Goal: Task Accomplishment & Management: Complete application form

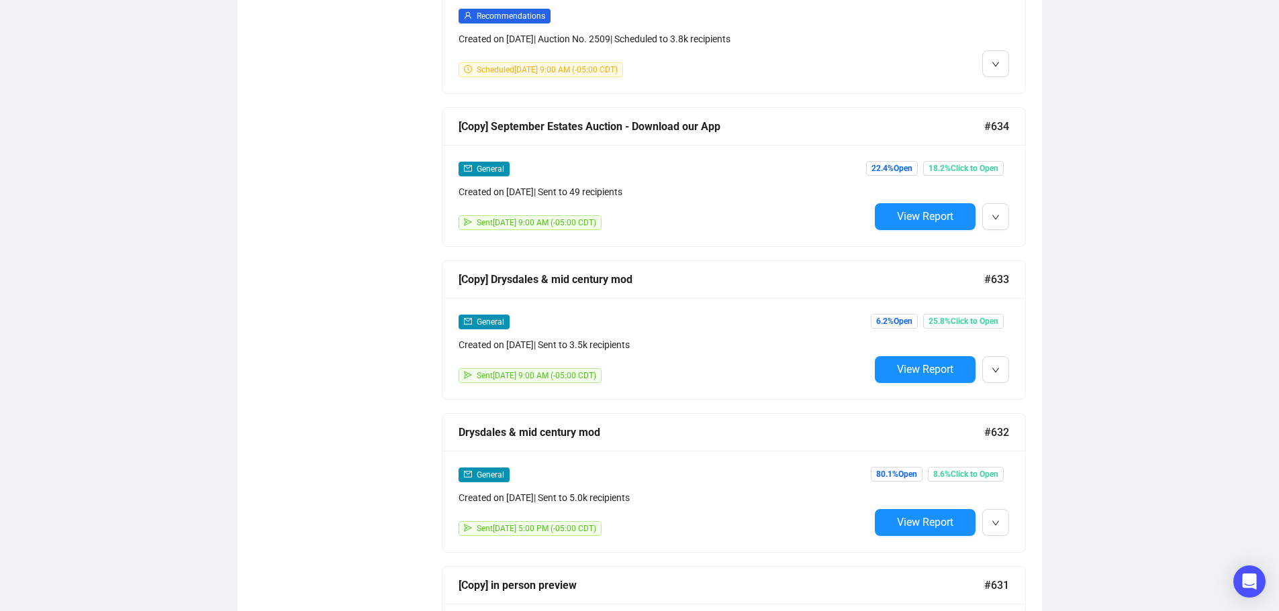
scroll to position [1074, 0]
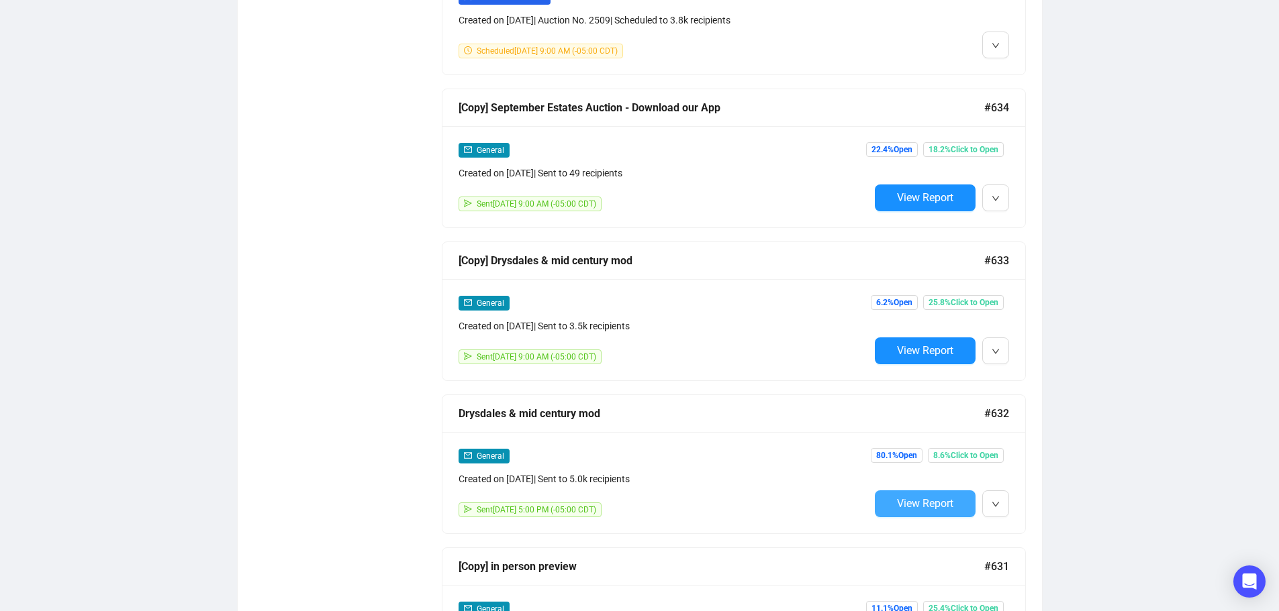
click at [938, 497] on span "View Report" at bounding box center [925, 503] width 56 height 13
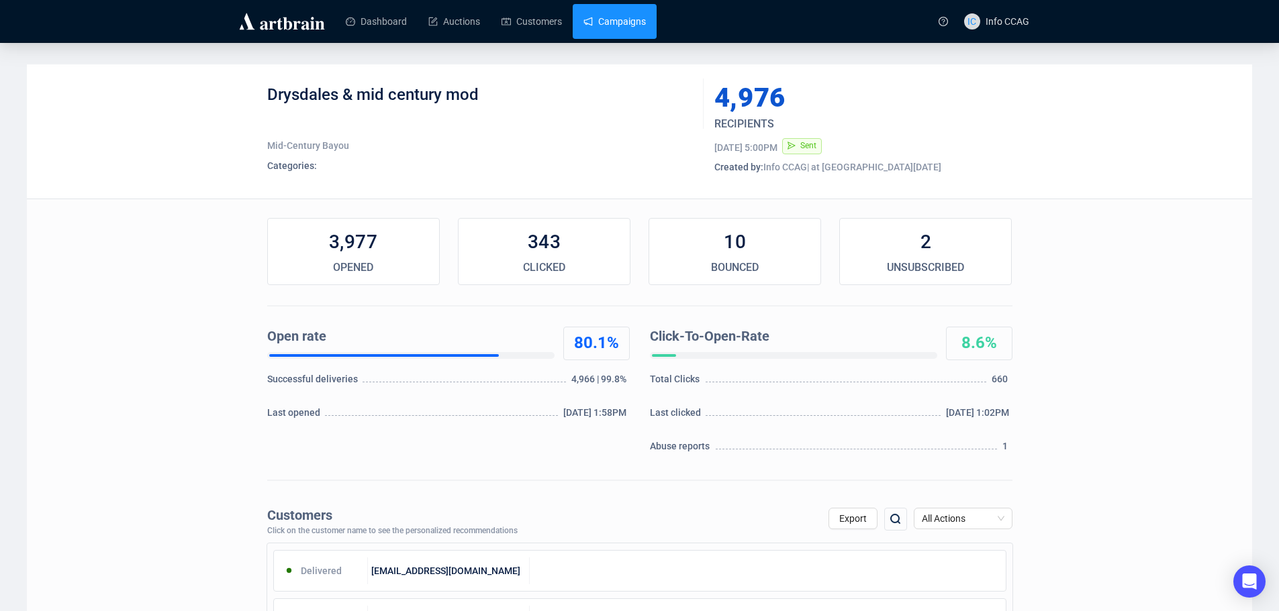
click at [611, 23] on link "Campaigns" at bounding box center [614, 21] width 62 height 35
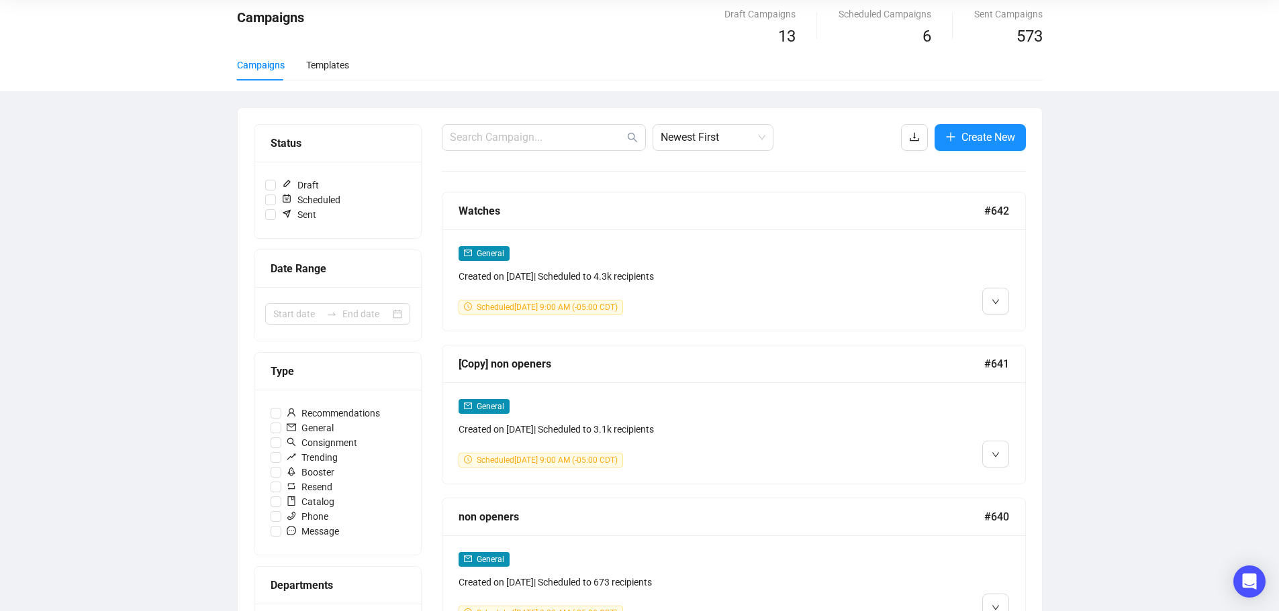
scroll to position [134, 0]
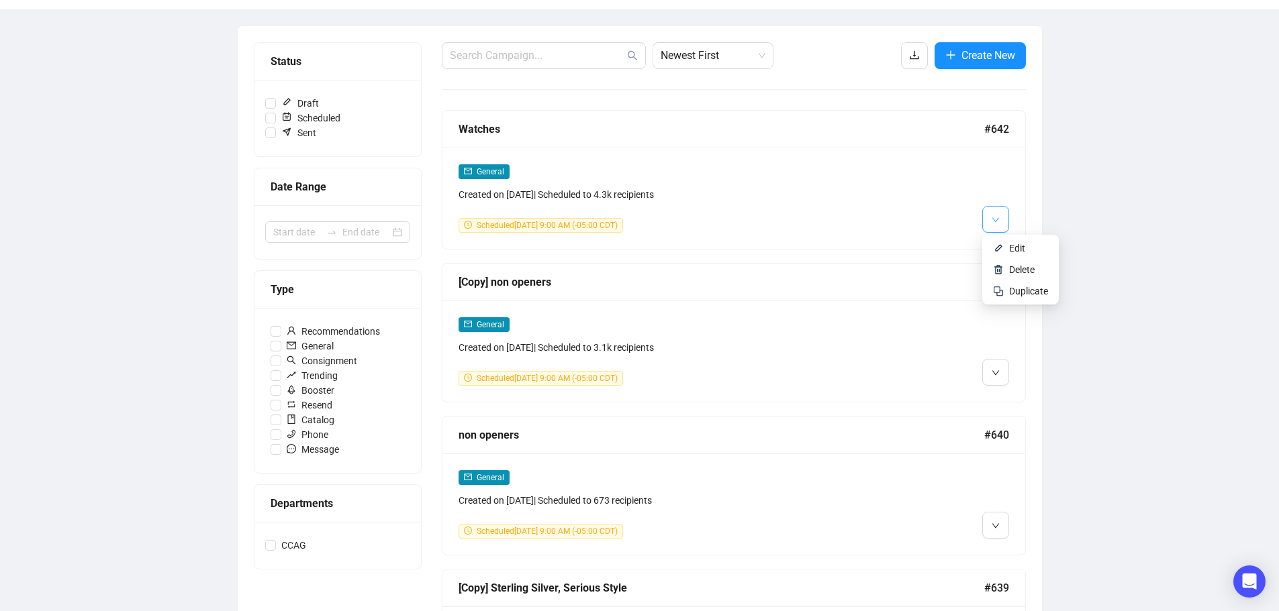
click at [993, 217] on icon "down" at bounding box center [995, 220] width 8 height 8
click at [1023, 291] on span "Duplicate" at bounding box center [1028, 291] width 39 height 11
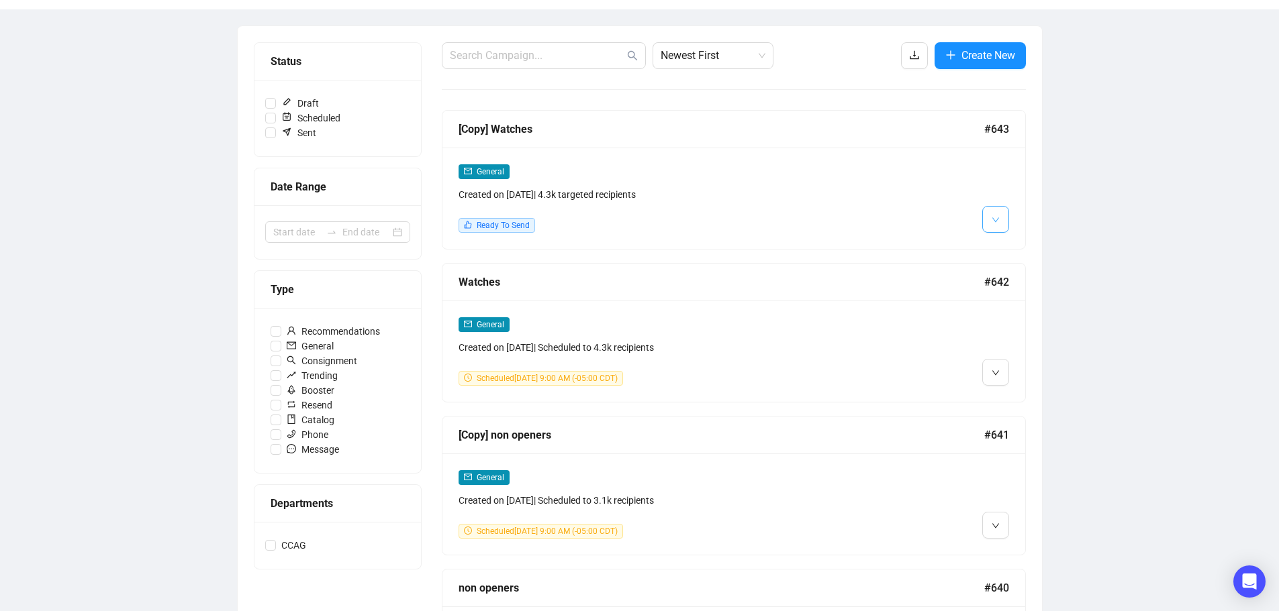
click at [995, 211] on span "button" at bounding box center [995, 219] width 8 height 17
click at [1002, 243] on img at bounding box center [998, 248] width 11 height 11
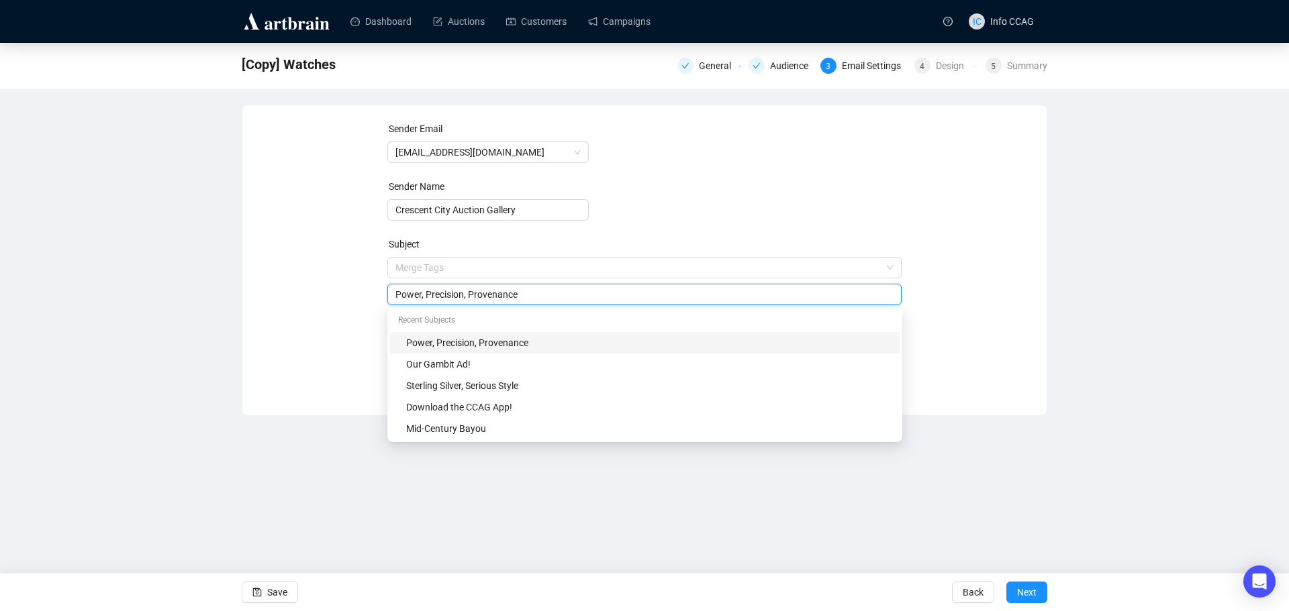
click at [536, 269] on span "Merge Tags Power, Precision, Provenance" at bounding box center [644, 281] width 515 height 38
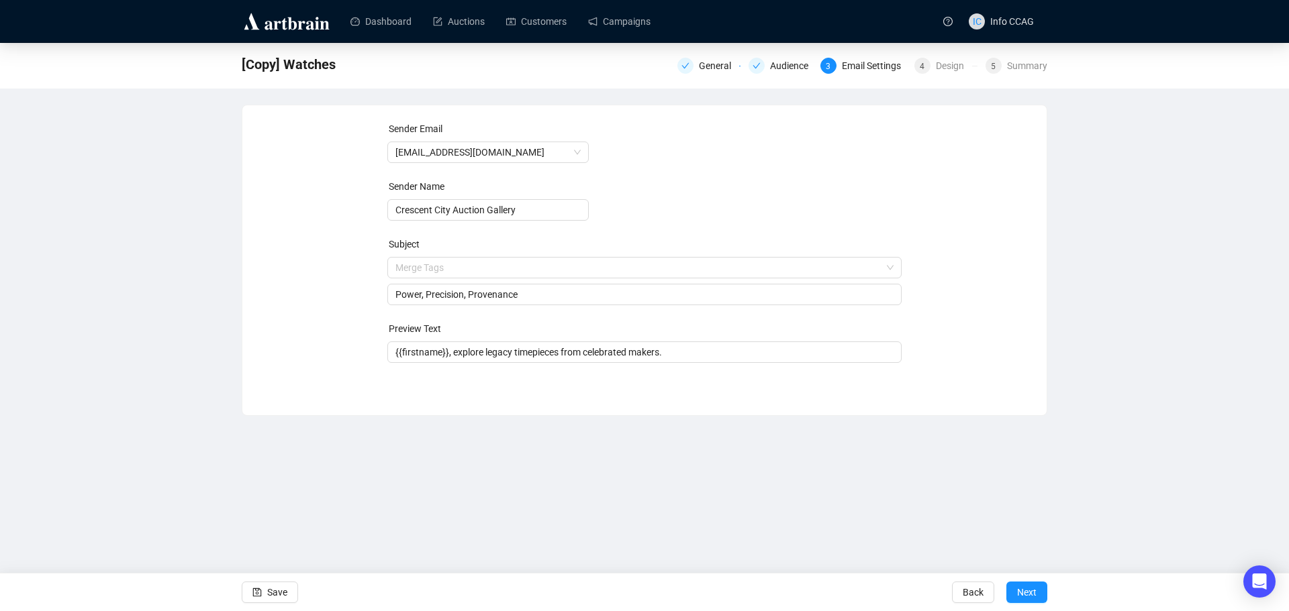
click at [777, 181] on form "Sender Email [EMAIL_ADDRESS][DOMAIN_NAME] Sender Name Crescent City Auction Gal…" at bounding box center [644, 242] width 515 height 242
click at [1017, 590] on span "Next" at bounding box center [1026, 593] width 19 height 38
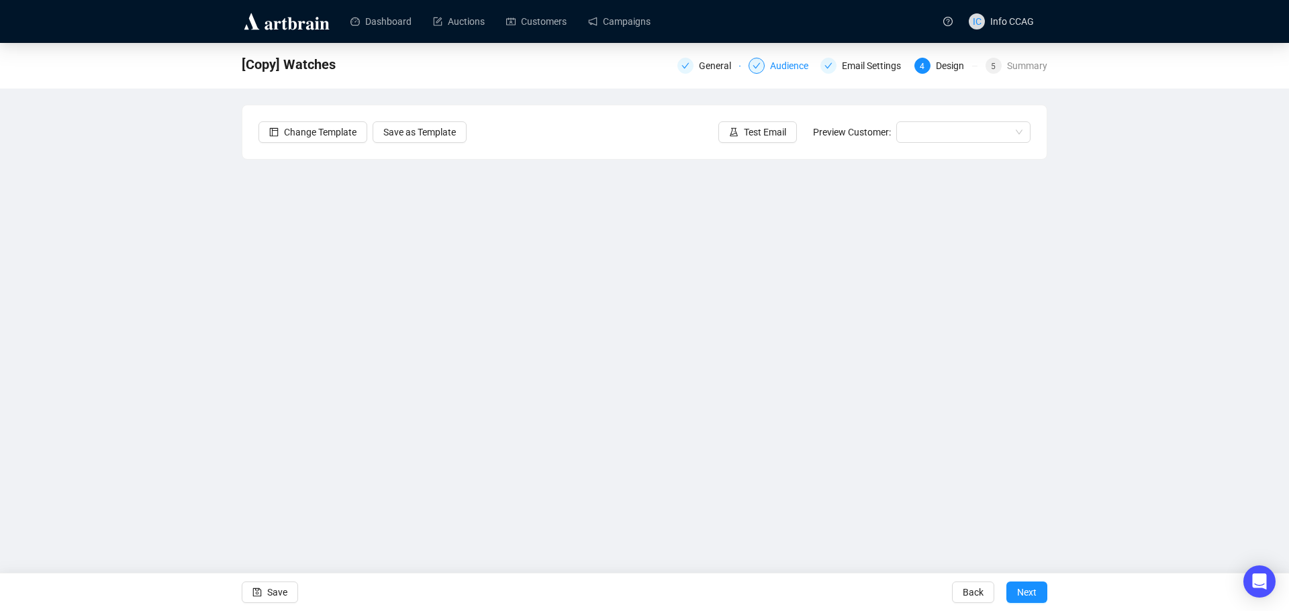
click at [758, 71] on span at bounding box center [756, 66] width 8 height 9
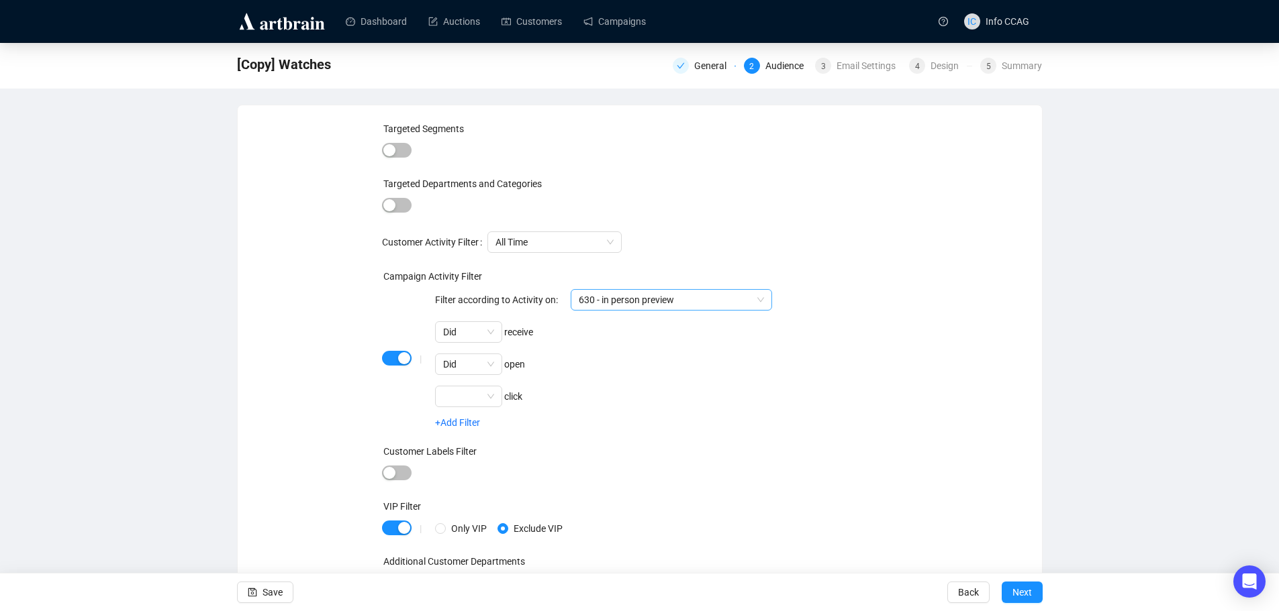
click at [642, 293] on span "630 - in person preview" at bounding box center [671, 300] width 185 height 20
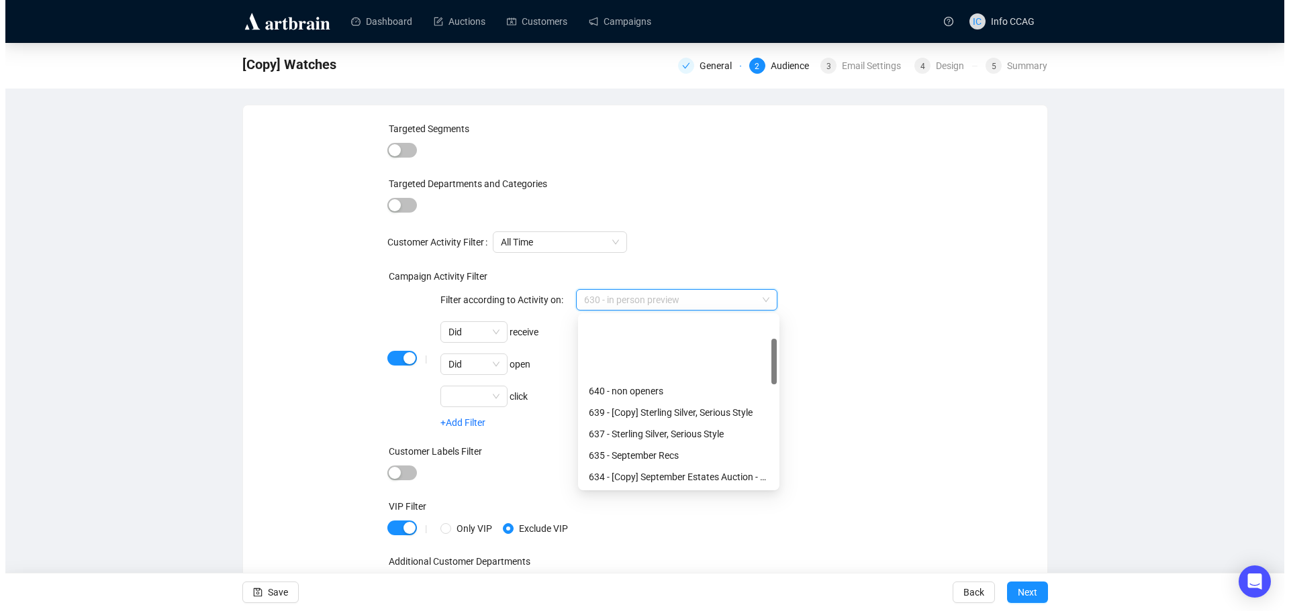
scroll to position [86, 0]
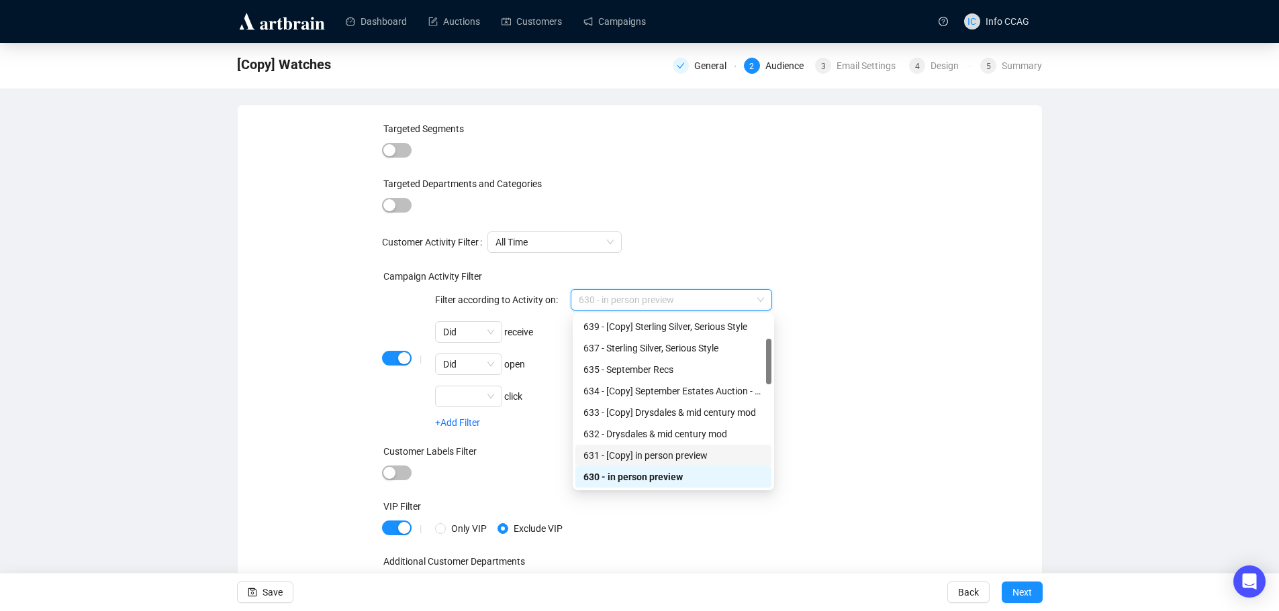
click at [642, 453] on div "631 - [Copy] in person preview" at bounding box center [673, 455] width 180 height 15
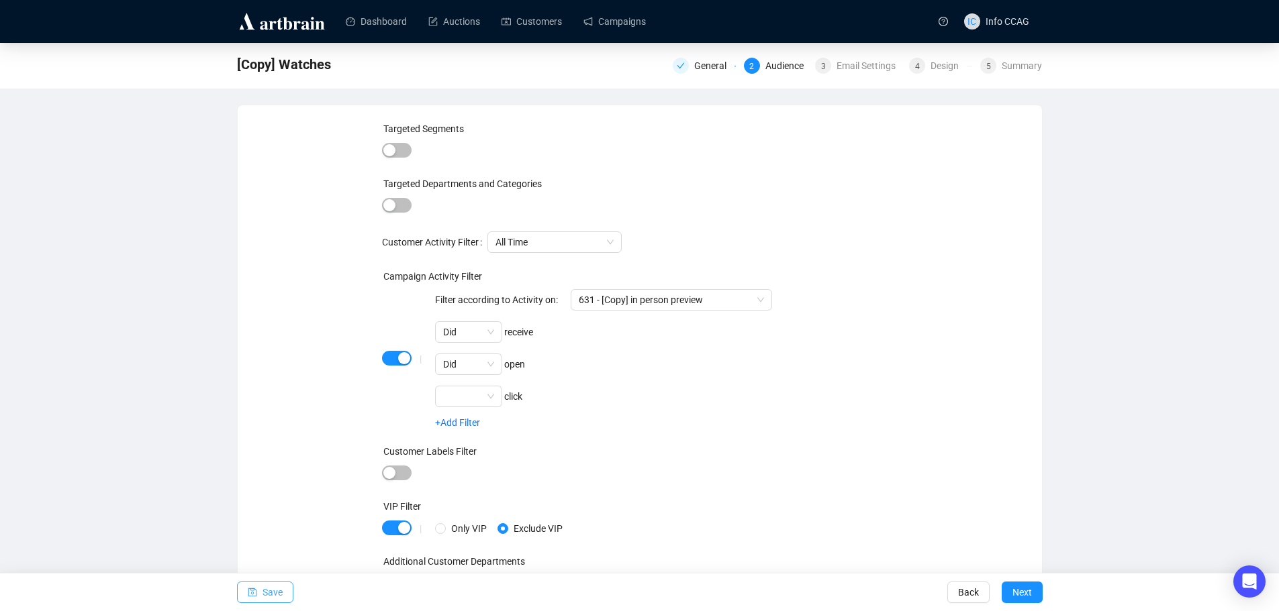
click at [270, 589] on span "Save" at bounding box center [272, 593] width 20 height 38
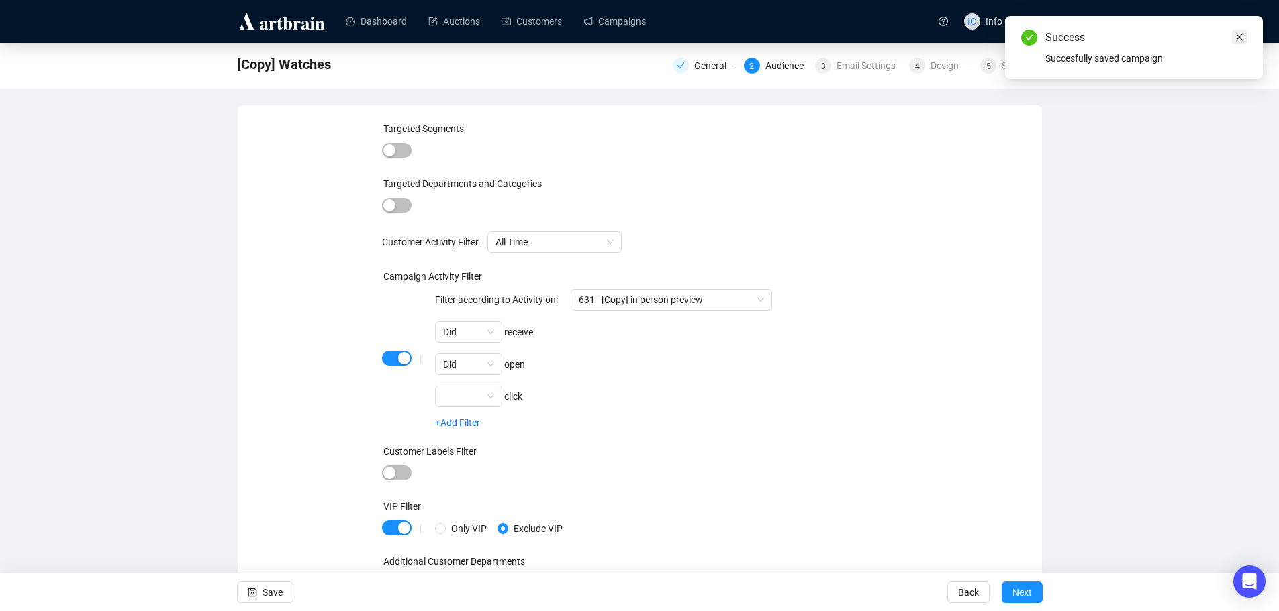
click at [1242, 37] on icon "close" at bounding box center [1238, 36] width 9 height 9
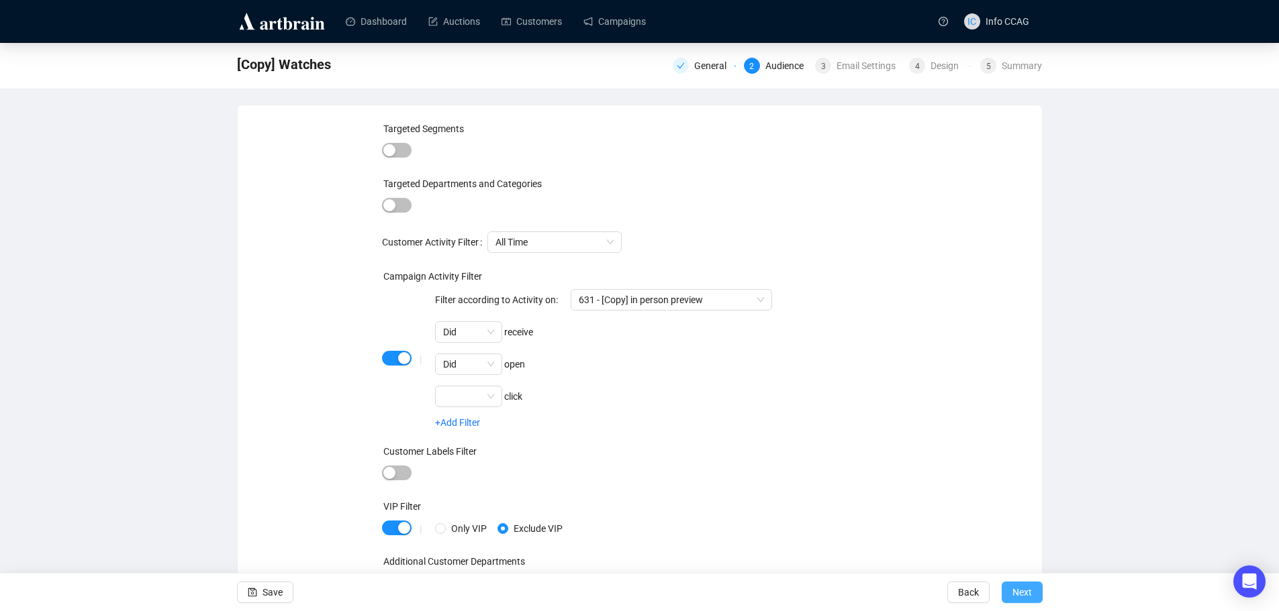
click at [1017, 594] on span "Next" at bounding box center [1021, 593] width 19 height 38
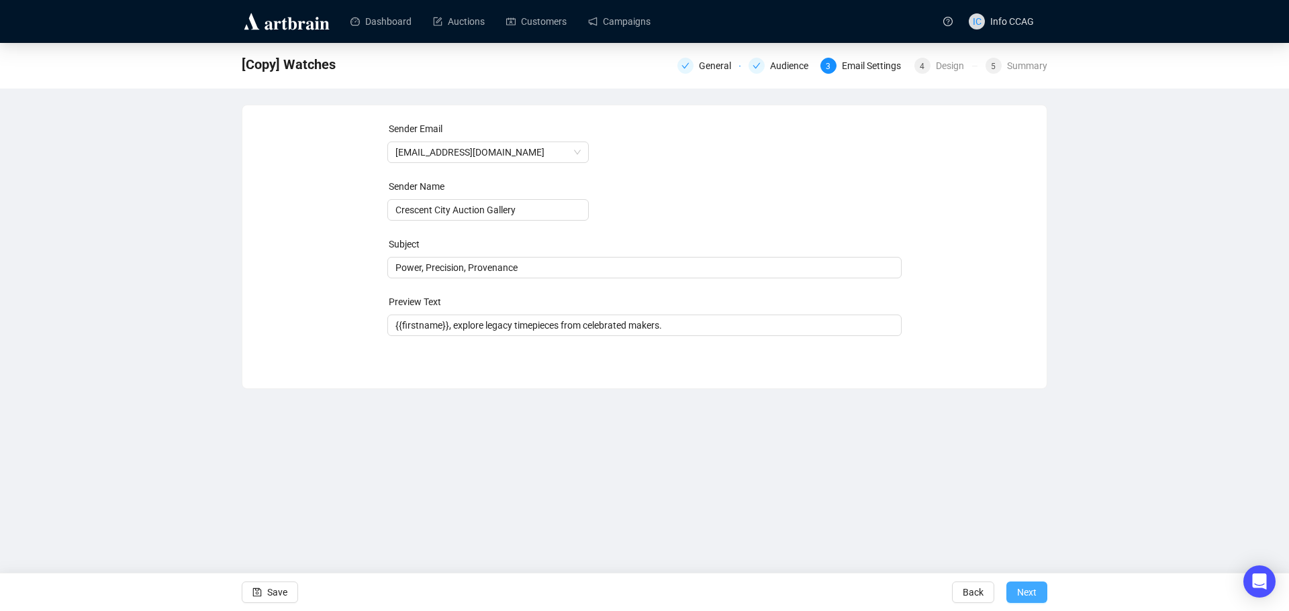
click at [1028, 595] on span "Next" at bounding box center [1026, 593] width 19 height 38
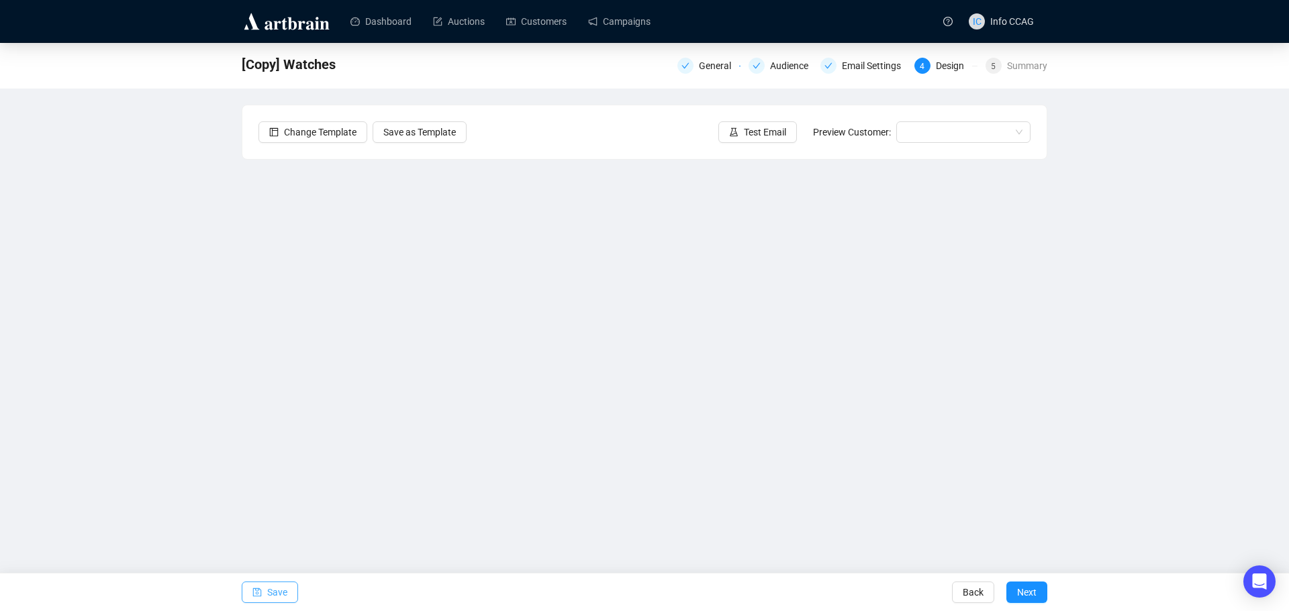
click at [279, 593] on span "Save" at bounding box center [277, 593] width 20 height 38
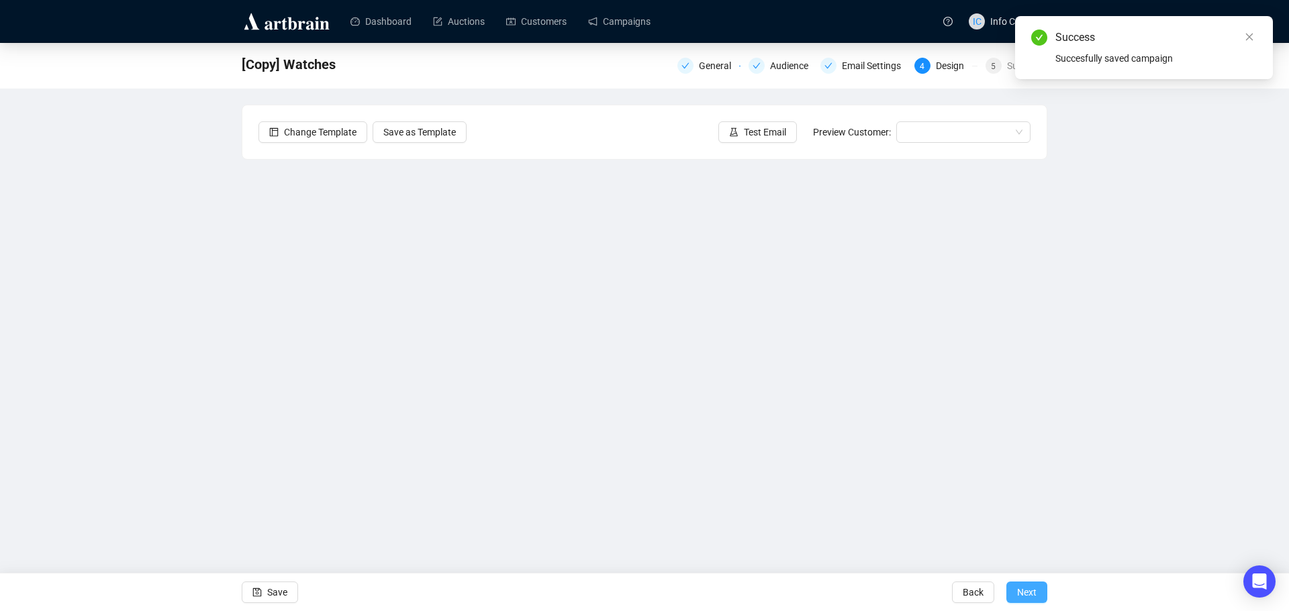
click at [1019, 595] on span "Next" at bounding box center [1026, 593] width 19 height 38
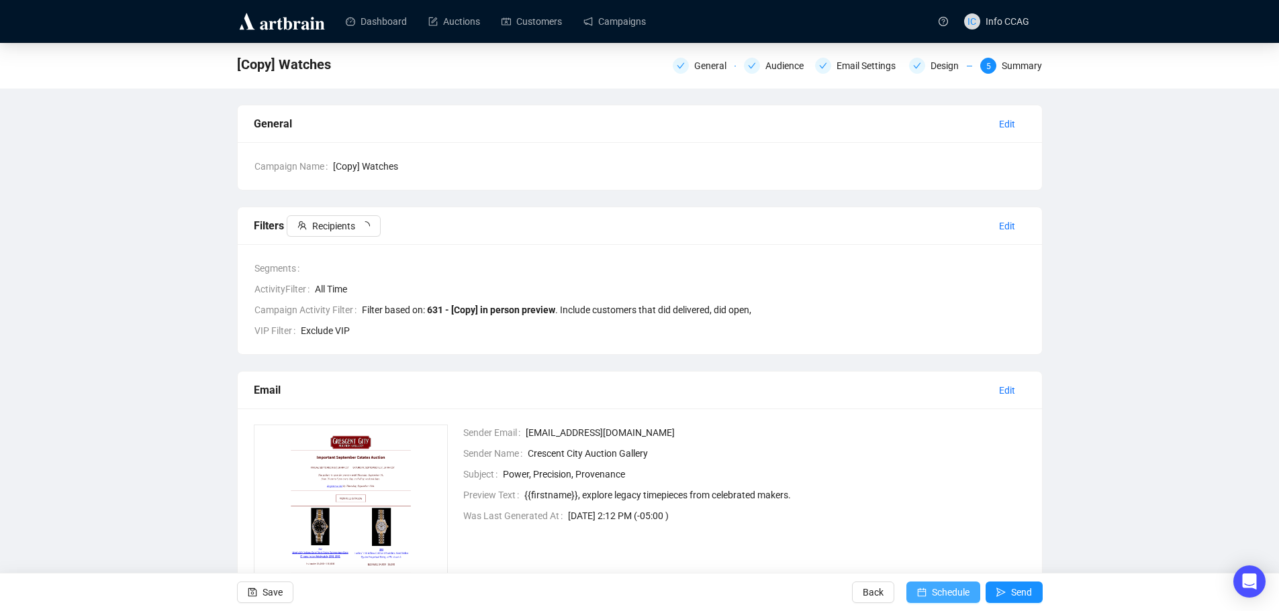
click at [957, 599] on span "Schedule" at bounding box center [951, 593] width 38 height 38
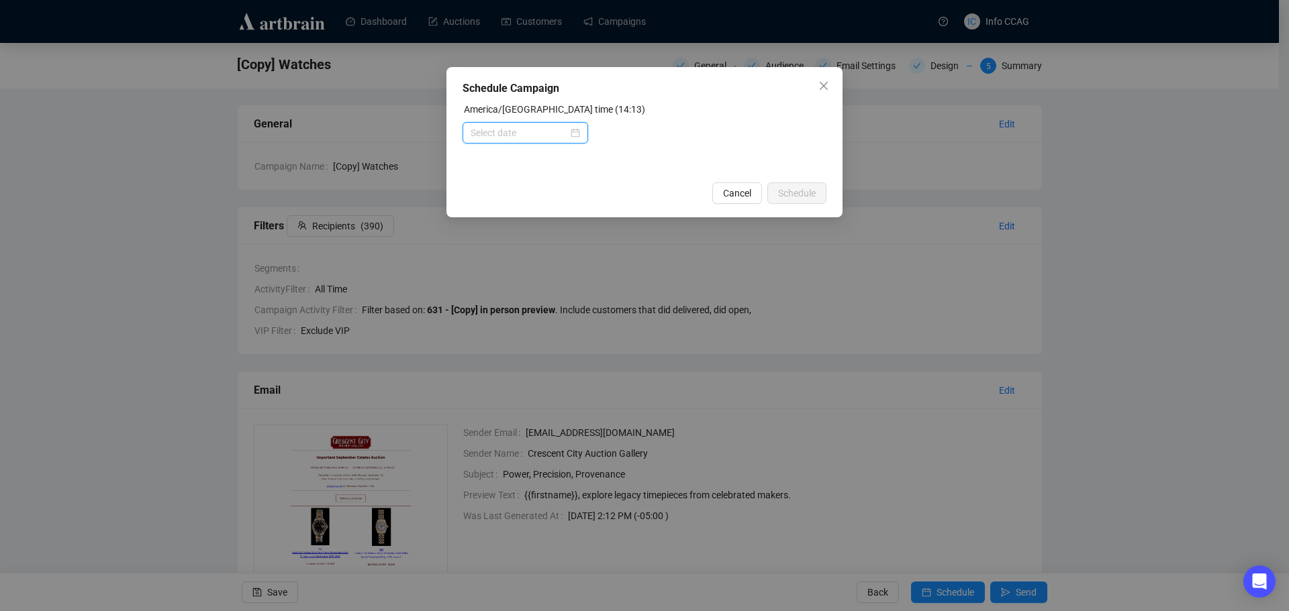
click at [552, 132] on input at bounding box center [518, 133] width 97 height 15
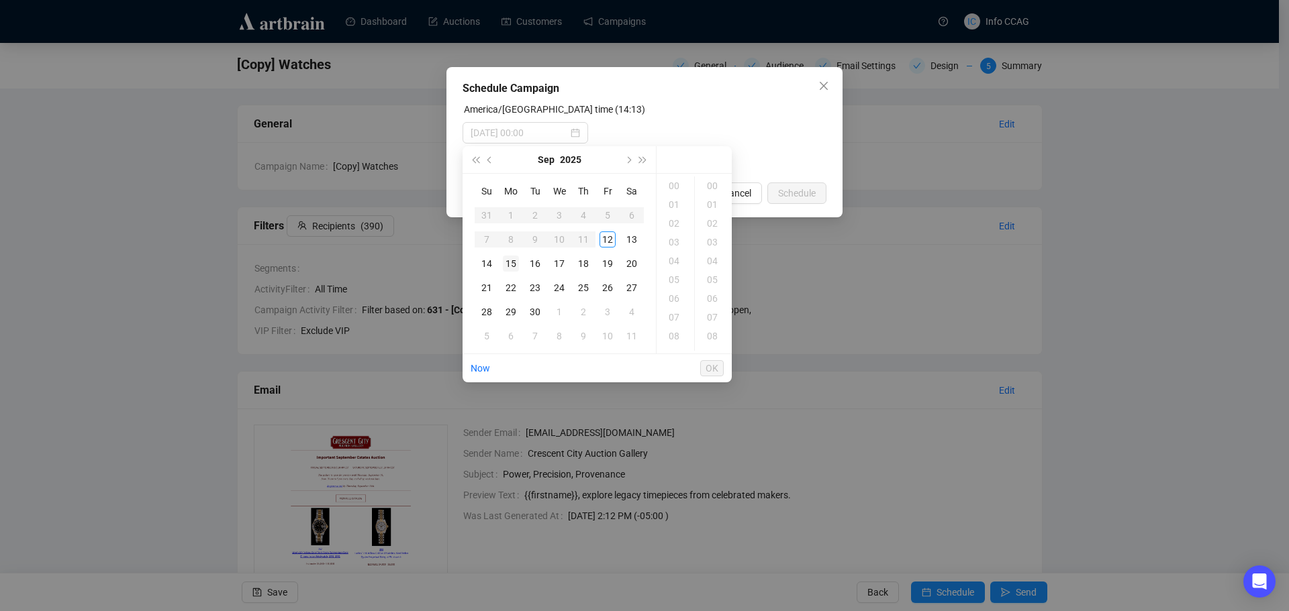
click at [511, 260] on div "15" at bounding box center [511, 264] width 16 height 16
click at [674, 283] on div "09" at bounding box center [675, 288] width 32 height 19
type input "[DATE] 09:00"
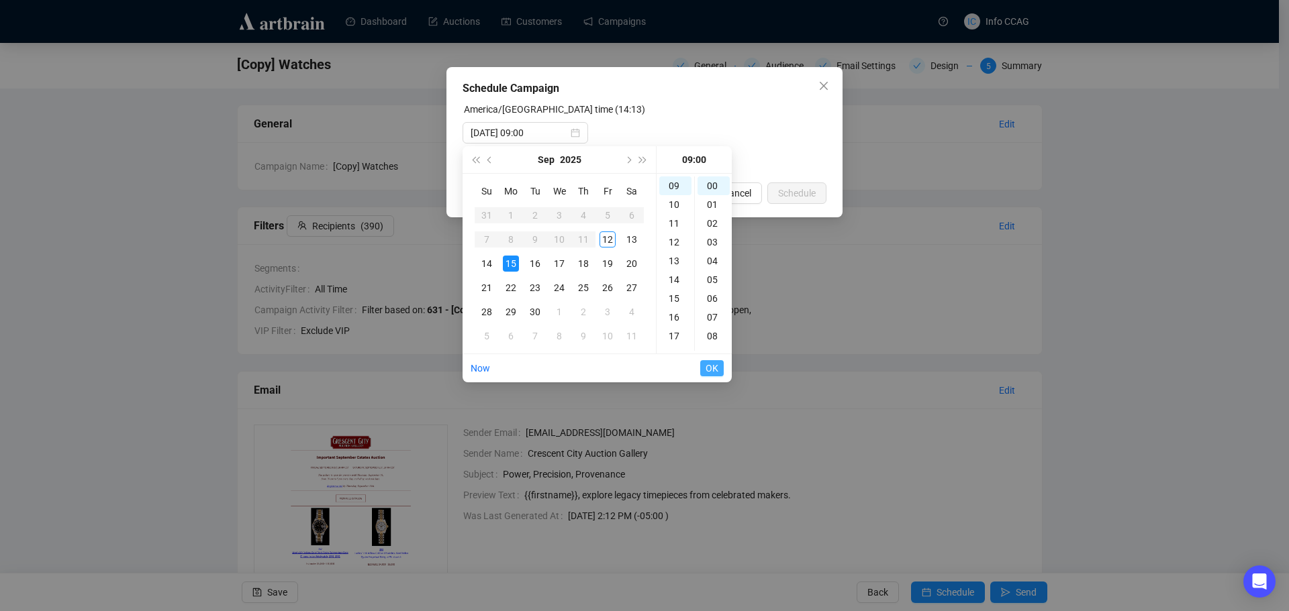
click at [711, 369] on span "OK" at bounding box center [711, 369] width 13 height 26
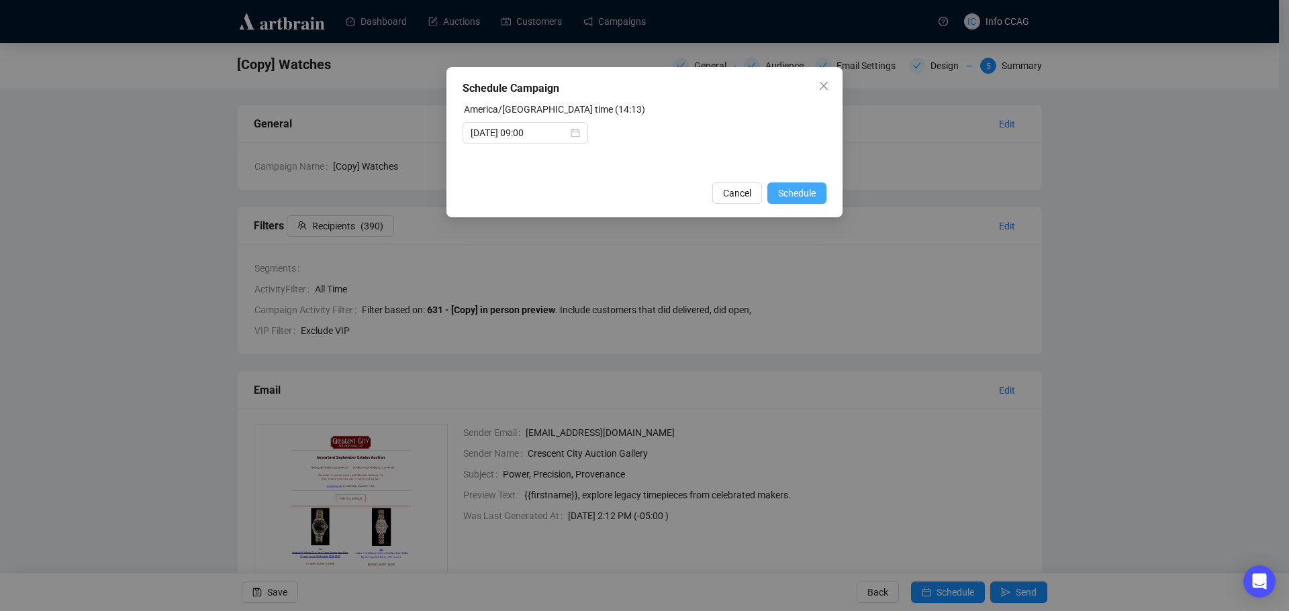
click at [796, 201] on button "Schedule" at bounding box center [796, 193] width 59 height 21
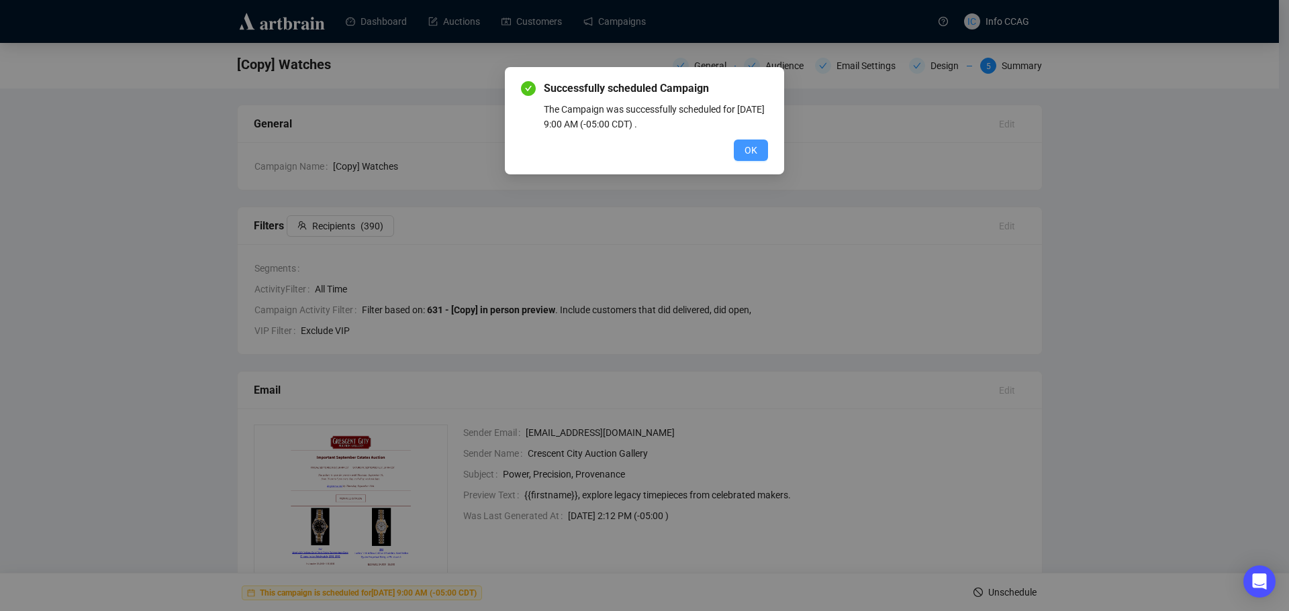
click at [749, 148] on span "OK" at bounding box center [750, 150] width 13 height 15
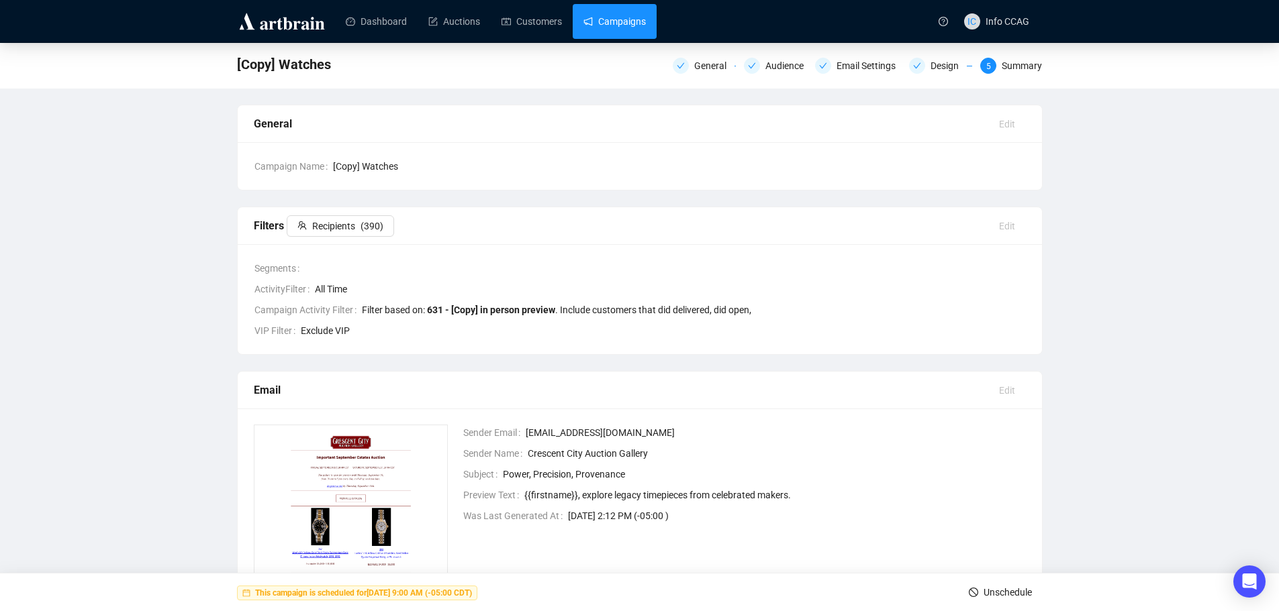
click at [615, 20] on link "Campaigns" at bounding box center [614, 21] width 62 height 35
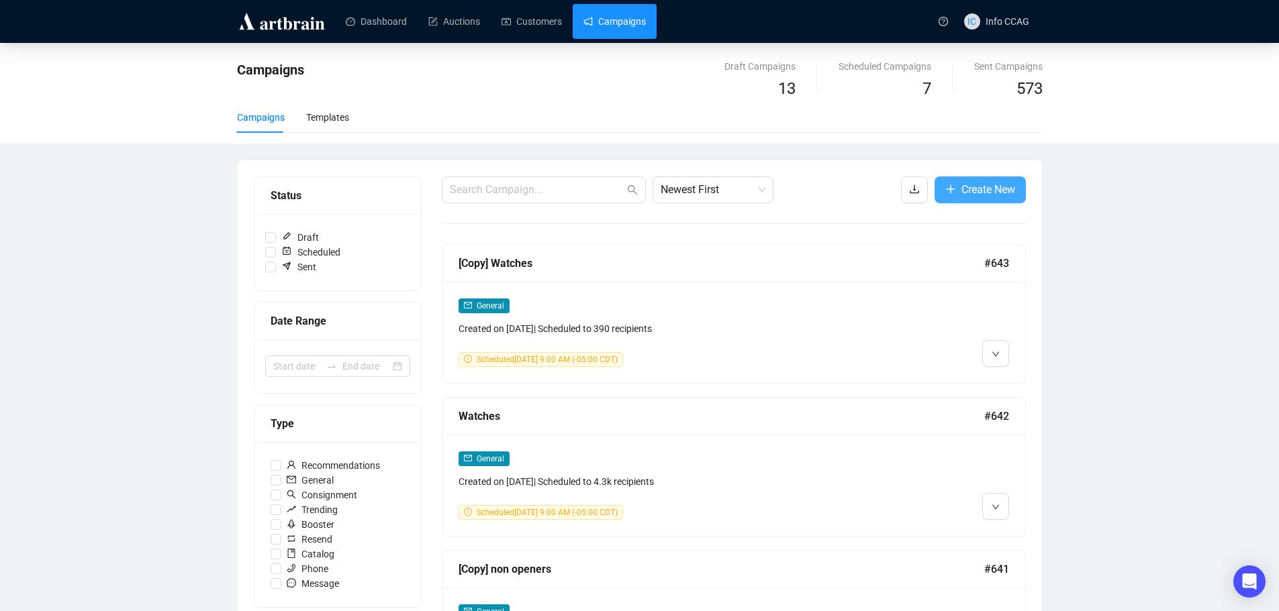
click at [968, 193] on span "Create New" at bounding box center [988, 189] width 54 height 17
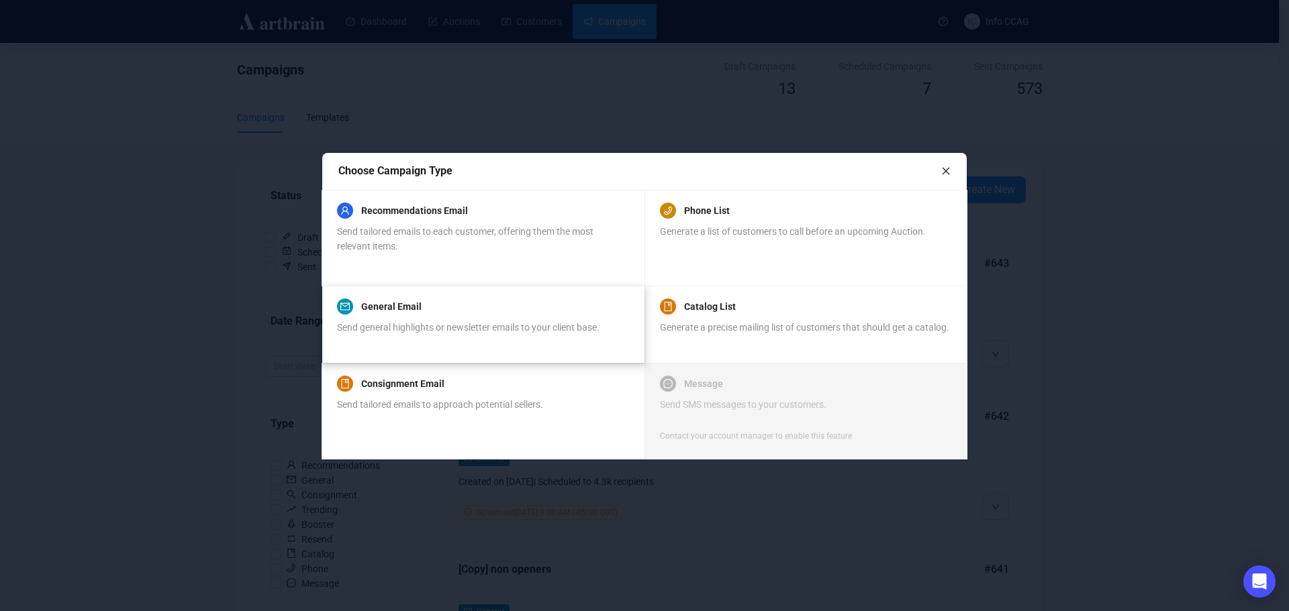
click at [399, 332] on span "Send general highlights or newsletter emails to your client base." at bounding box center [468, 327] width 262 height 11
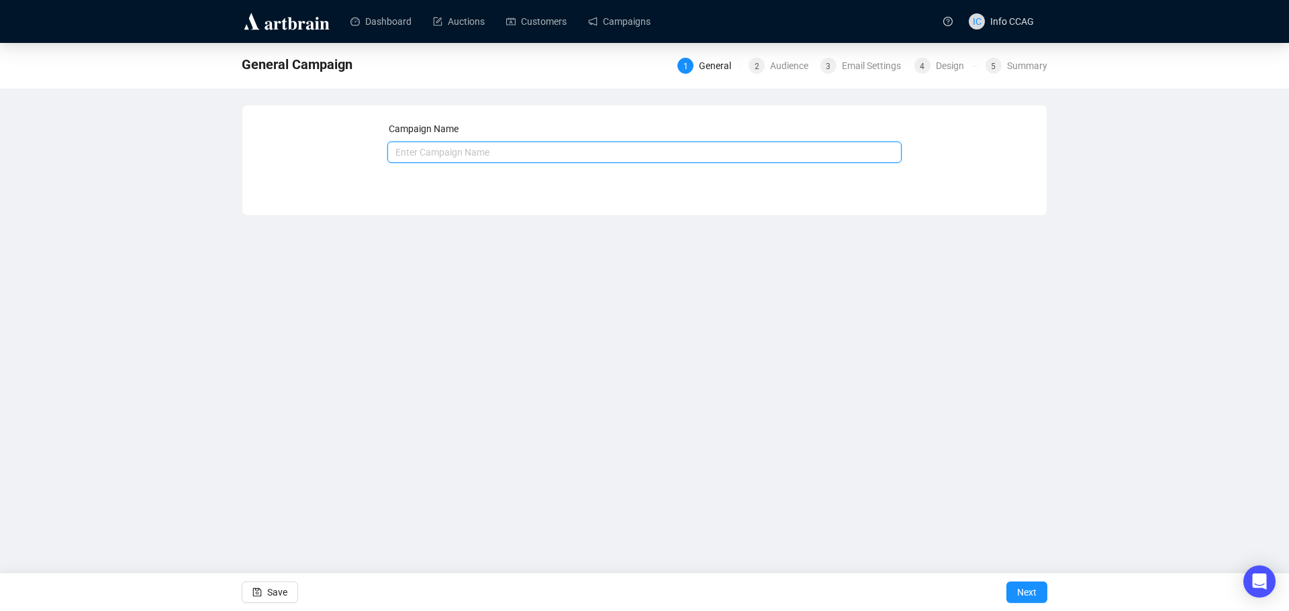
click at [630, 148] on input "text" at bounding box center [644, 152] width 515 height 21
type input "Southern Art"
click at [1034, 591] on span "Next" at bounding box center [1026, 593] width 19 height 38
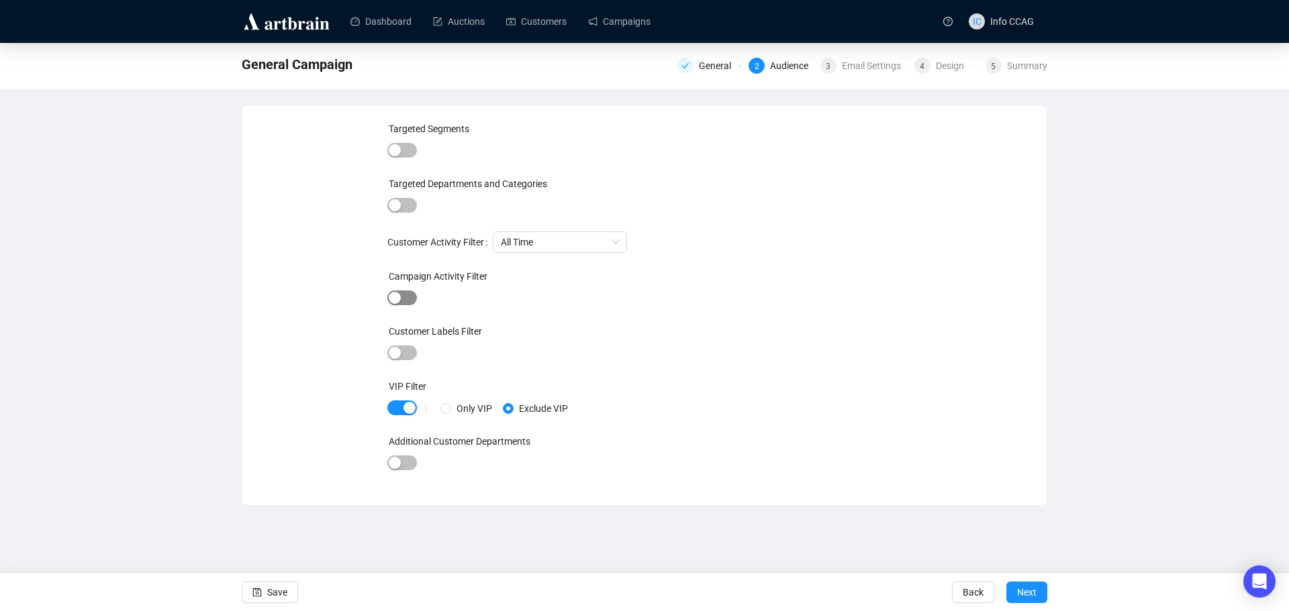
click at [411, 299] on span "button" at bounding box center [402, 298] width 30 height 15
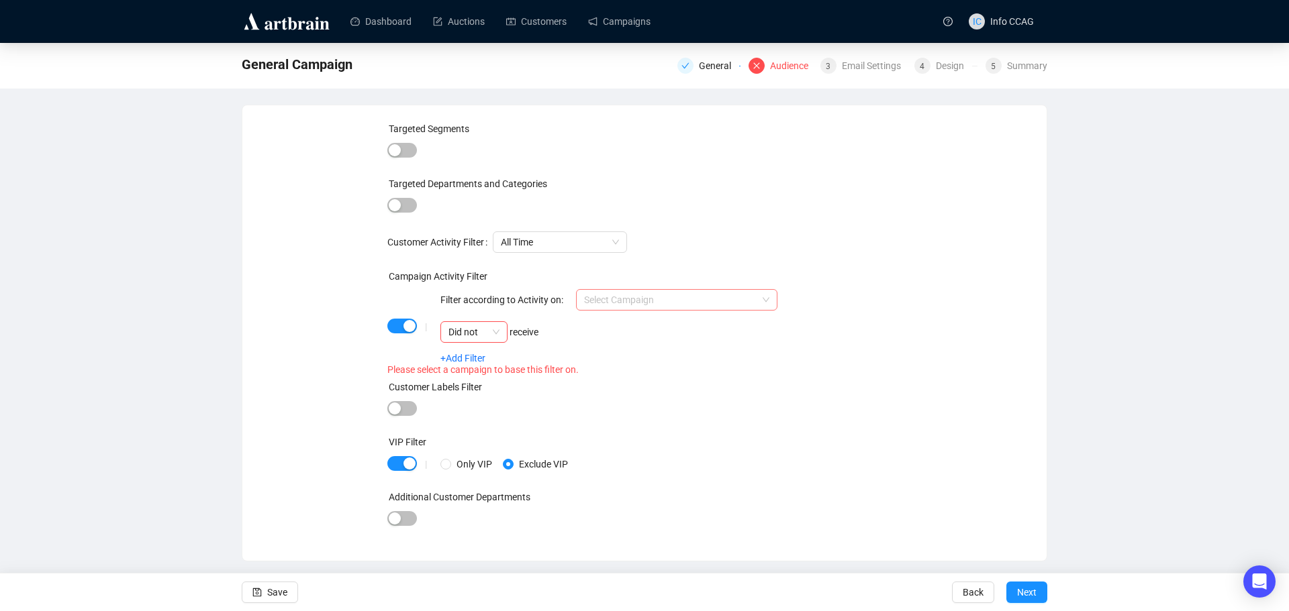
click at [705, 295] on input "search" at bounding box center [670, 300] width 173 height 20
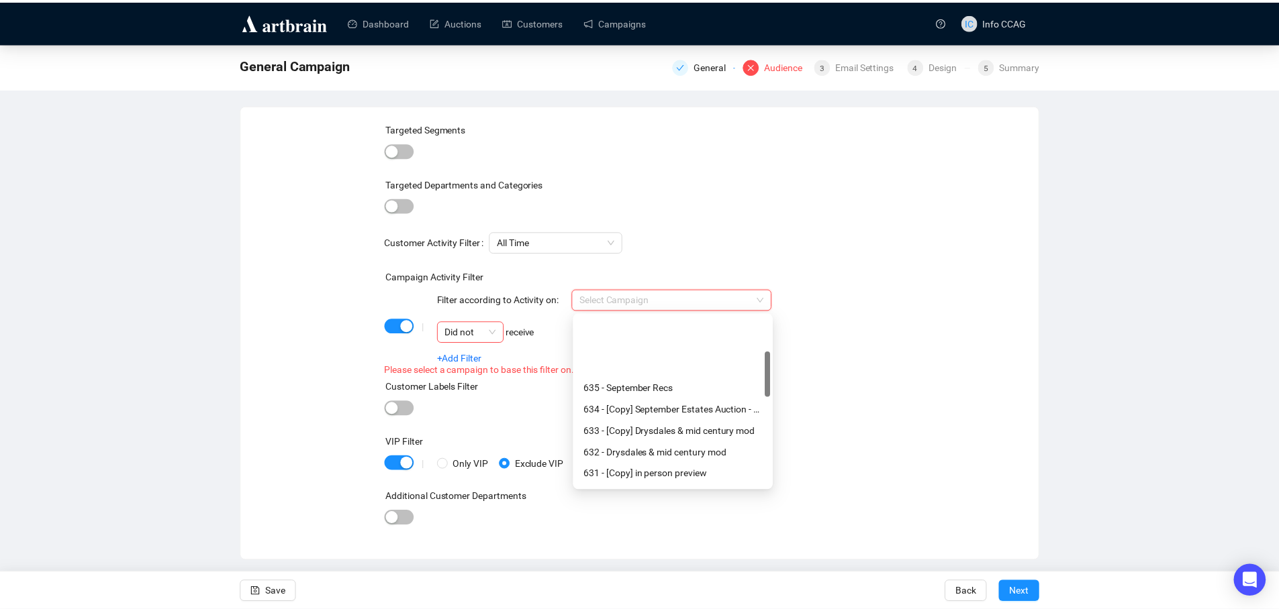
scroll to position [134, 0]
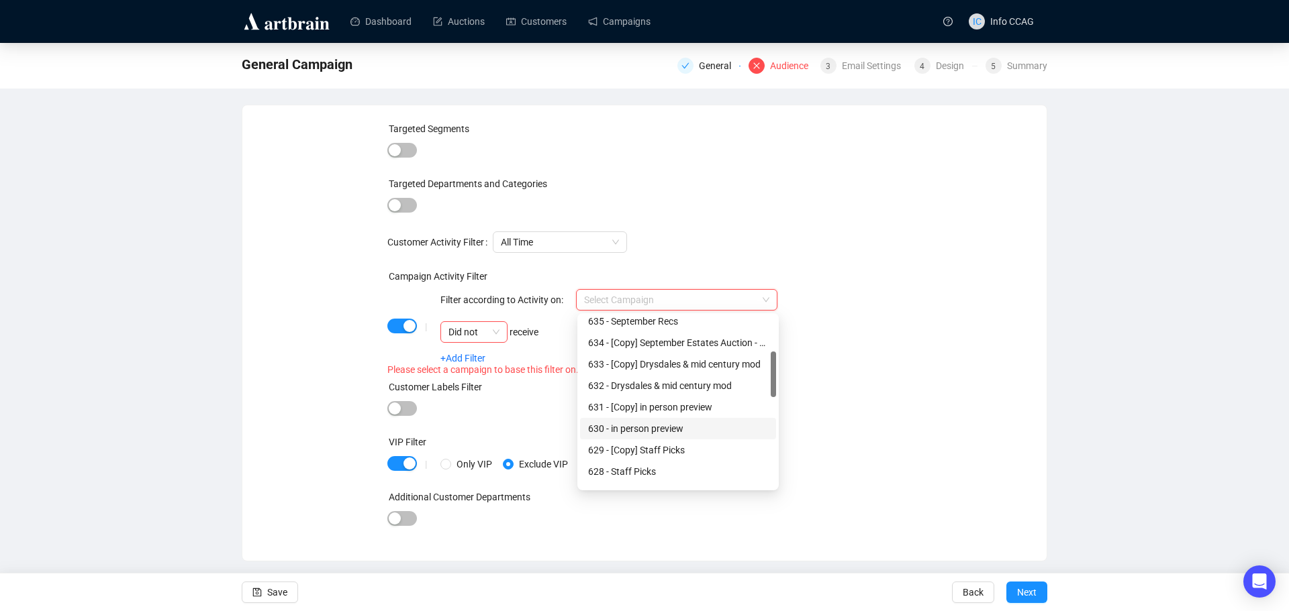
click at [700, 422] on div "630 - in person preview" at bounding box center [678, 428] width 180 height 15
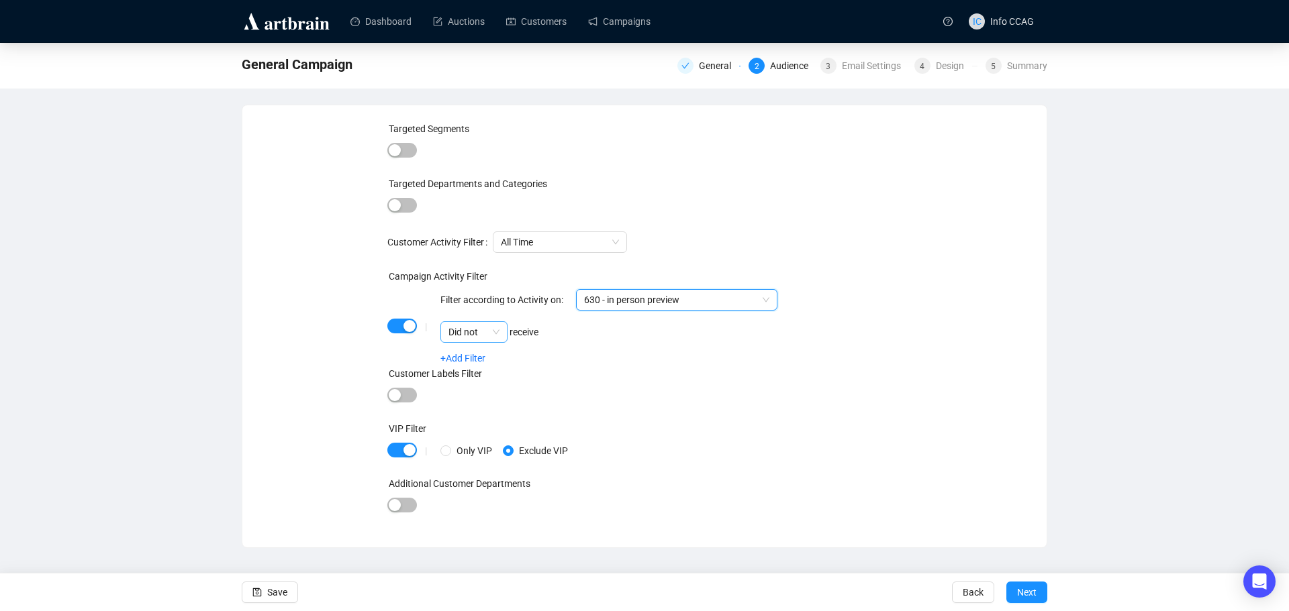
click at [497, 334] on span "Did not" at bounding box center [473, 332] width 51 height 20
click at [485, 360] on div "Did" at bounding box center [474, 359] width 46 height 15
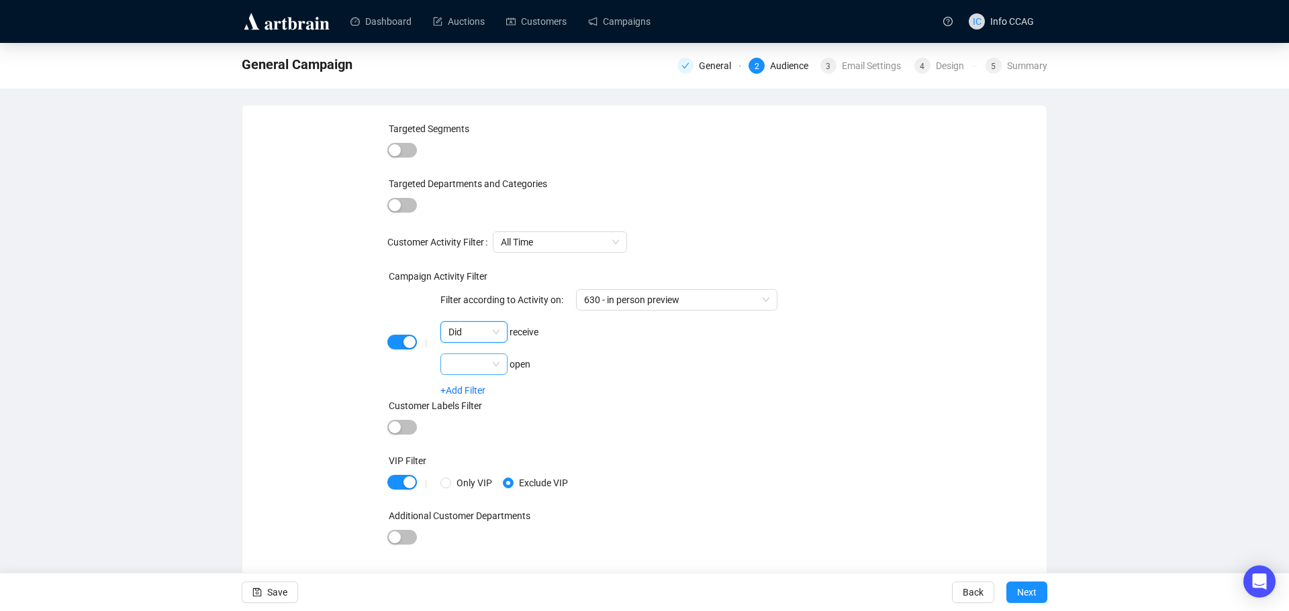
click at [485, 365] on input "search" at bounding box center [467, 364] width 39 height 20
click at [486, 417] on div "Did not" at bounding box center [474, 412] width 46 height 15
click at [1034, 597] on span "Next" at bounding box center [1026, 593] width 19 height 38
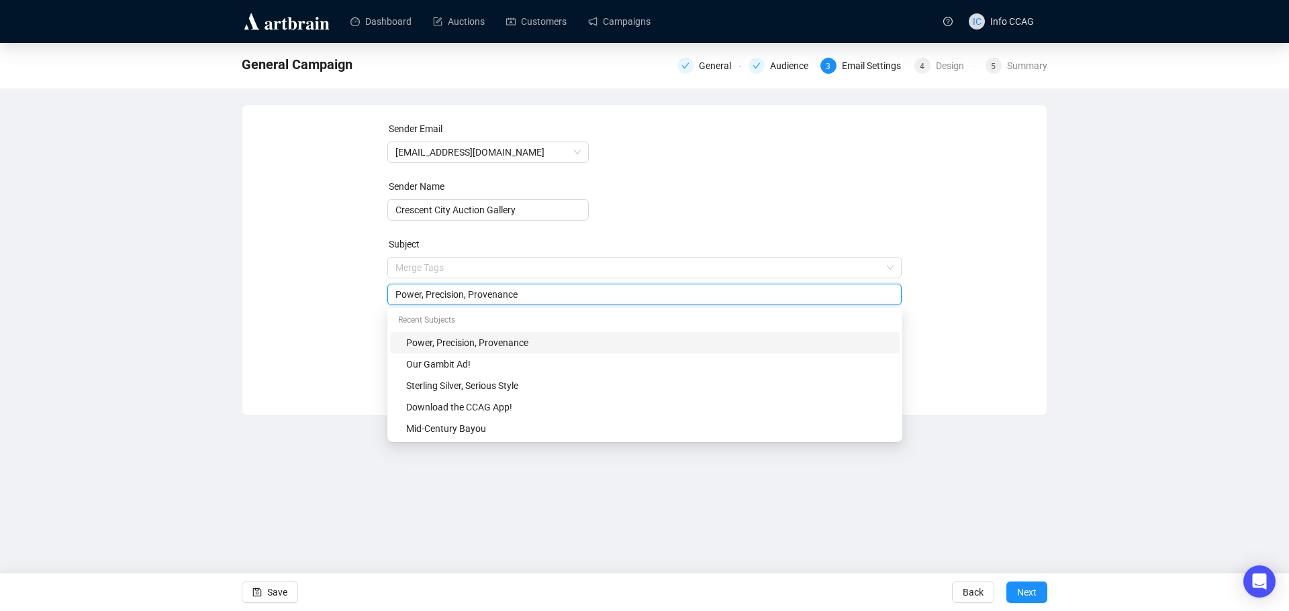
click at [539, 268] on span "Merge Tags Power, Precision, Provenance" at bounding box center [644, 281] width 515 height 38
drag, startPoint x: 532, startPoint y: 293, endPoint x: 348, endPoint y: 292, distance: 183.2
click at [348, 292] on div "Sender Email [EMAIL_ADDRESS][DOMAIN_NAME] Sender Name Crescent City Auction Gal…" at bounding box center [644, 250] width 772 height 258
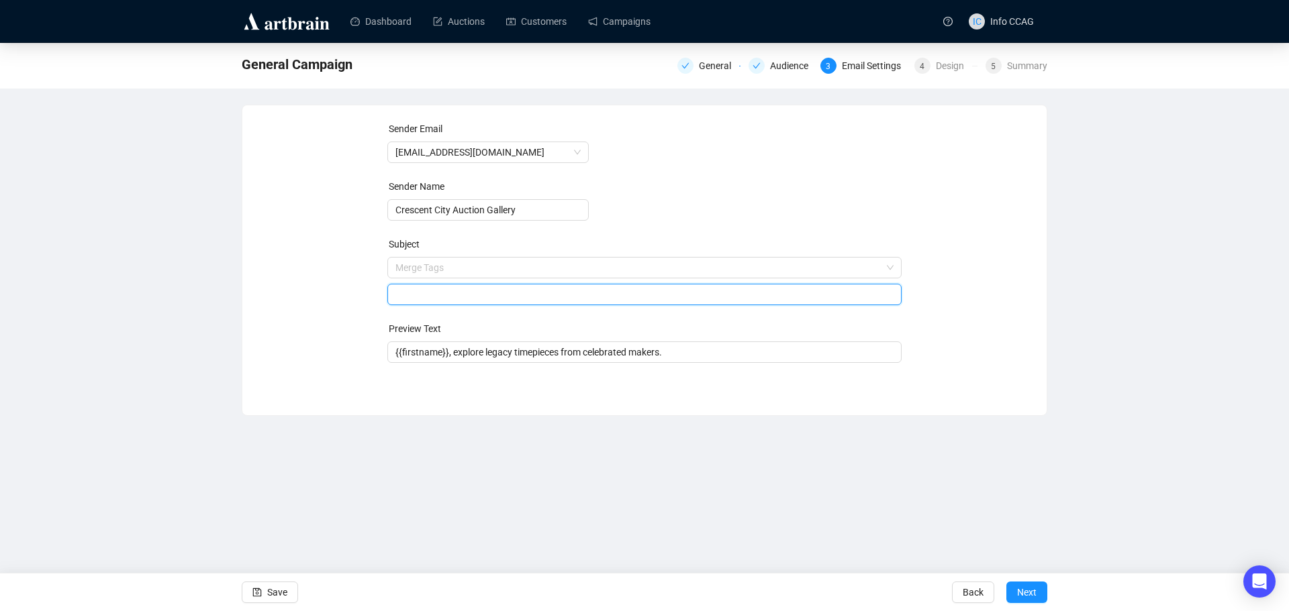
click at [444, 289] on input "search" at bounding box center [644, 295] width 499 height 20
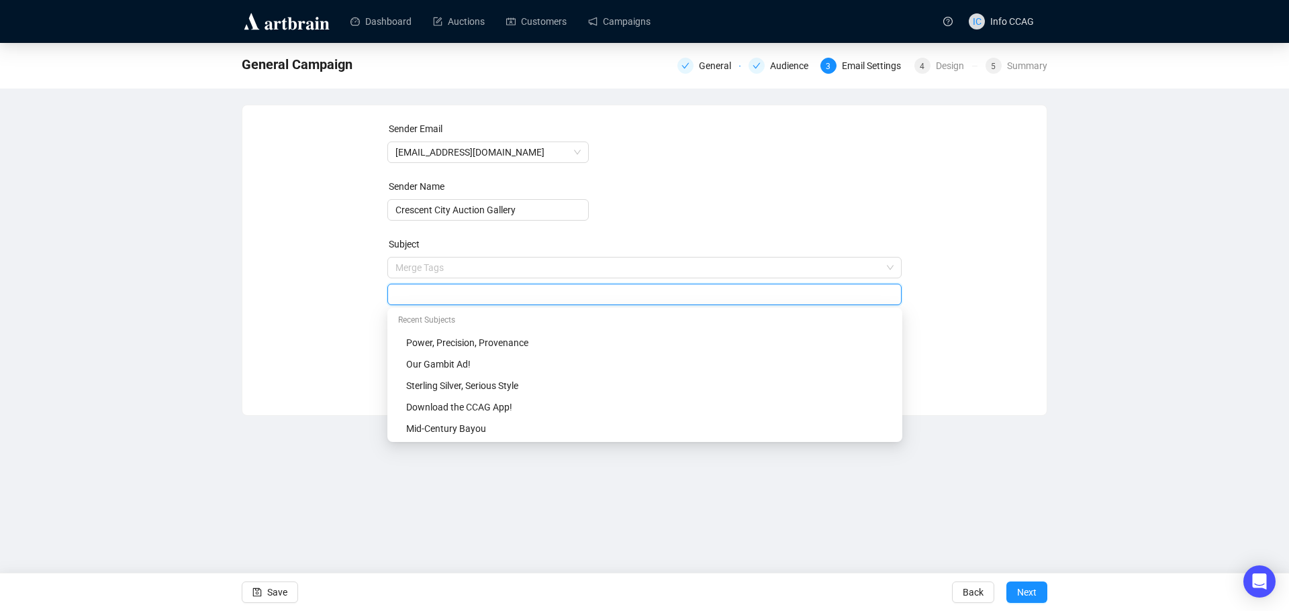
click at [938, 165] on div "Sender Email [EMAIL_ADDRESS][DOMAIN_NAME] Sender Name Crescent City Auction Gal…" at bounding box center [644, 250] width 772 height 258
click at [436, 295] on input "search" at bounding box center [644, 295] width 499 height 20
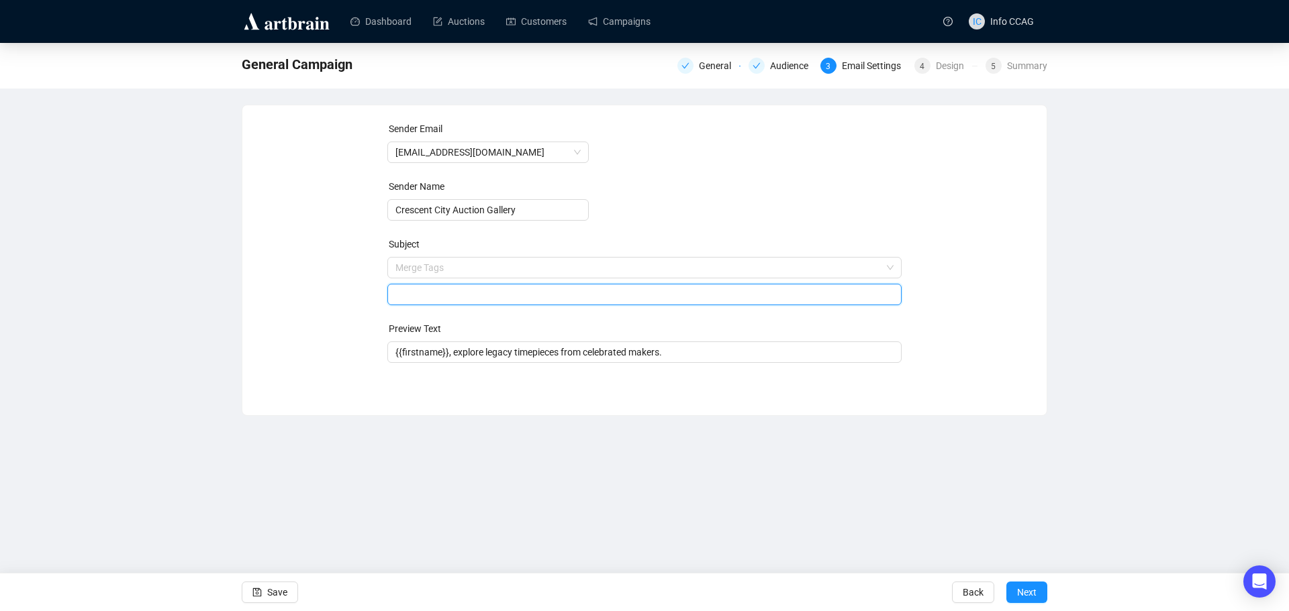
click at [495, 301] on input "search" at bounding box center [644, 295] width 499 height 20
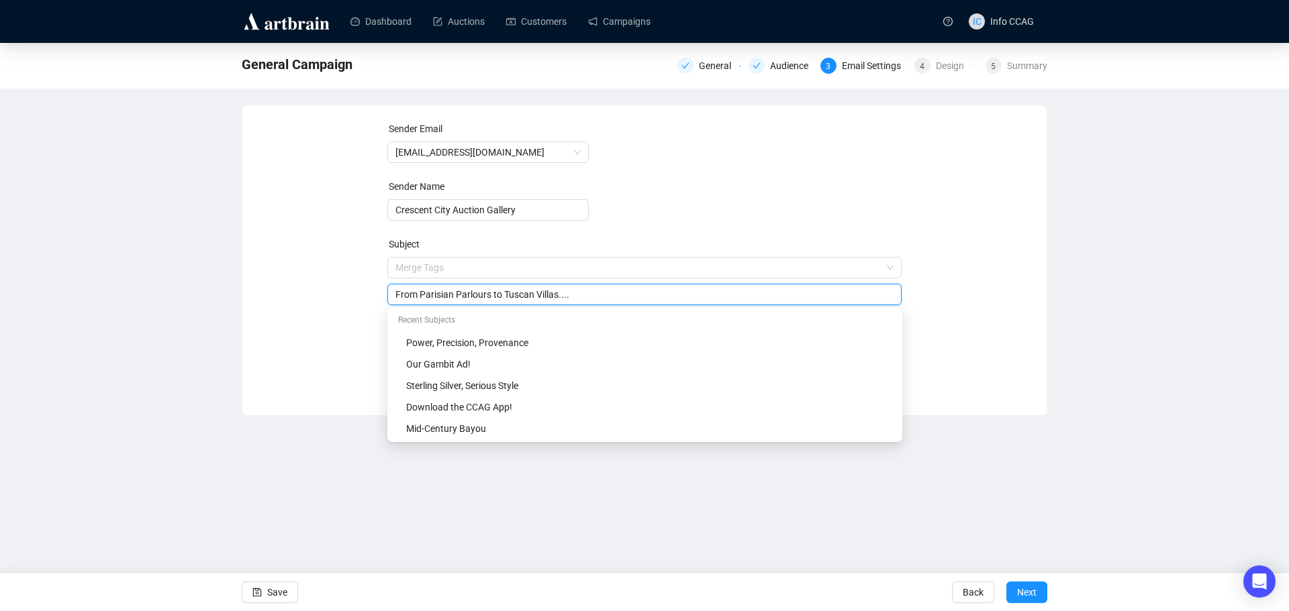
type input "From Parisian Parlours to Tuscan Villas...."
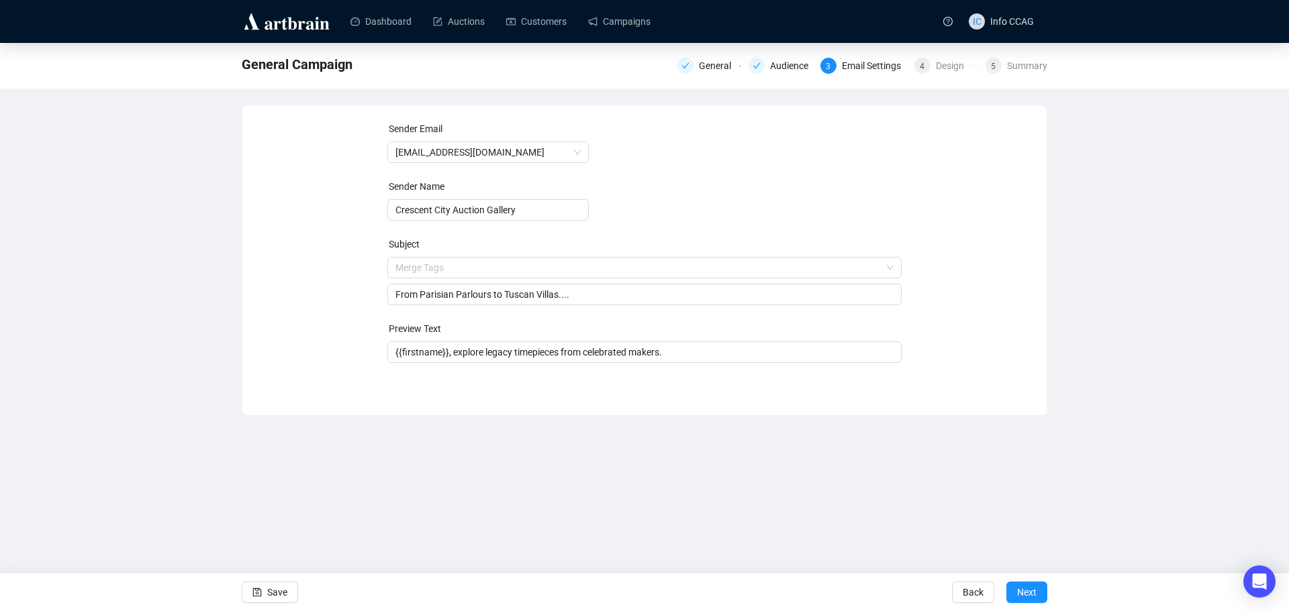
click at [820, 218] on form "Sender Email [EMAIL_ADDRESS][DOMAIN_NAME] Sender Name Crescent City Auction Gal…" at bounding box center [644, 242] width 515 height 242
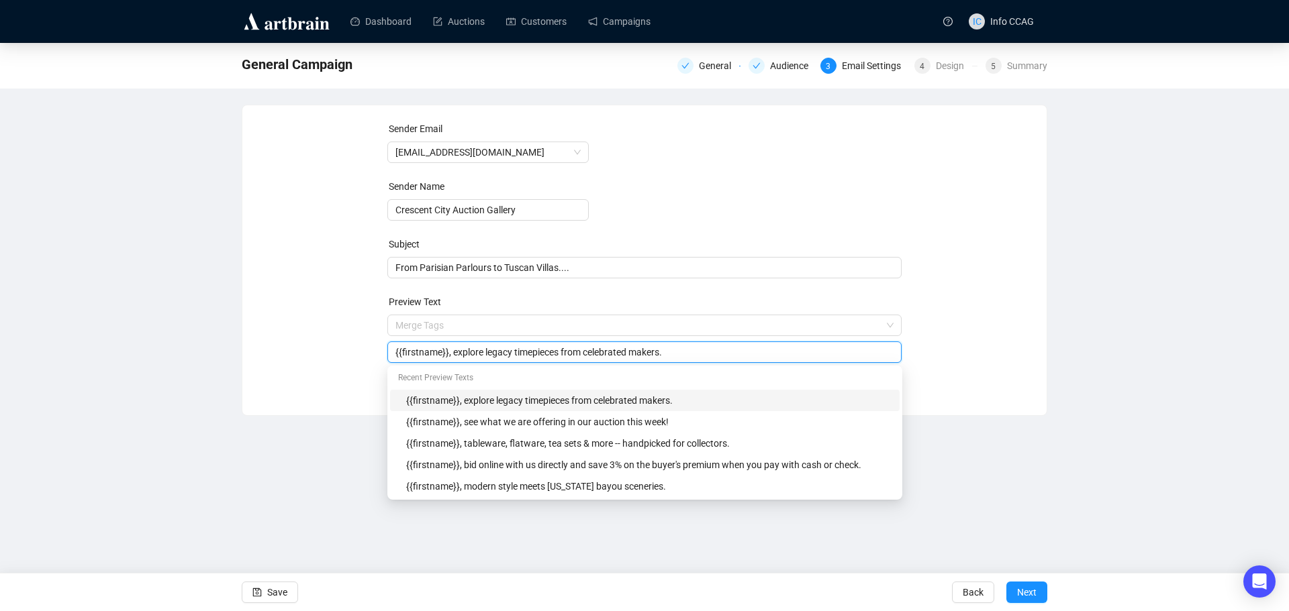
drag, startPoint x: 662, startPoint y: 359, endPoint x: 450, endPoint y: 353, distance: 212.2
click at [450, 353] on input "{{firstname}}, explore legacy timepieces from celebrated makers." at bounding box center [644, 352] width 499 height 15
type input "{{firstname}}, discover the most exquisite European antiques in our September s…"
click at [975, 296] on div "Sender Email [EMAIL_ADDRESS][DOMAIN_NAME] Sender Name Crescent City Auction Gal…" at bounding box center [644, 250] width 772 height 258
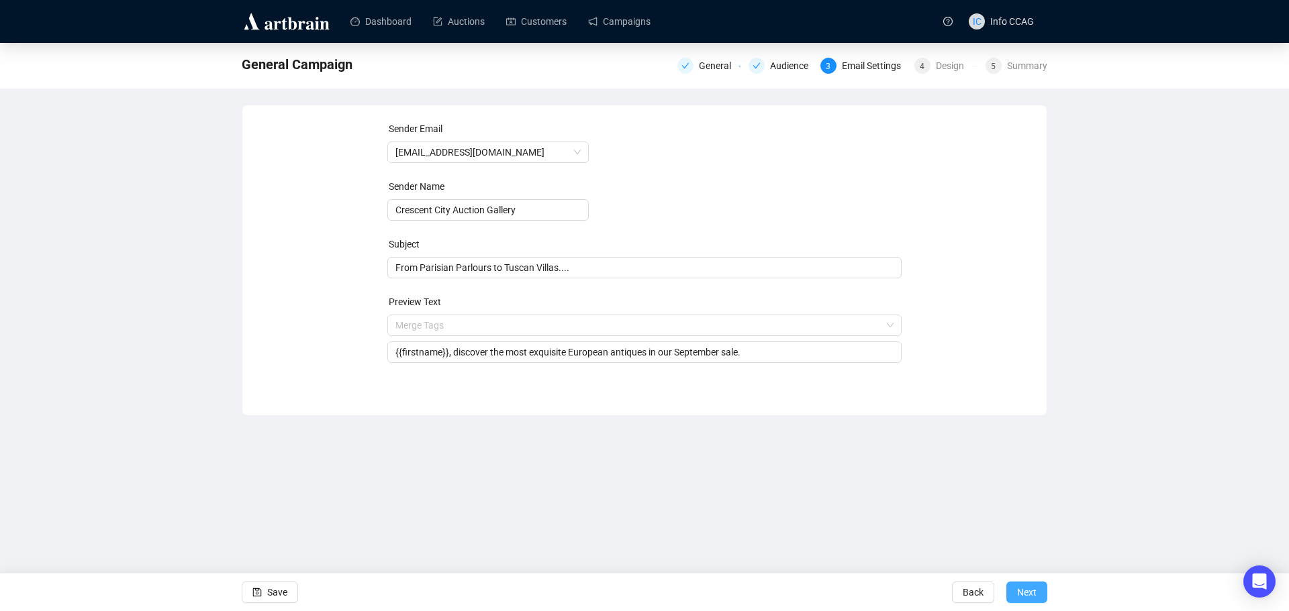
click at [1038, 589] on button "Next" at bounding box center [1026, 592] width 41 height 21
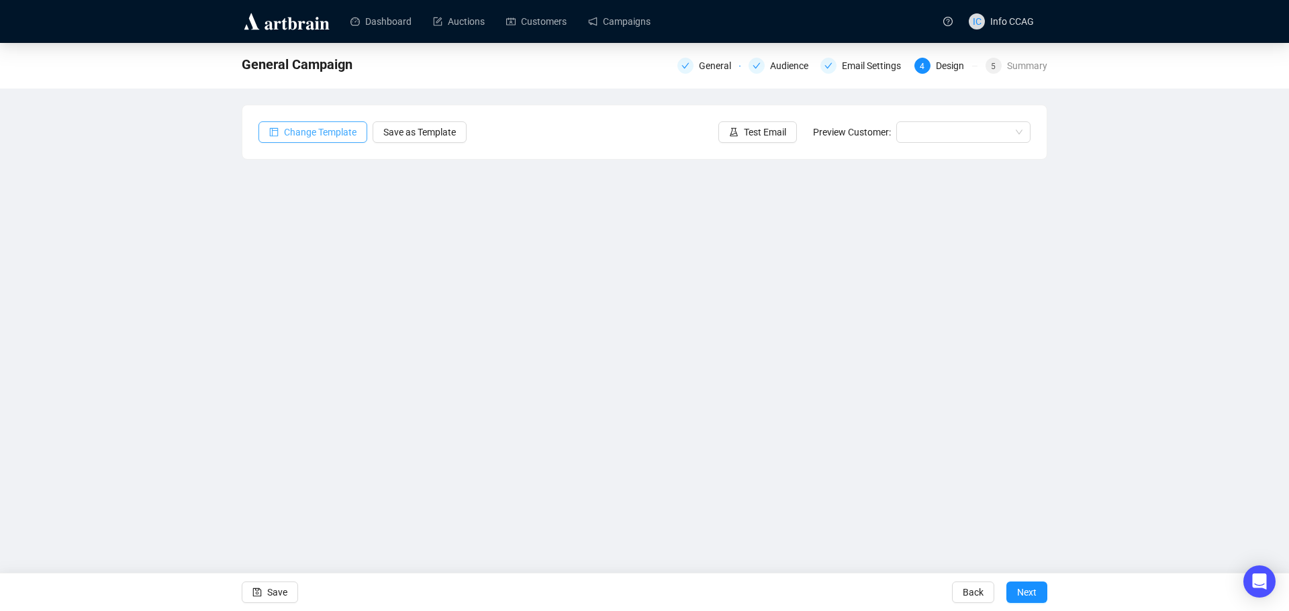
click at [319, 135] on span "Change Template" at bounding box center [320, 132] width 72 height 15
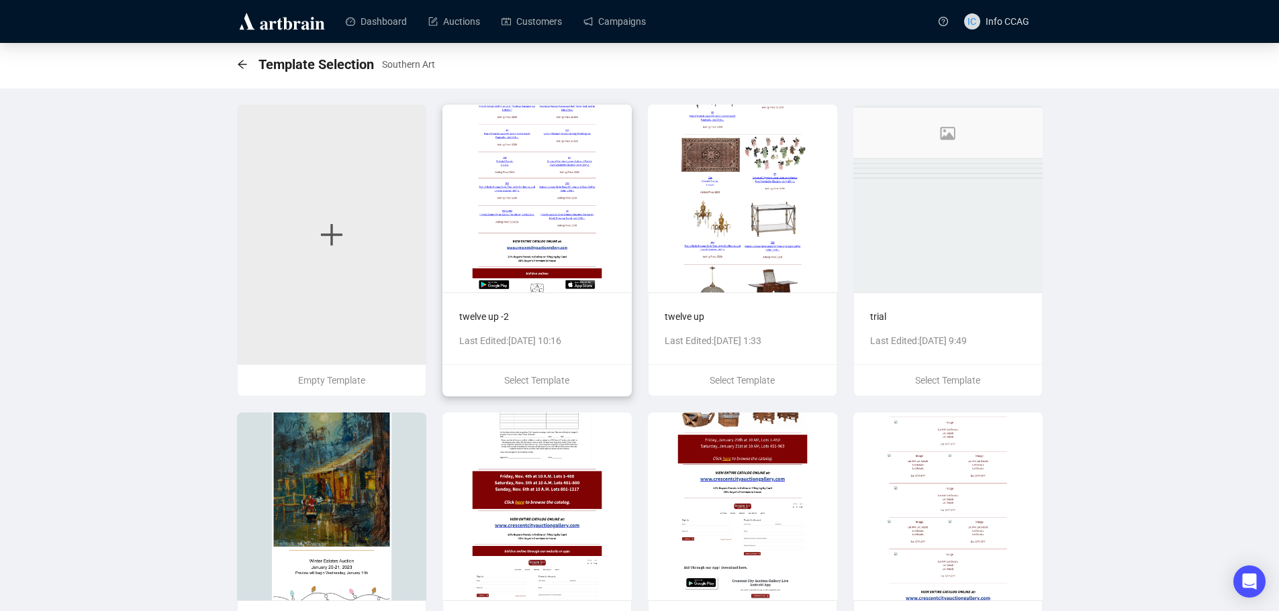
click at [534, 178] on img at bounding box center [536, 199] width 189 height 188
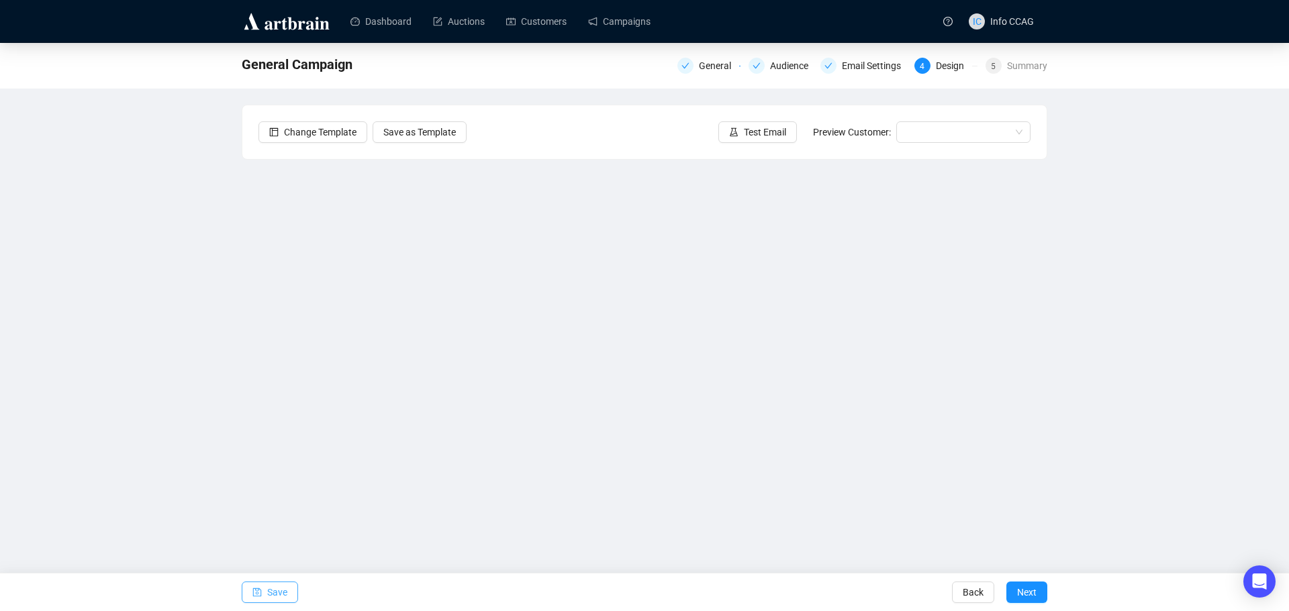
click at [283, 593] on span "Save" at bounding box center [277, 593] width 20 height 38
click at [260, 592] on icon "save" at bounding box center [256, 592] width 9 height 9
click at [274, 595] on span "Save" at bounding box center [277, 593] width 20 height 38
click at [281, 595] on span "Save" at bounding box center [277, 593] width 20 height 38
click at [1170, 113] on div "Southern Art General Audience Email Settings 4 Design 5 Summary Change Template…" at bounding box center [644, 291] width 1289 height 496
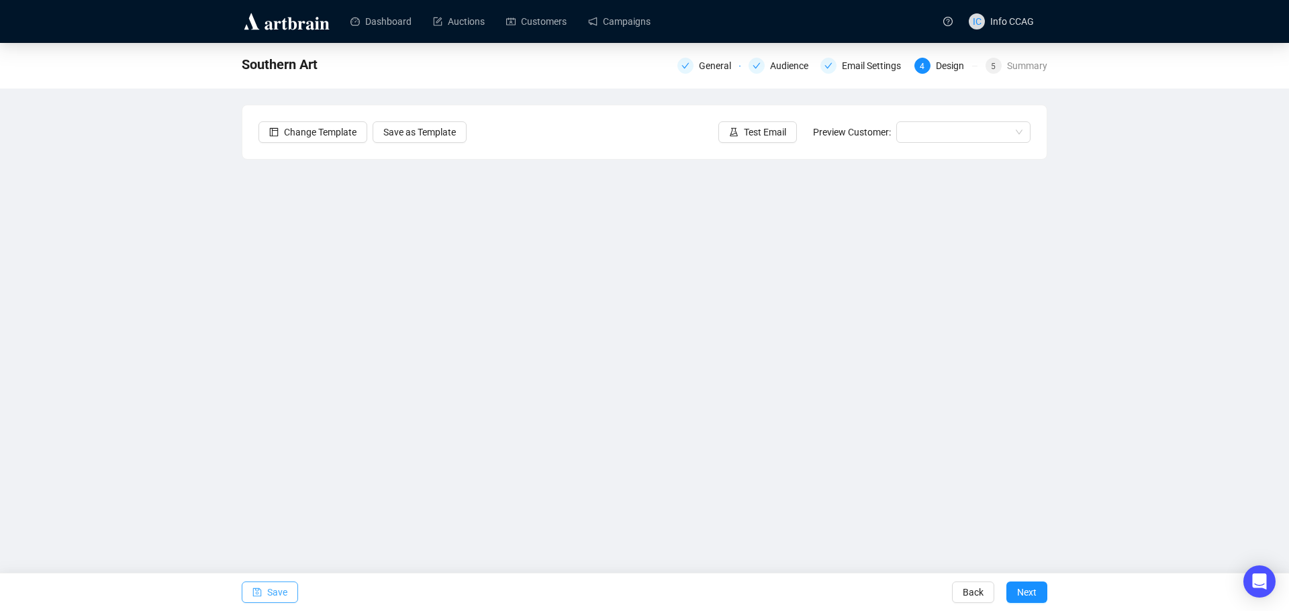
click at [262, 593] on button "Save" at bounding box center [270, 592] width 56 height 21
click at [627, 14] on link "Campaigns" at bounding box center [619, 21] width 62 height 35
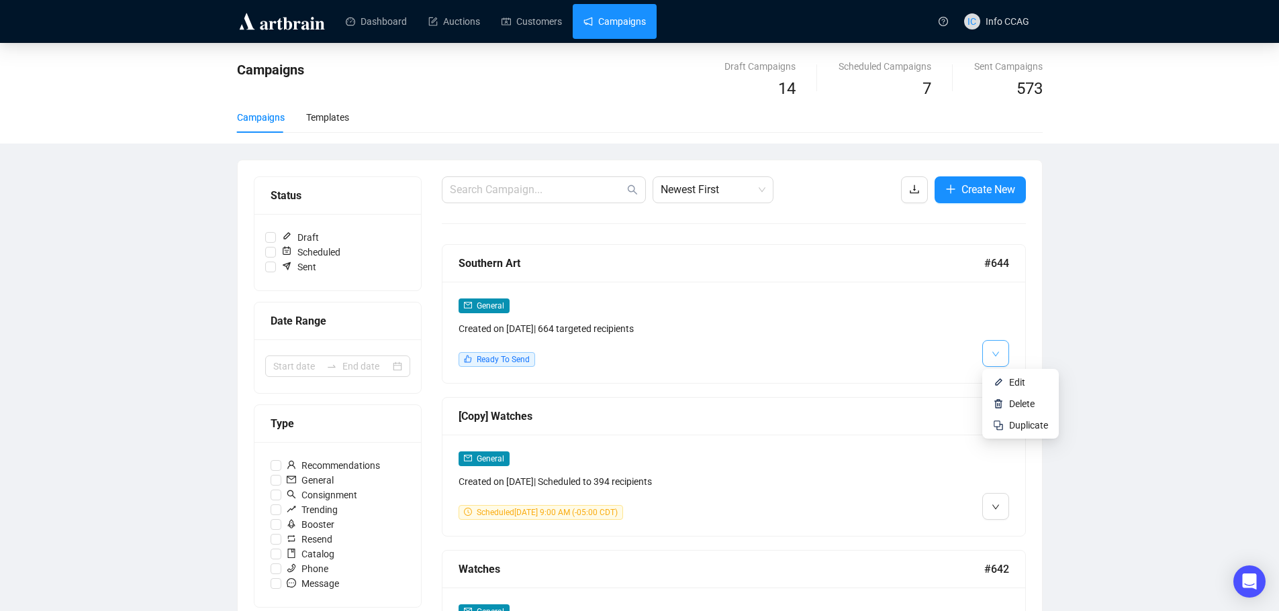
click at [1003, 352] on button "button" at bounding box center [995, 353] width 27 height 27
click at [1008, 381] on li "Edit" at bounding box center [1020, 382] width 71 height 21
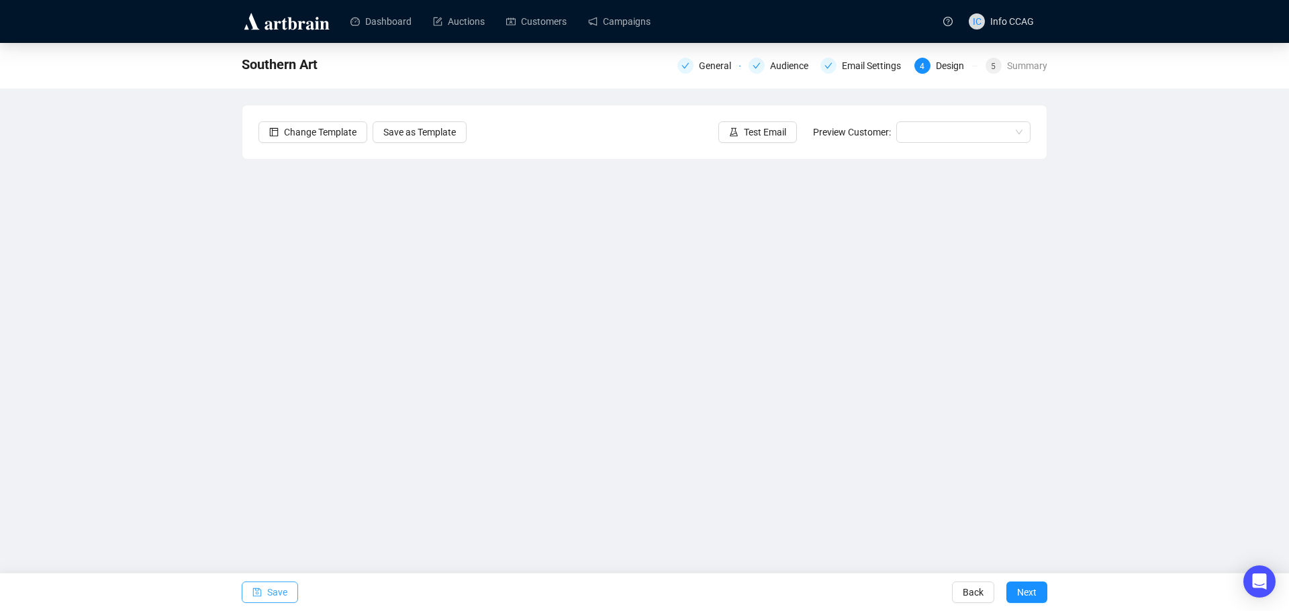
click at [266, 592] on button "Save" at bounding box center [270, 592] width 56 height 21
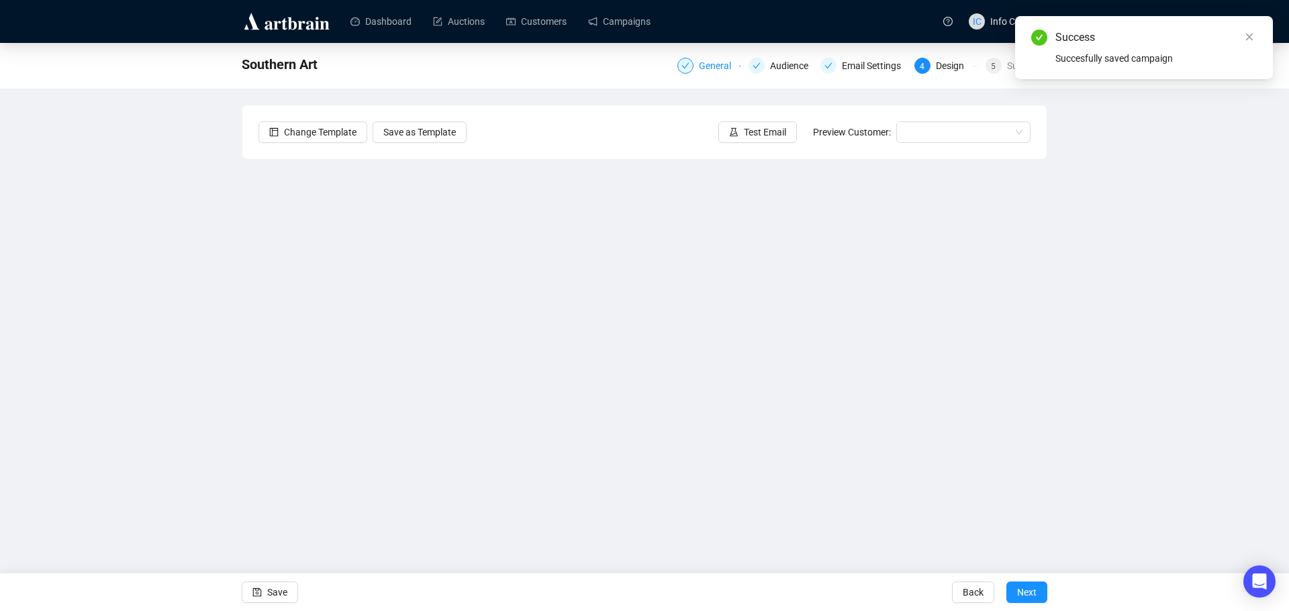
click at [708, 65] on div "General" at bounding box center [719, 66] width 40 height 16
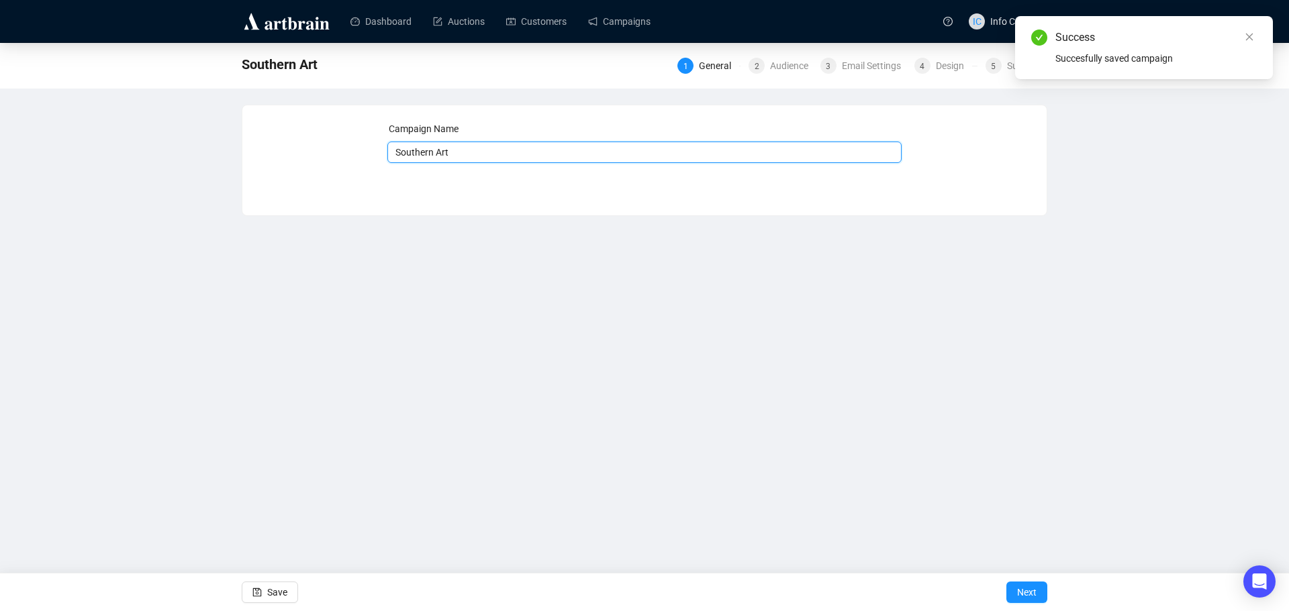
drag, startPoint x: 496, startPoint y: 151, endPoint x: 356, endPoint y: 145, distance: 140.4
click at [356, 145] on div "Campaign Name Southern Art Save Next" at bounding box center [644, 150] width 772 height 58
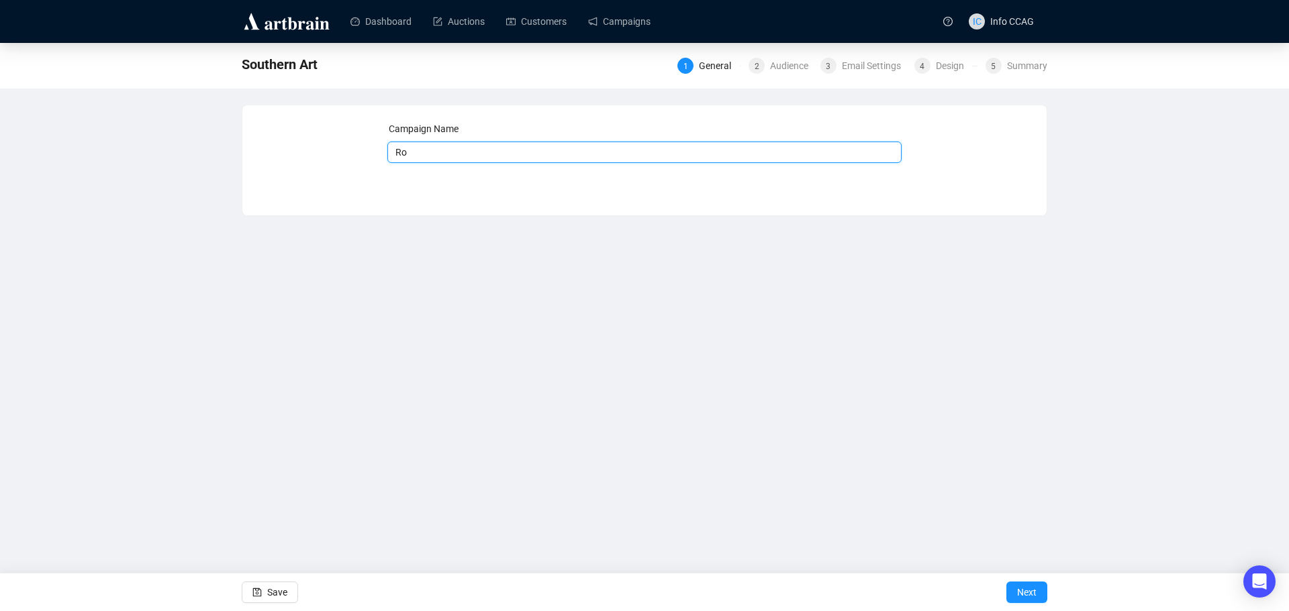
type input "R"
type input "Romantic Pairings"
click at [1030, 595] on span "Next" at bounding box center [1026, 593] width 19 height 38
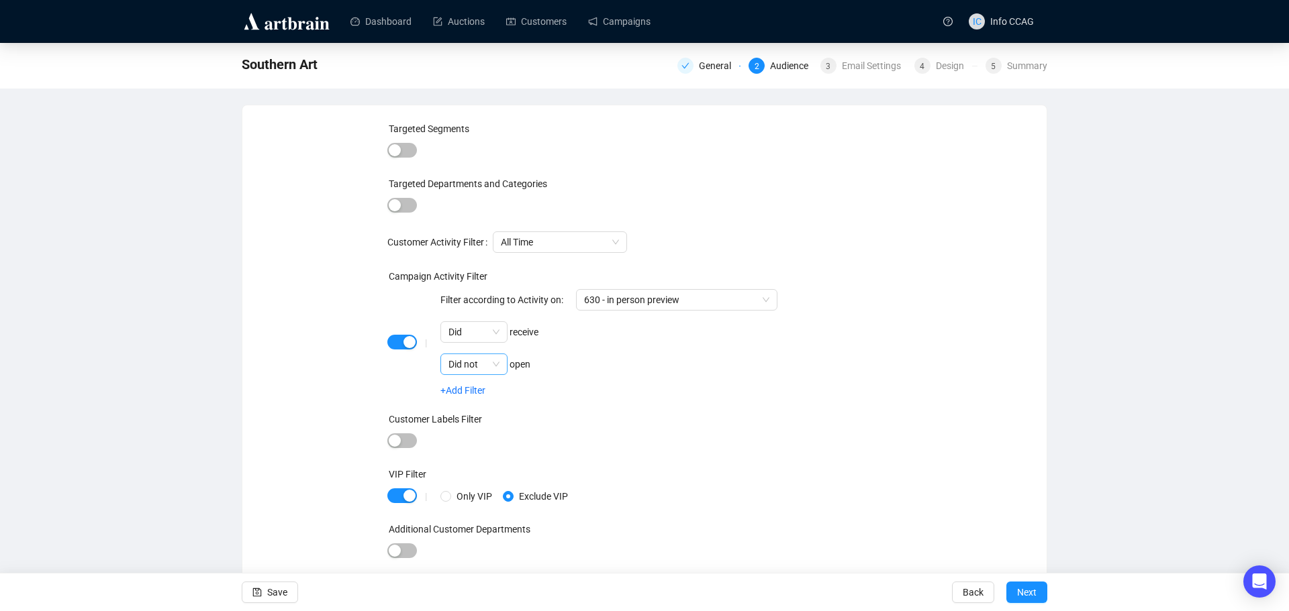
click at [477, 363] on span "Did not" at bounding box center [473, 364] width 51 height 20
click at [469, 391] on div "Did" at bounding box center [474, 391] width 46 height 15
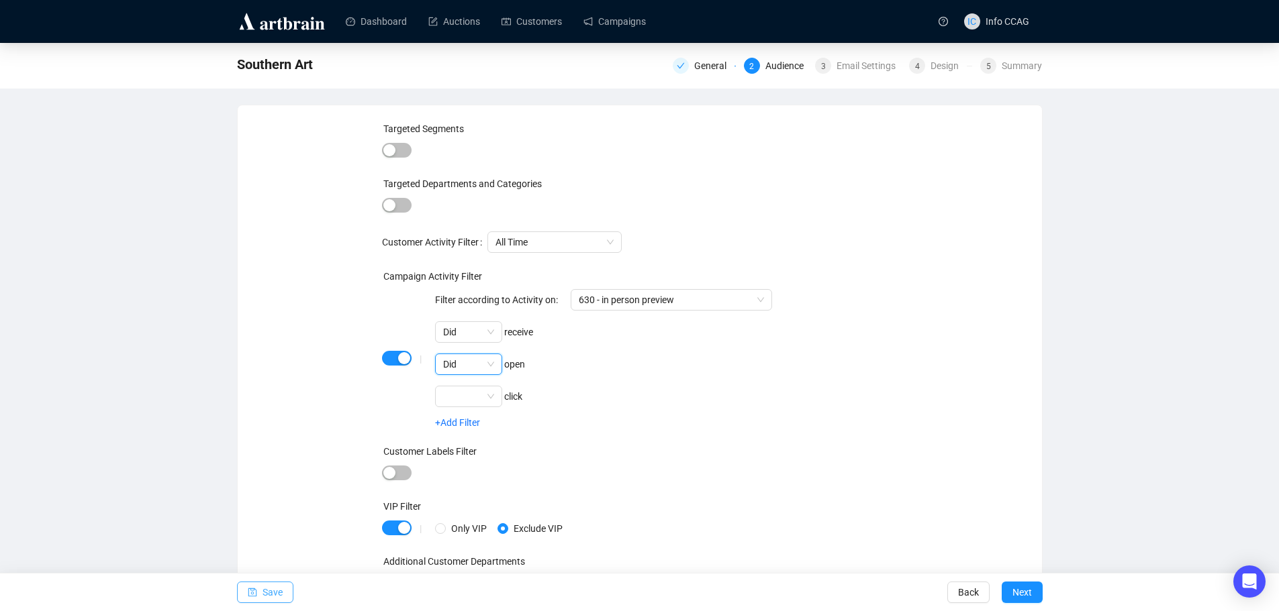
click at [281, 594] on span "Save" at bounding box center [272, 593] width 20 height 38
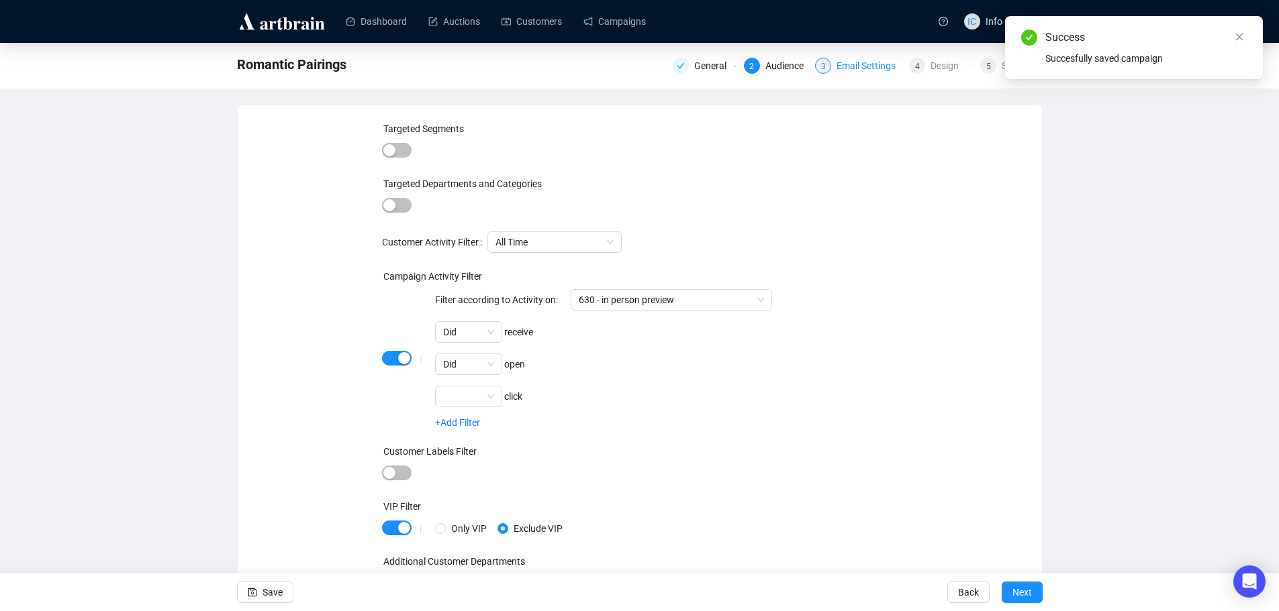
click at [870, 67] on div "Email Settings" at bounding box center [869, 66] width 67 height 16
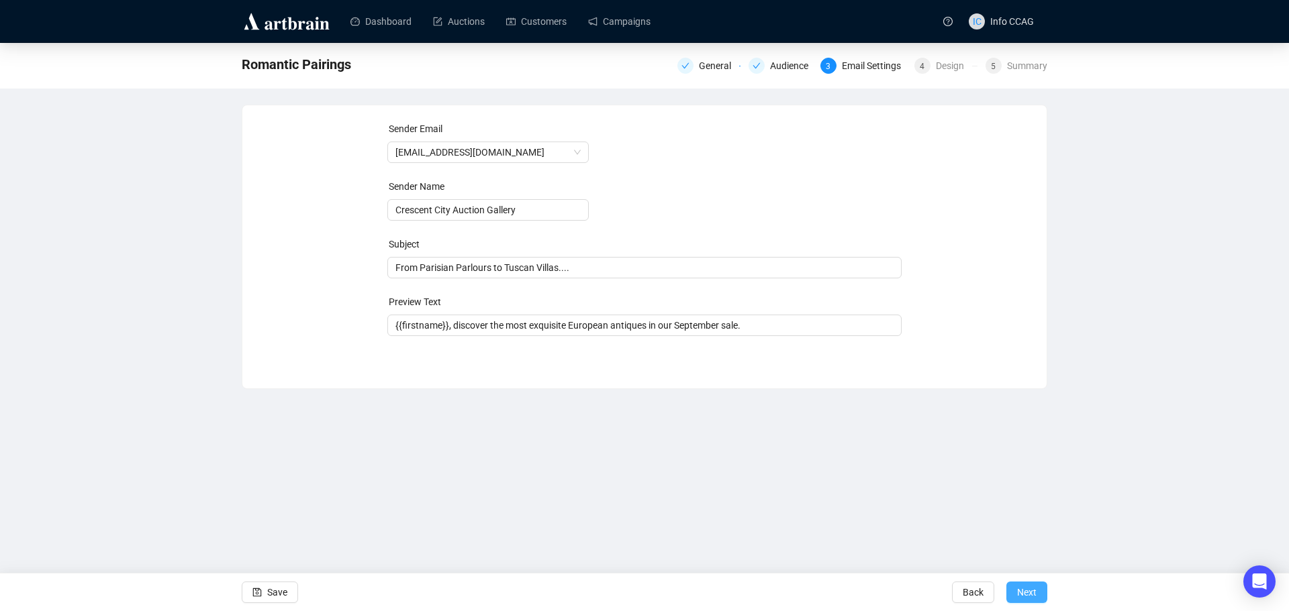
click at [1041, 591] on button "Next" at bounding box center [1026, 592] width 41 height 21
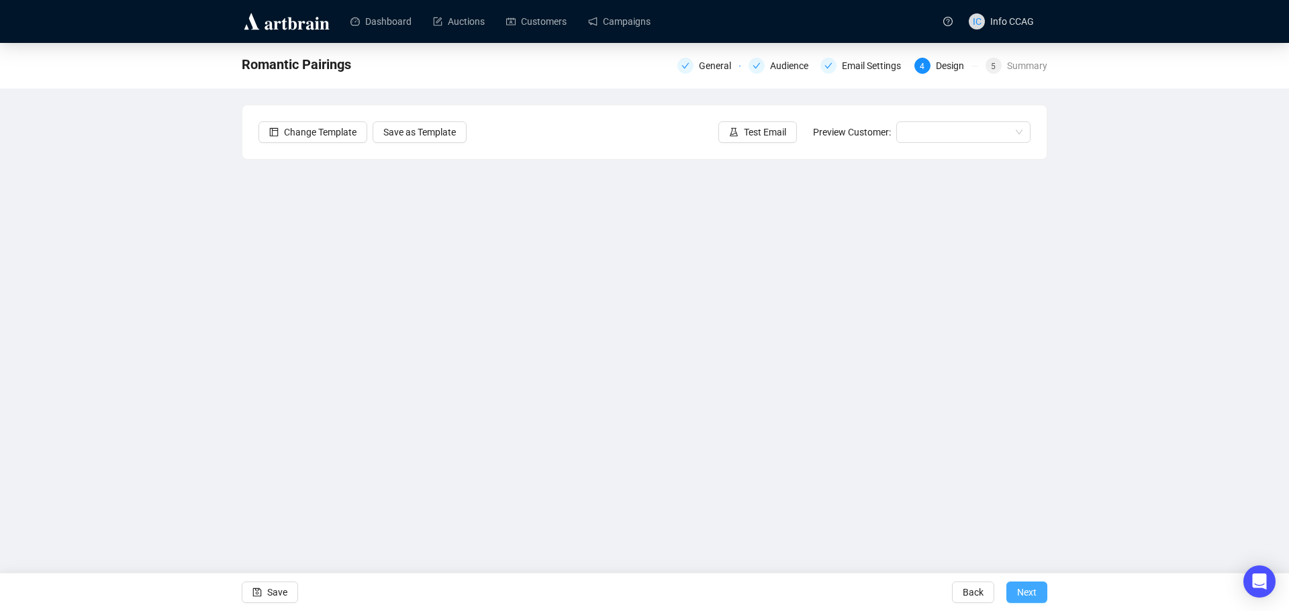
click at [1028, 585] on span "Next" at bounding box center [1026, 593] width 19 height 38
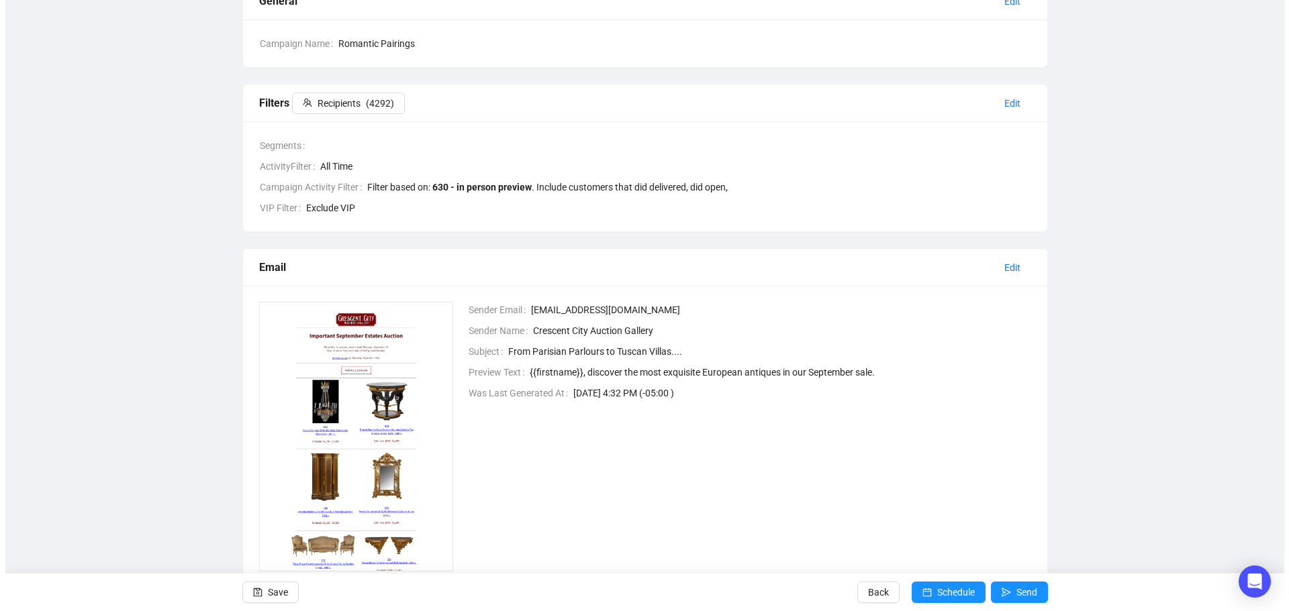
scroll to position [134, 0]
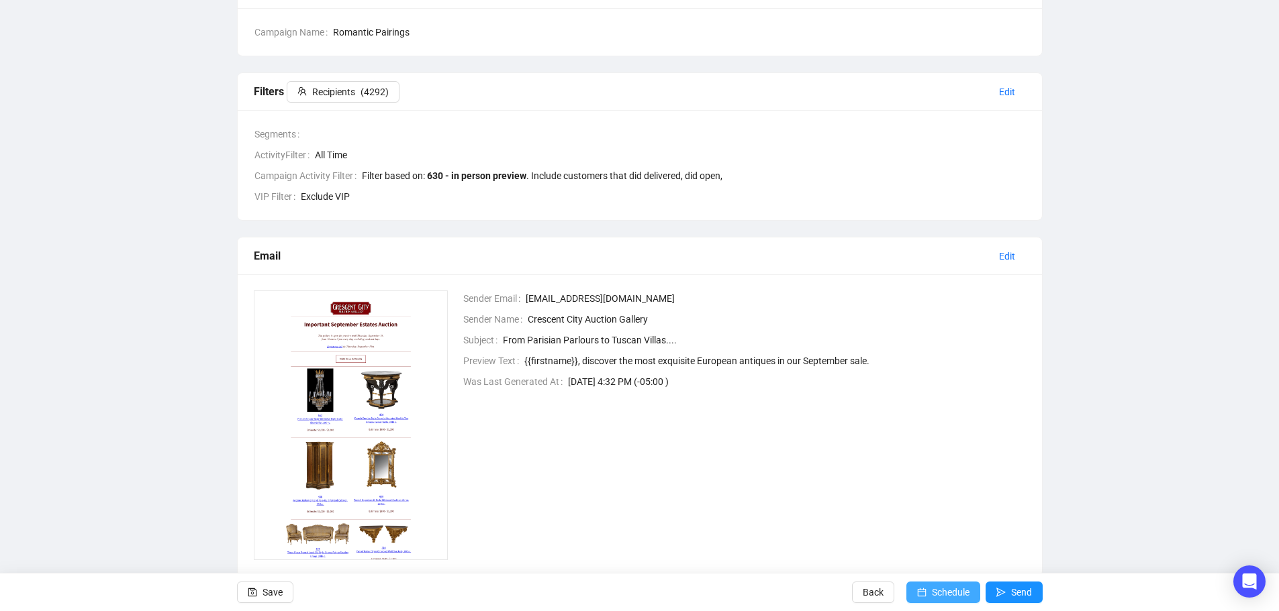
click at [948, 585] on span "Schedule" at bounding box center [951, 593] width 38 height 38
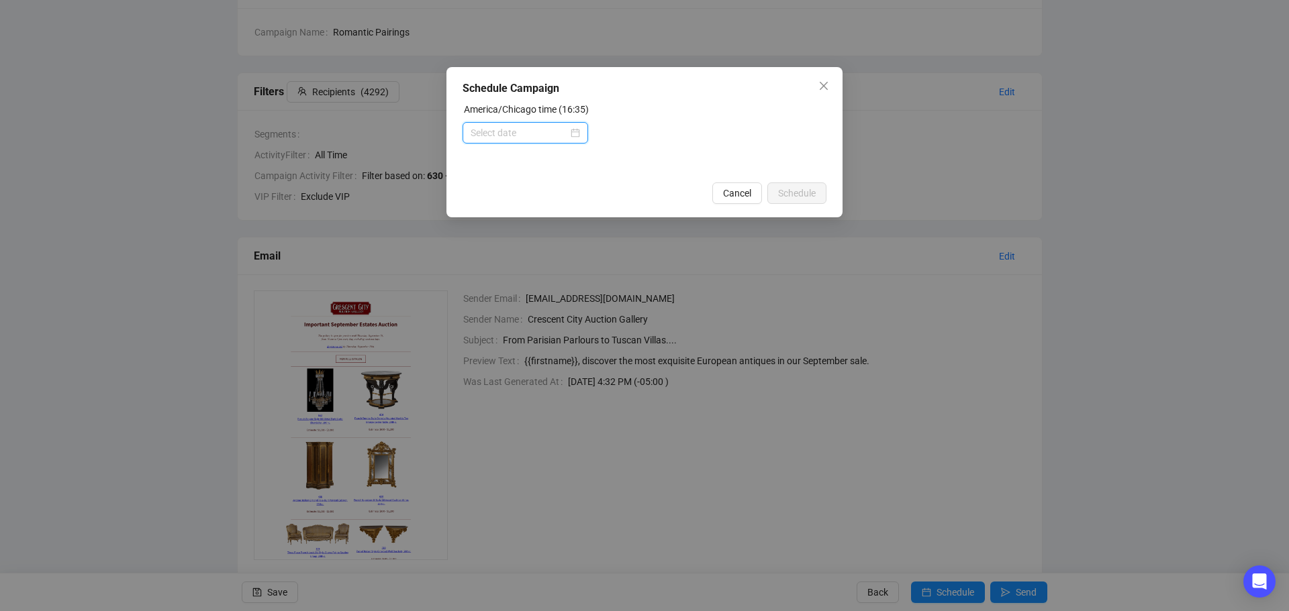
click at [554, 128] on input at bounding box center [518, 133] width 97 height 15
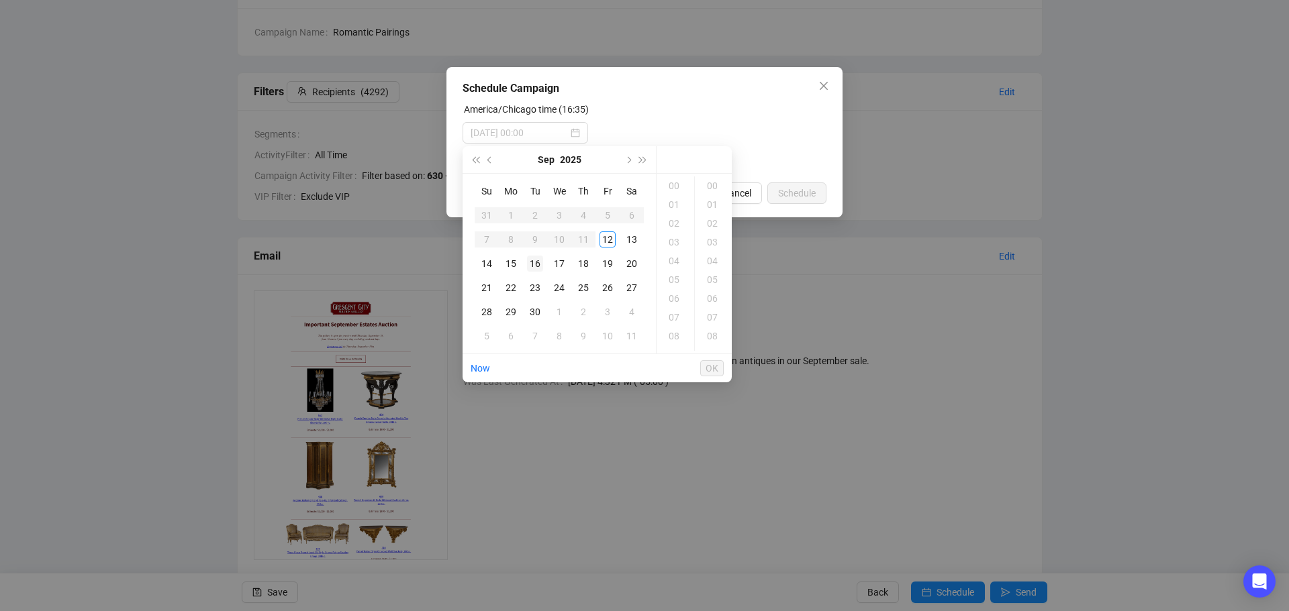
click at [534, 263] on div "16" at bounding box center [535, 264] width 16 height 16
click at [681, 285] on div "09" at bounding box center [675, 288] width 32 height 19
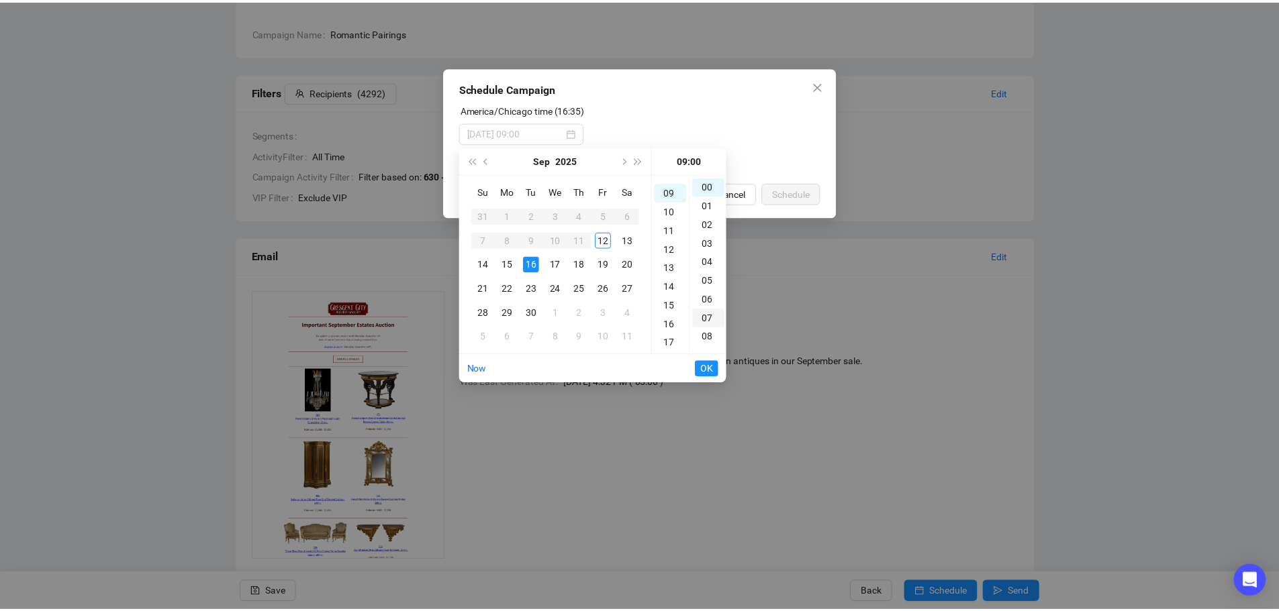
scroll to position [169, 0]
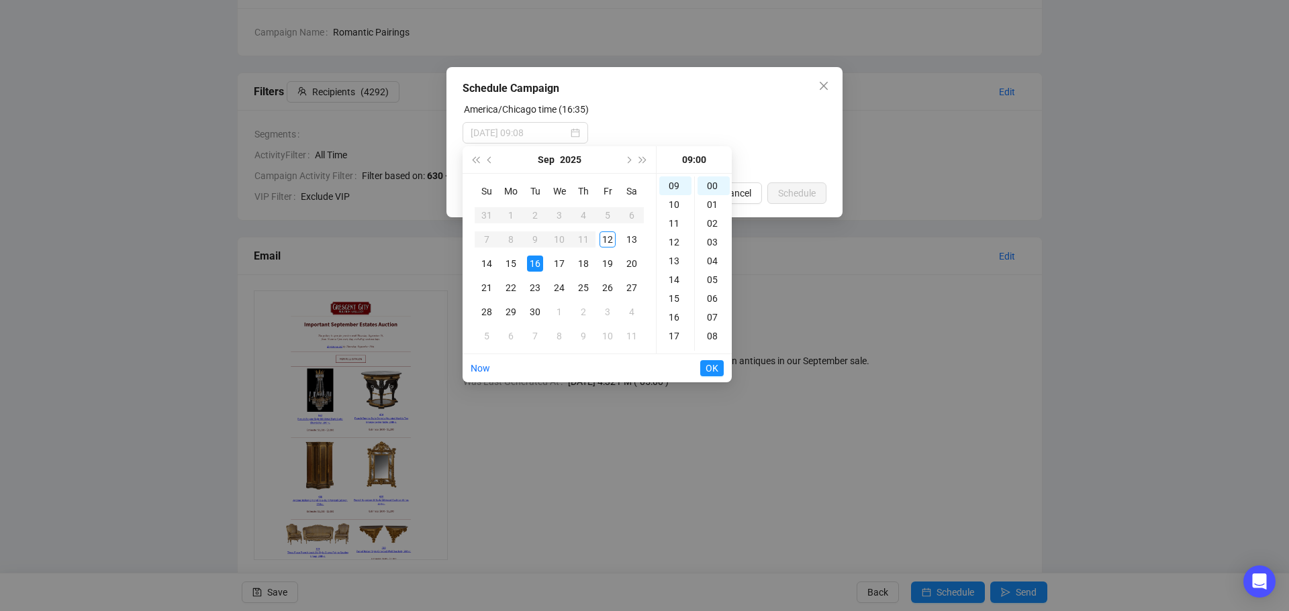
type input "[DATE] 09:00"
click at [705, 368] on span "OK" at bounding box center [711, 369] width 13 height 26
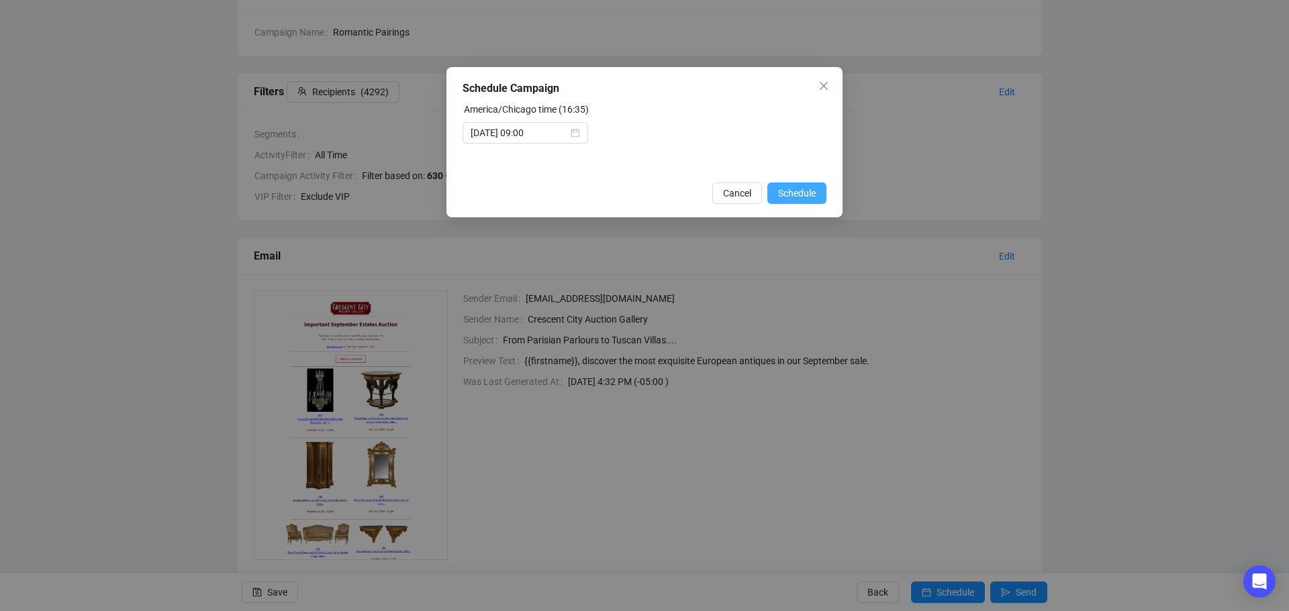
click at [794, 191] on span "Schedule" at bounding box center [797, 193] width 38 height 15
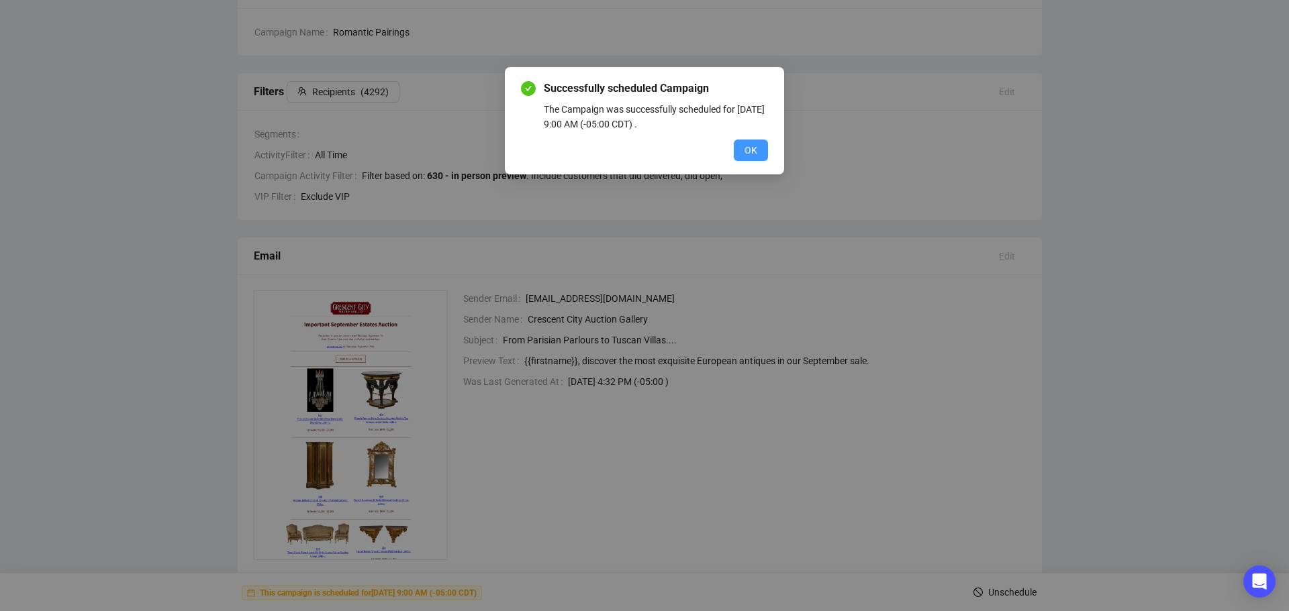
click at [751, 152] on span "OK" at bounding box center [750, 150] width 13 height 15
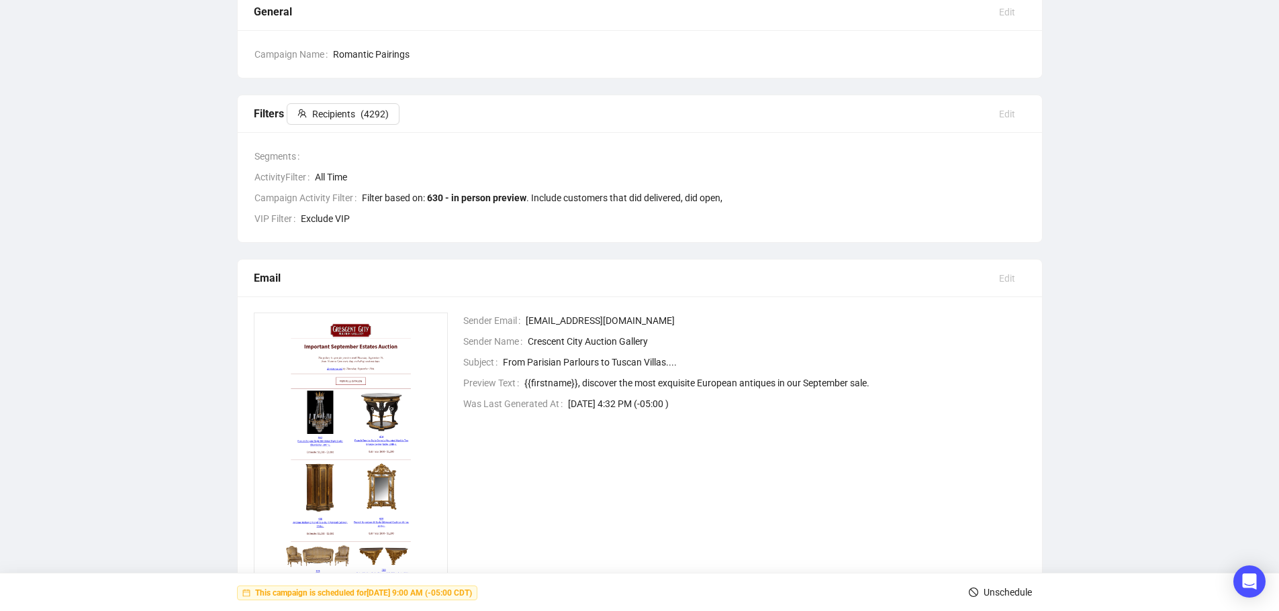
scroll to position [0, 0]
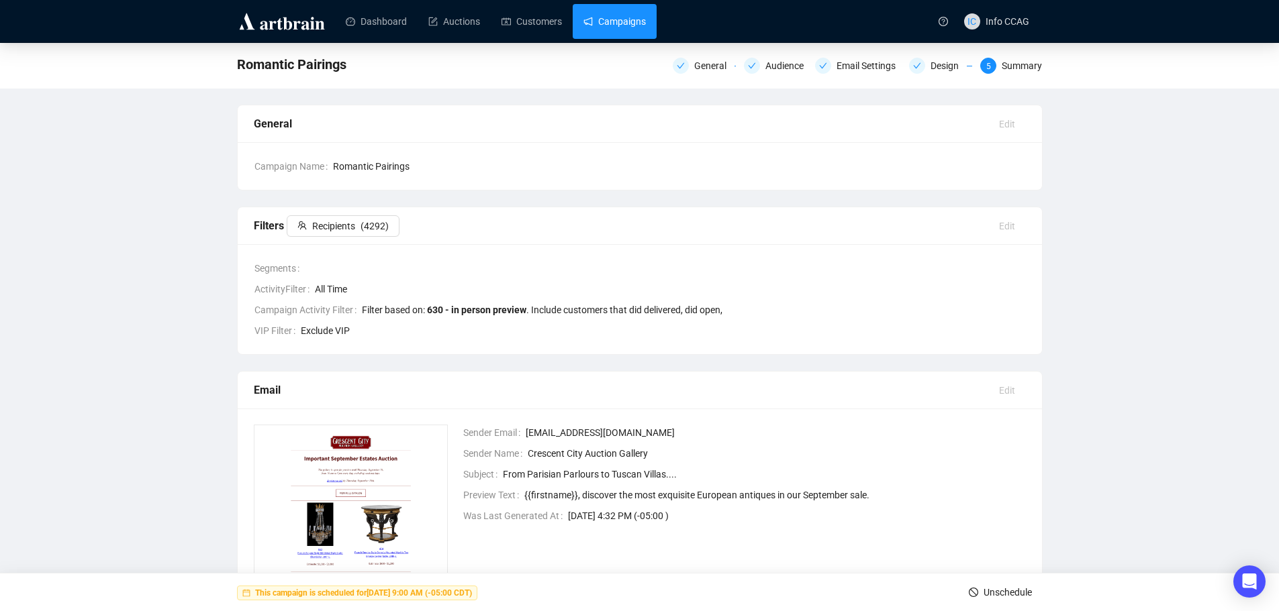
click at [615, 34] on link "Campaigns" at bounding box center [614, 21] width 62 height 35
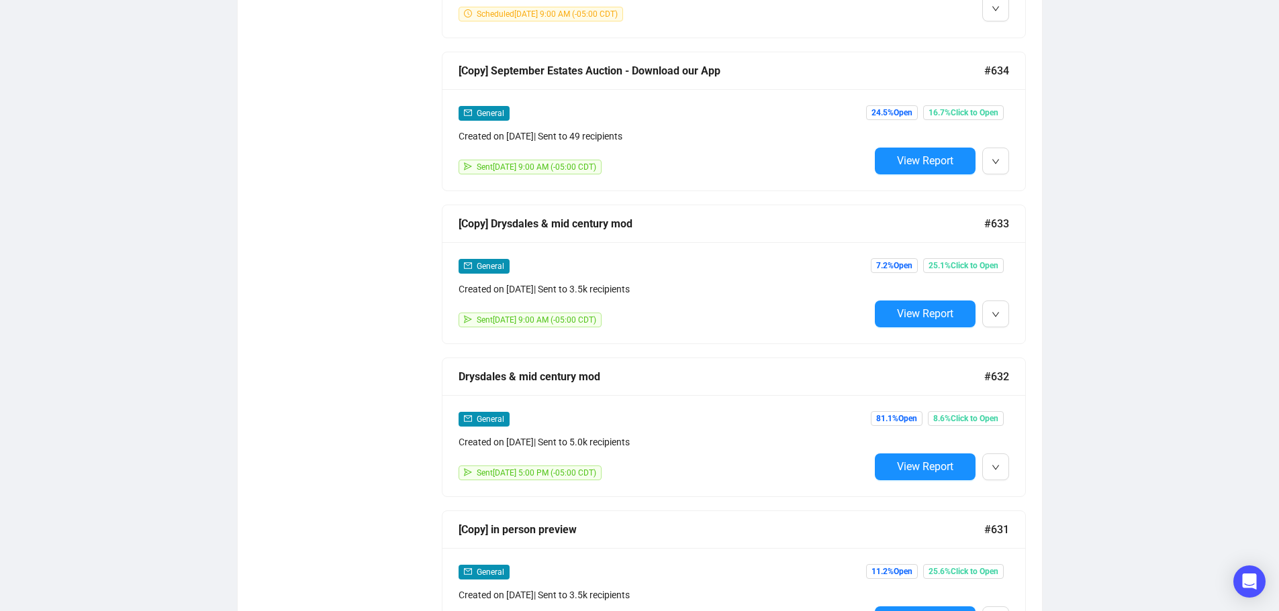
scroll to position [1409, 0]
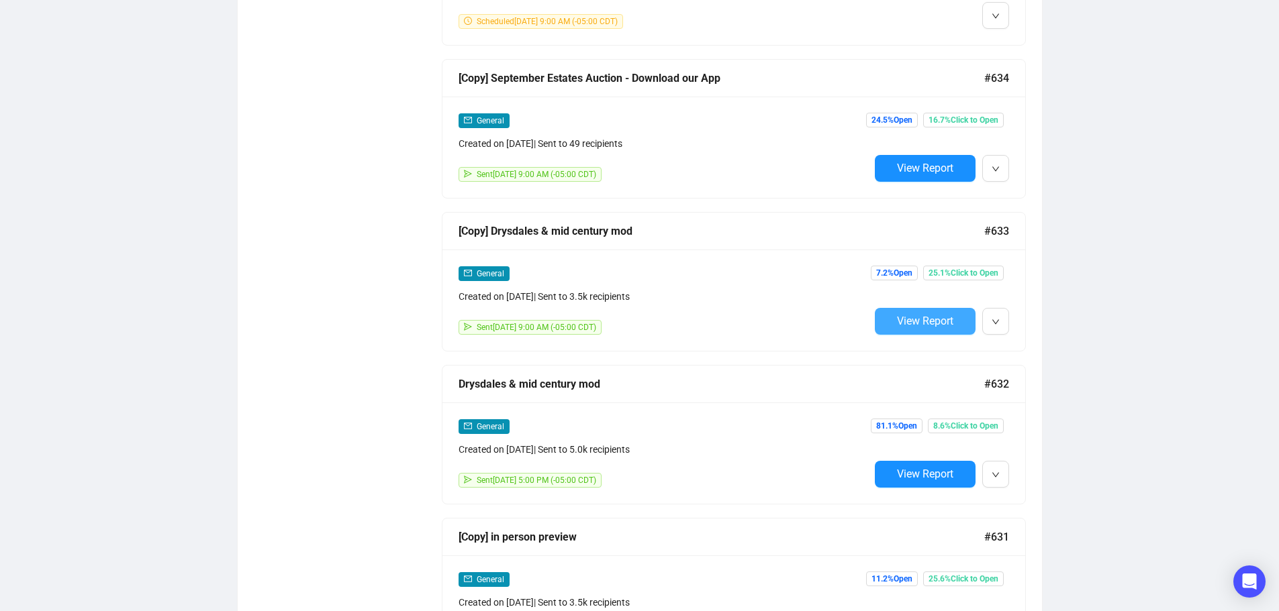
click at [935, 320] on span "View Report" at bounding box center [925, 321] width 56 height 13
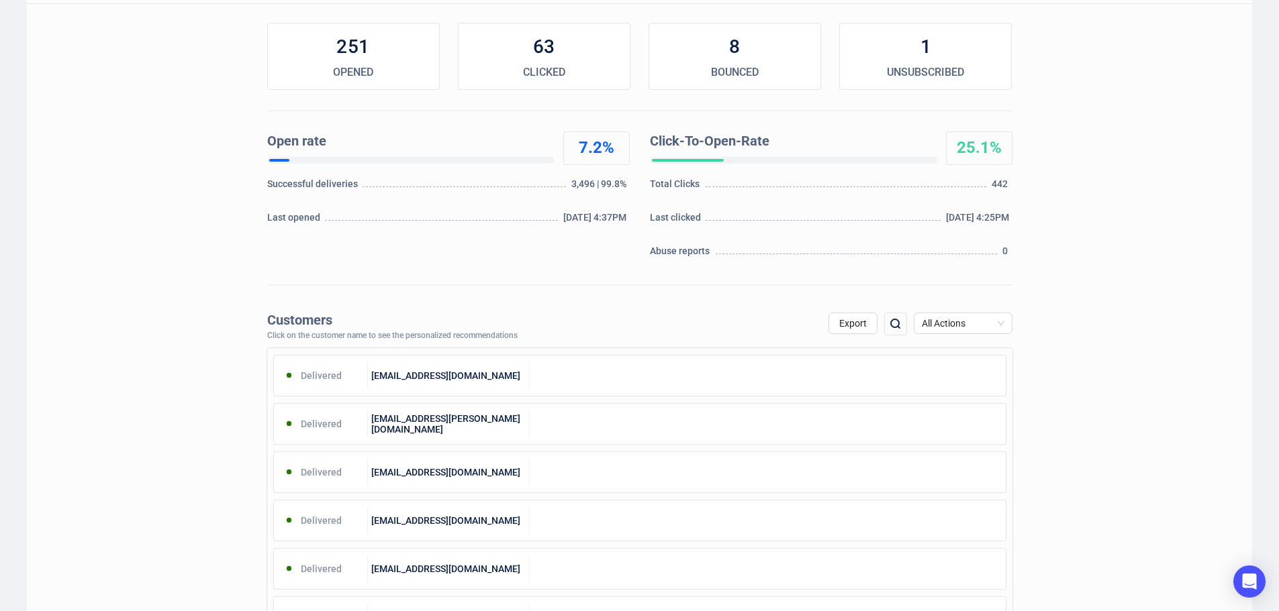
scroll to position [201, 0]
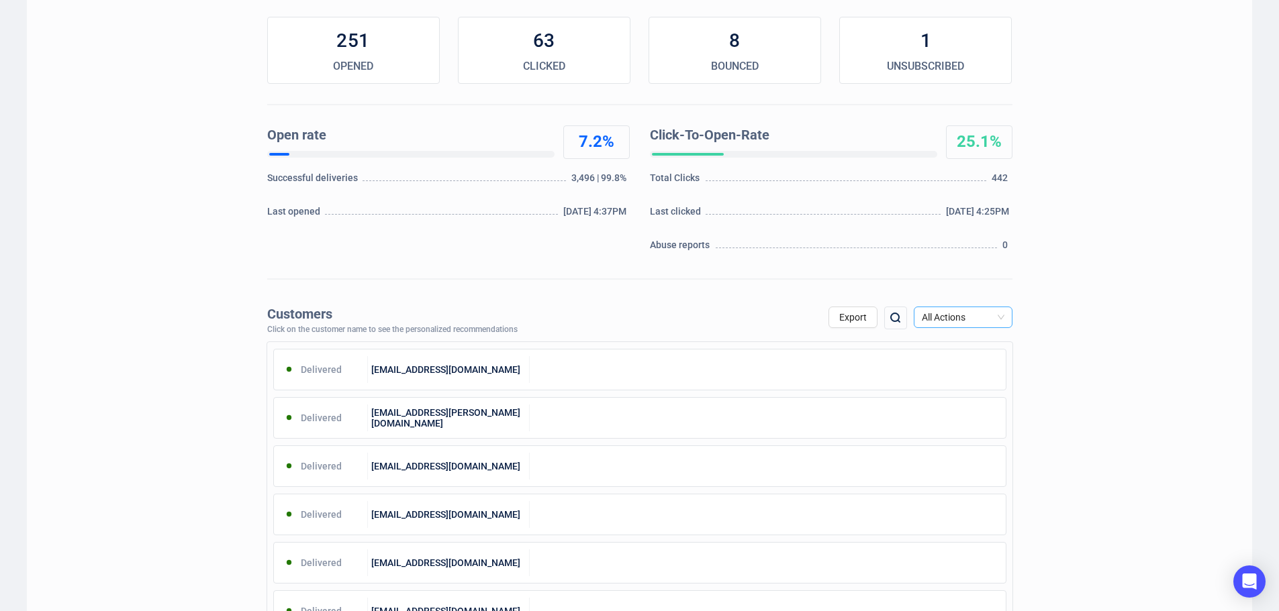
click at [999, 321] on span "All Actions" at bounding box center [962, 317] width 83 height 20
click at [970, 428] on div "Unsubscribe" at bounding box center [962, 430] width 77 height 15
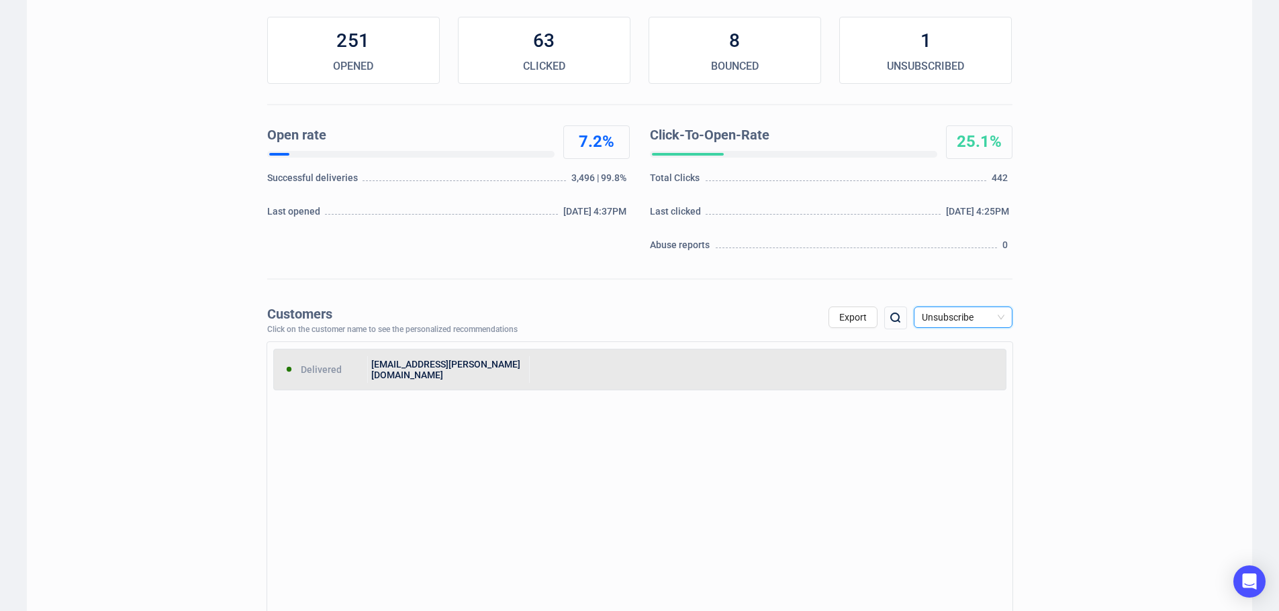
click at [442, 374] on div "[EMAIL_ADDRESS][PERSON_NAME][DOMAIN_NAME]" at bounding box center [449, 369] width 162 height 27
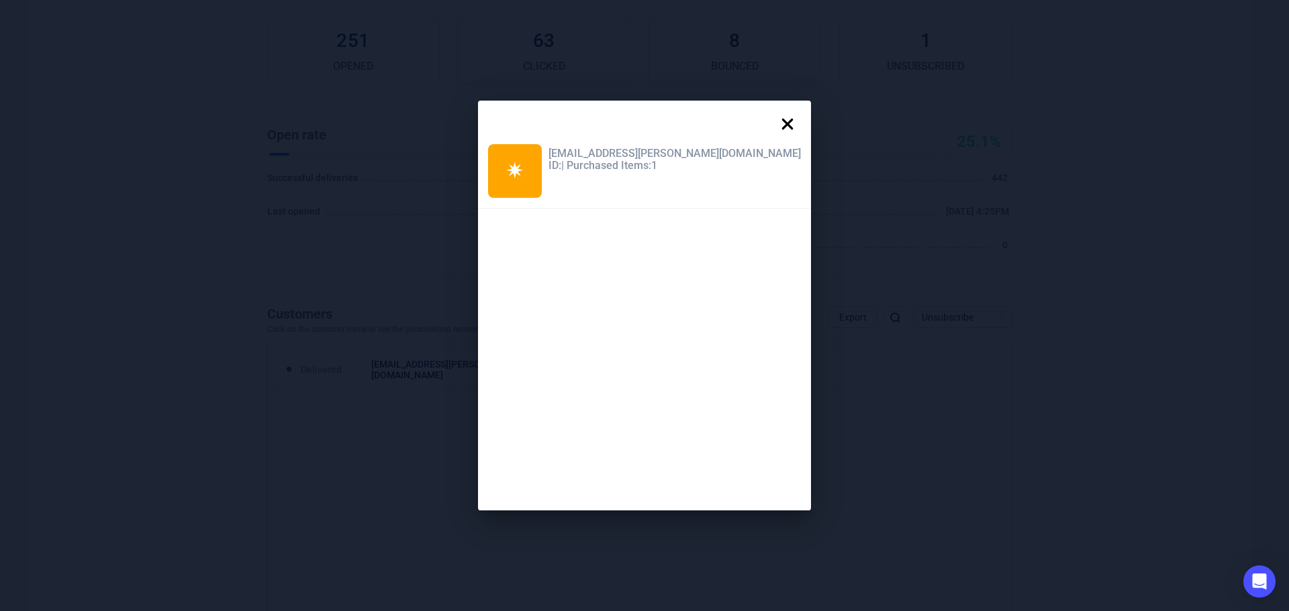
click at [774, 128] on icon at bounding box center [787, 124] width 27 height 27
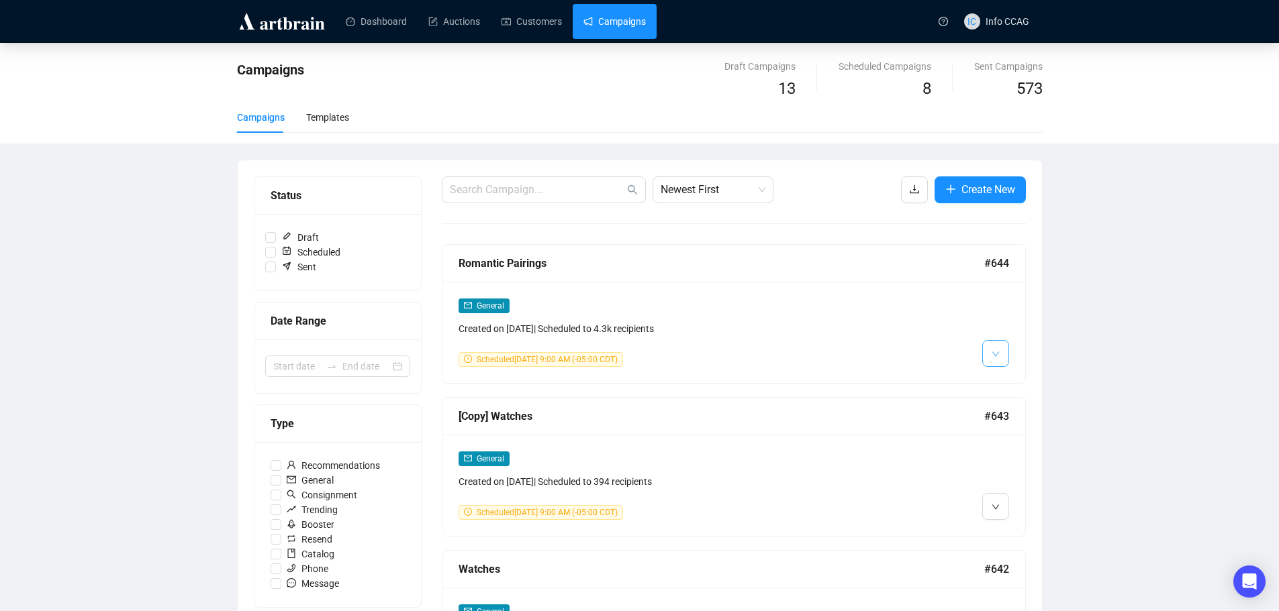
click at [989, 353] on button "button" at bounding box center [995, 353] width 27 height 27
click at [1019, 428] on span "Duplicate" at bounding box center [1028, 425] width 39 height 11
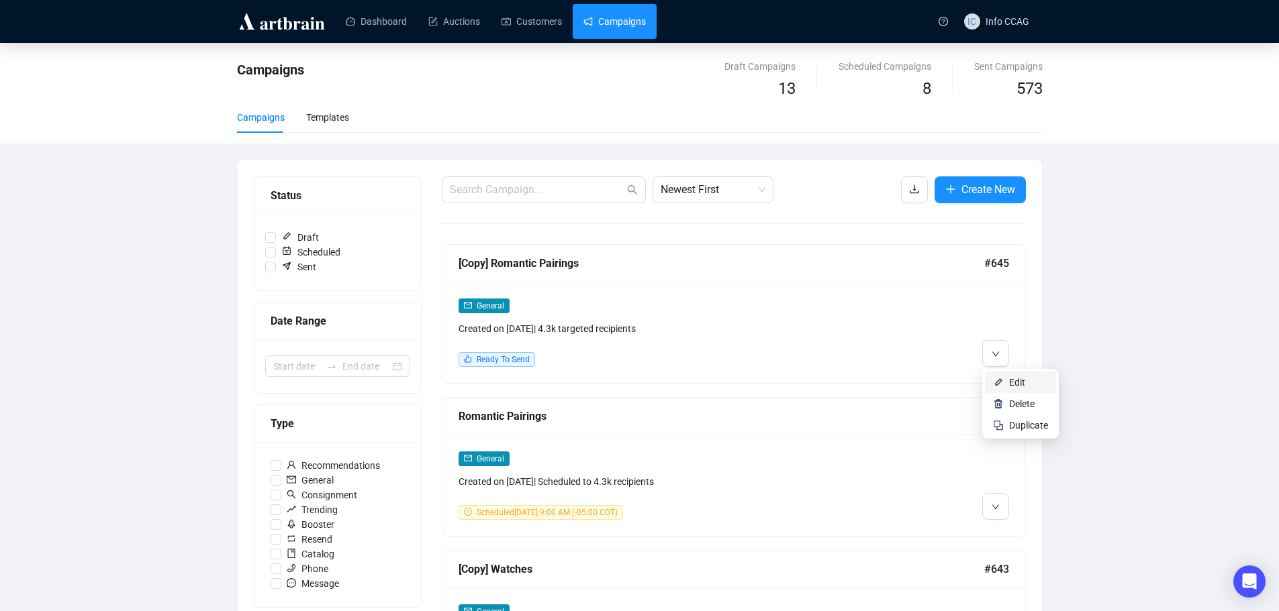
click at [1008, 381] on li "Edit" at bounding box center [1020, 382] width 71 height 21
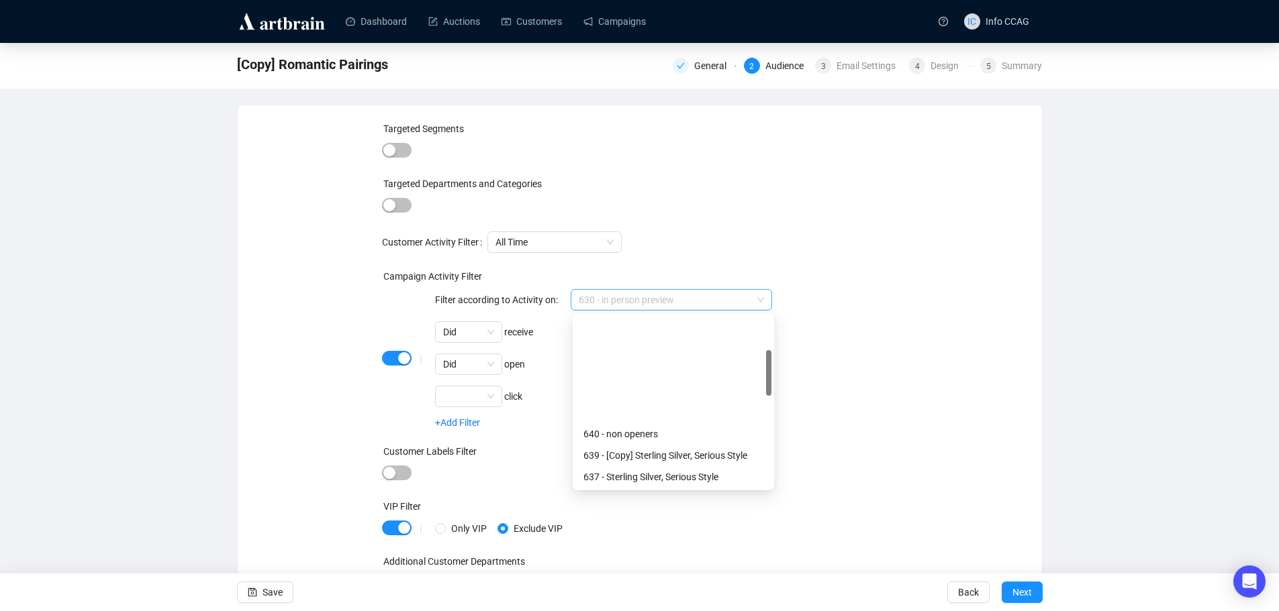
click at [658, 305] on span "630 - in person preview" at bounding box center [671, 300] width 185 height 20
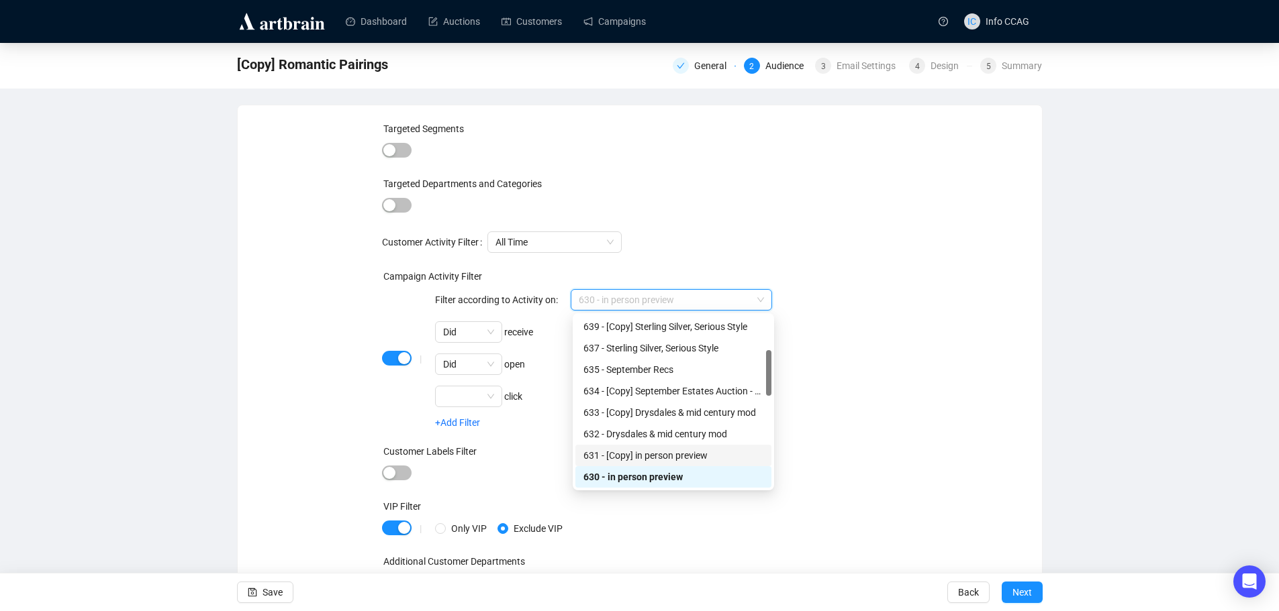
click at [651, 452] on div "631 - [Copy] in person preview" at bounding box center [673, 455] width 180 height 15
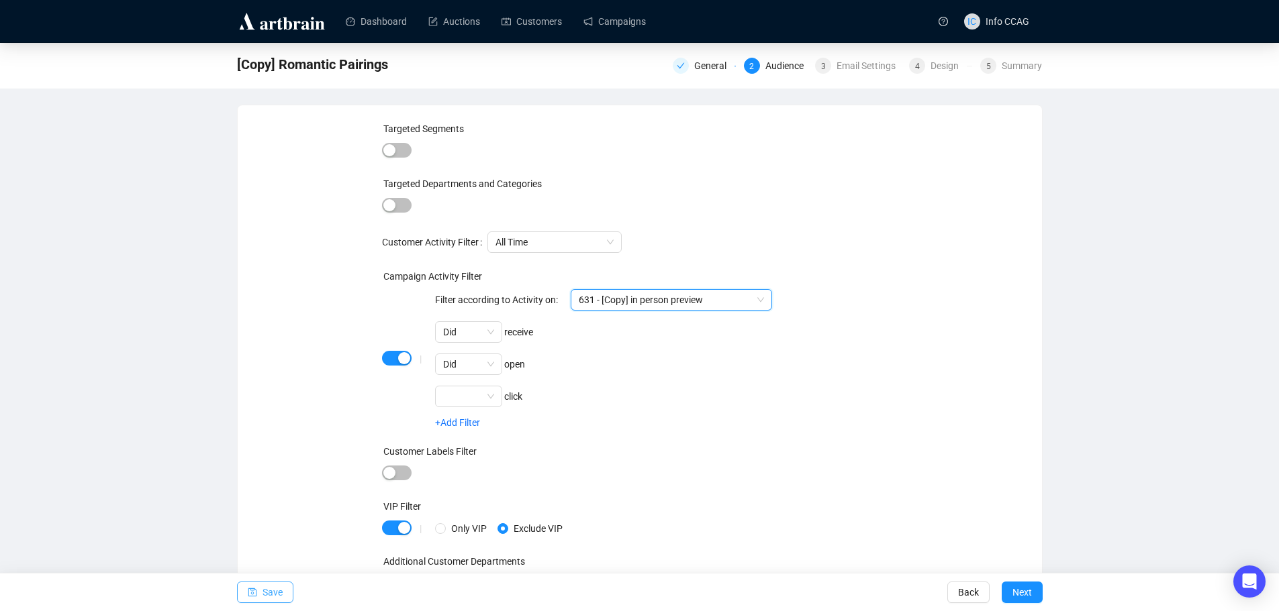
click at [271, 588] on span "Save" at bounding box center [272, 593] width 20 height 38
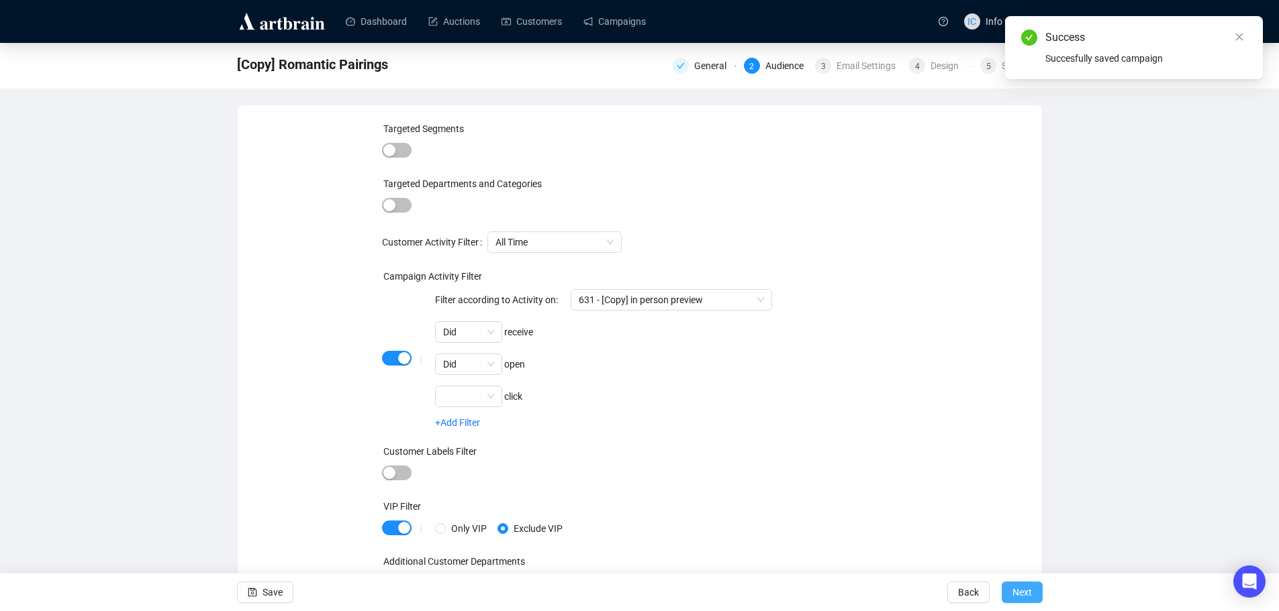
click at [1013, 593] on span "Next" at bounding box center [1021, 593] width 19 height 38
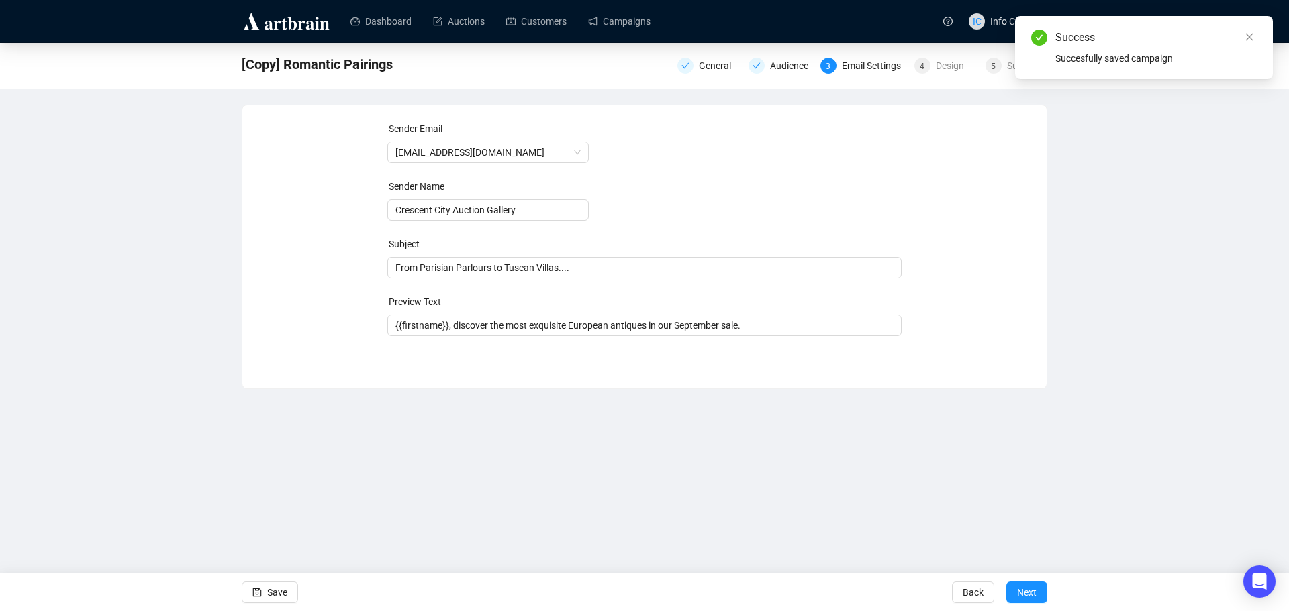
click at [1013, 593] on button "Next" at bounding box center [1026, 592] width 41 height 21
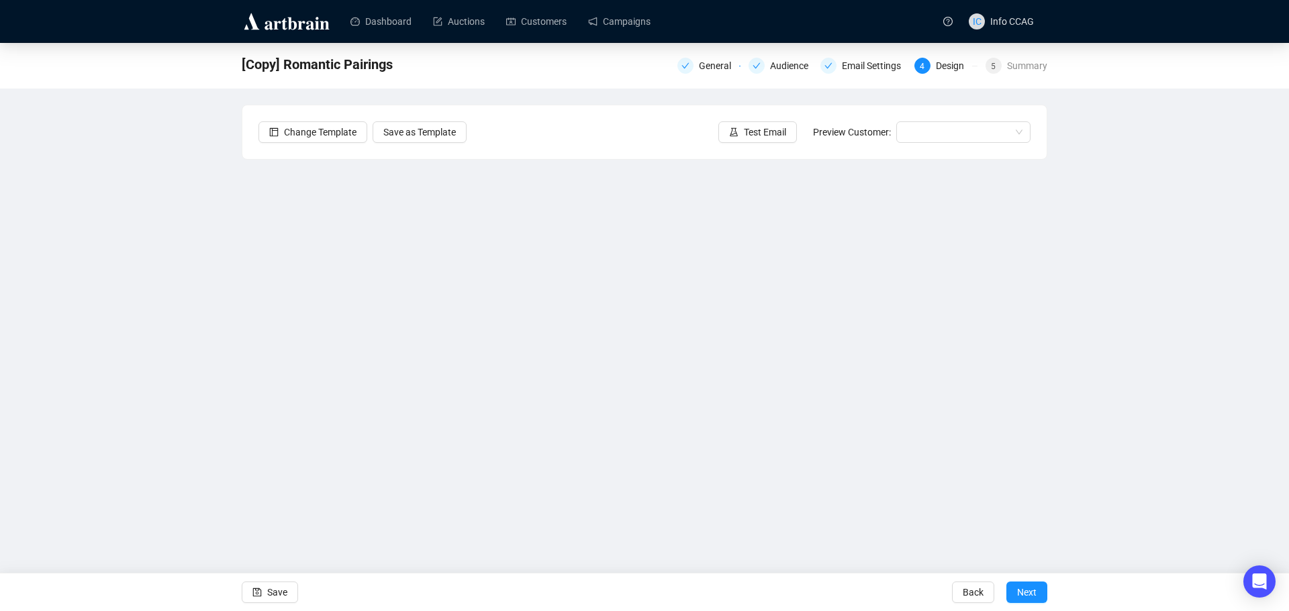
click at [1013, 593] on button "Next" at bounding box center [1026, 592] width 41 height 21
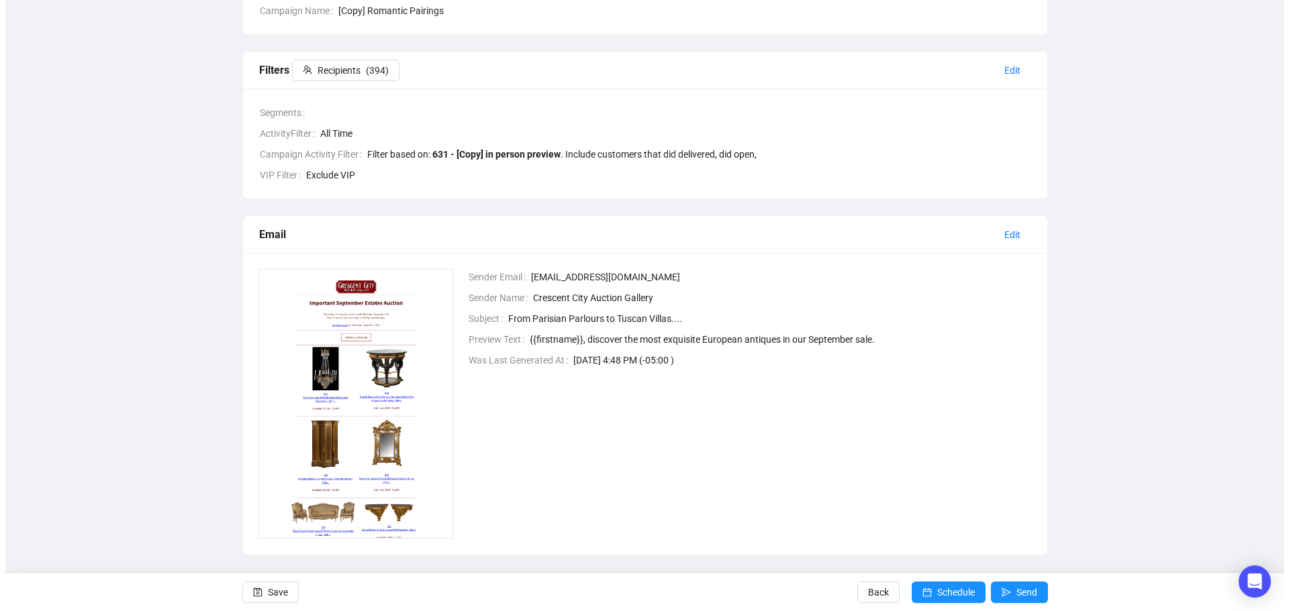
scroll to position [167, 0]
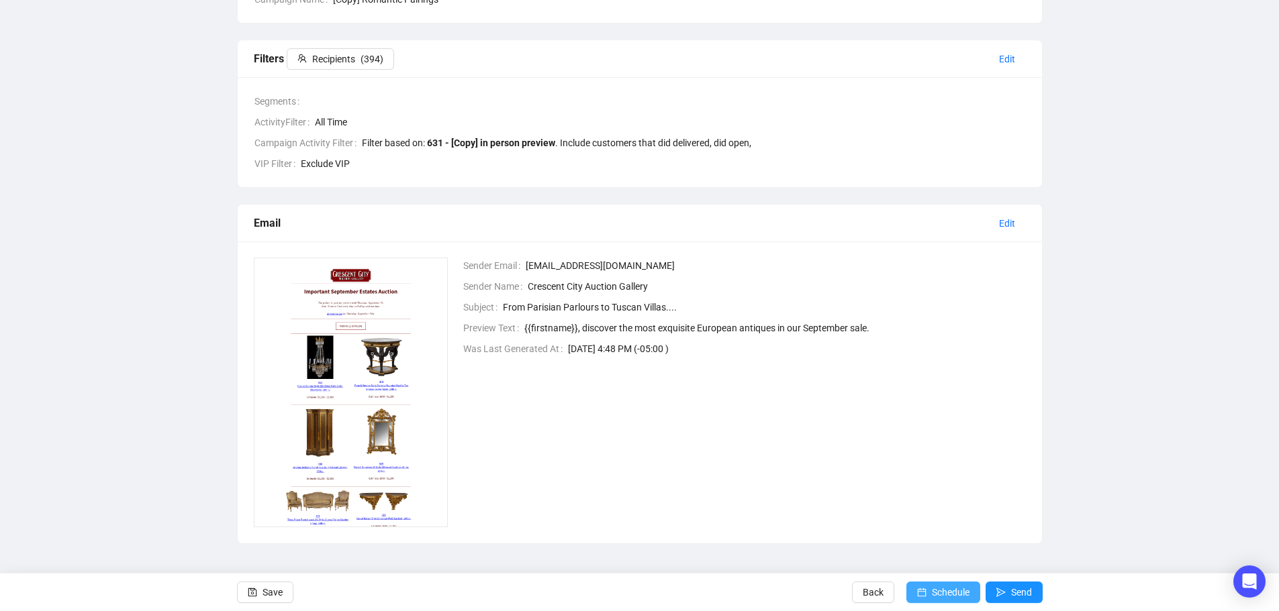
click at [926, 589] on icon "calendar" at bounding box center [921, 592] width 9 height 9
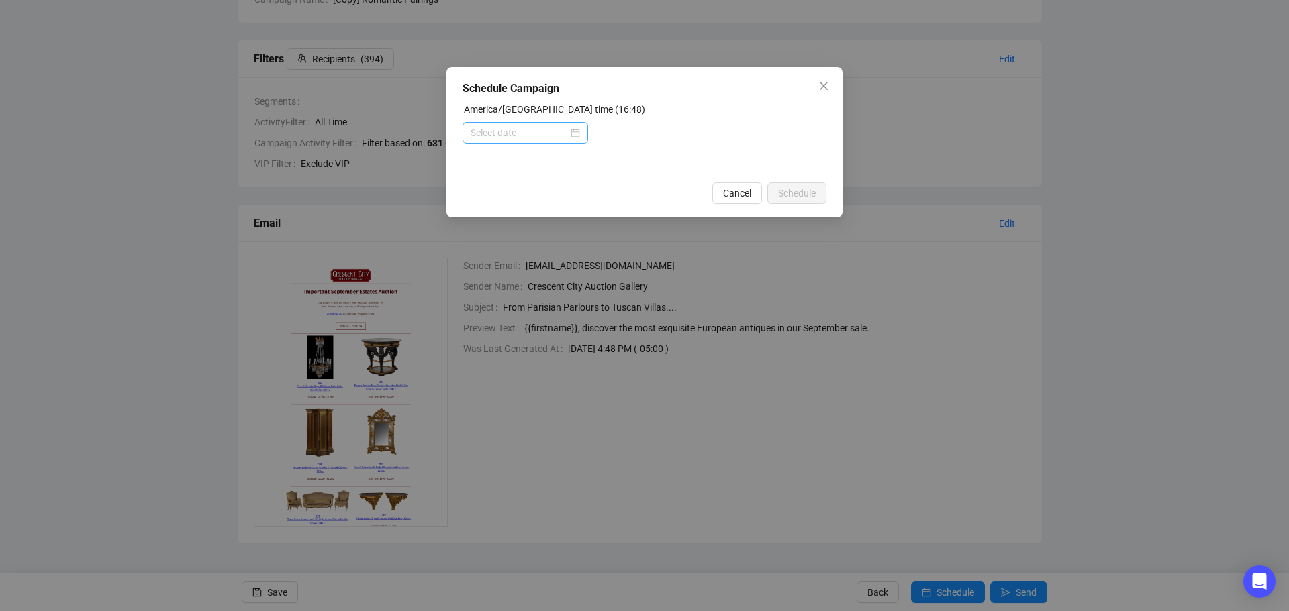
click at [546, 142] on div at bounding box center [525, 132] width 126 height 21
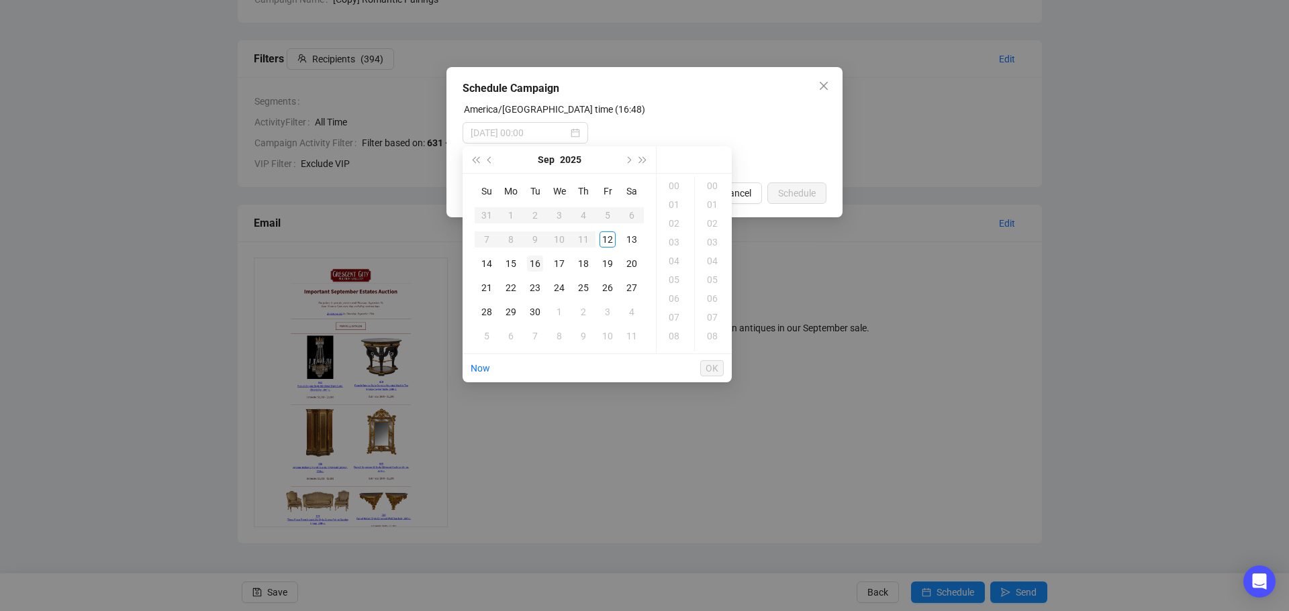
click at [532, 263] on div "16" at bounding box center [535, 264] width 16 height 16
click at [675, 287] on div "09" at bounding box center [675, 288] width 32 height 19
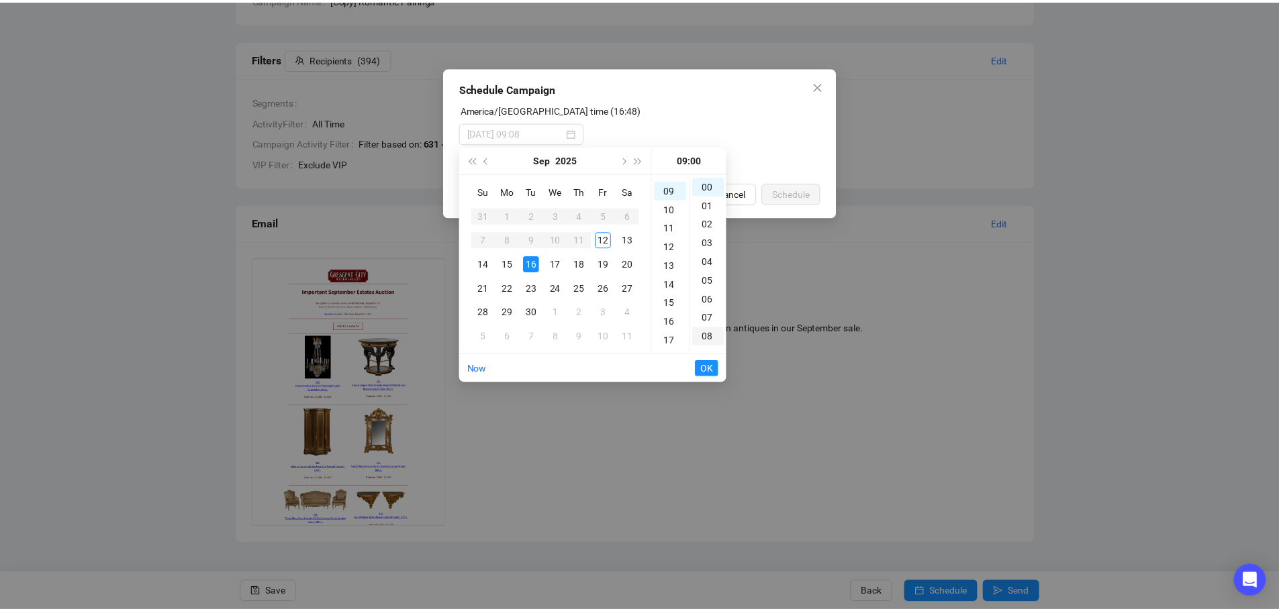
scroll to position [169, 0]
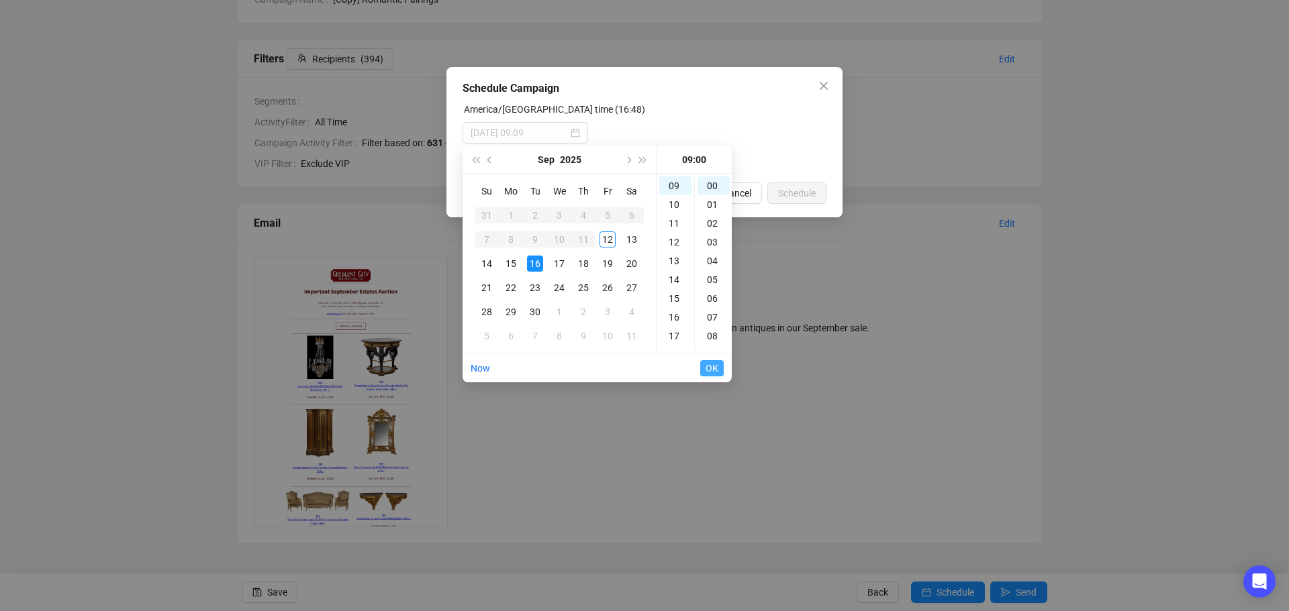
type input "[DATE] 09:00"
click at [705, 364] on span "OK" at bounding box center [711, 369] width 13 height 26
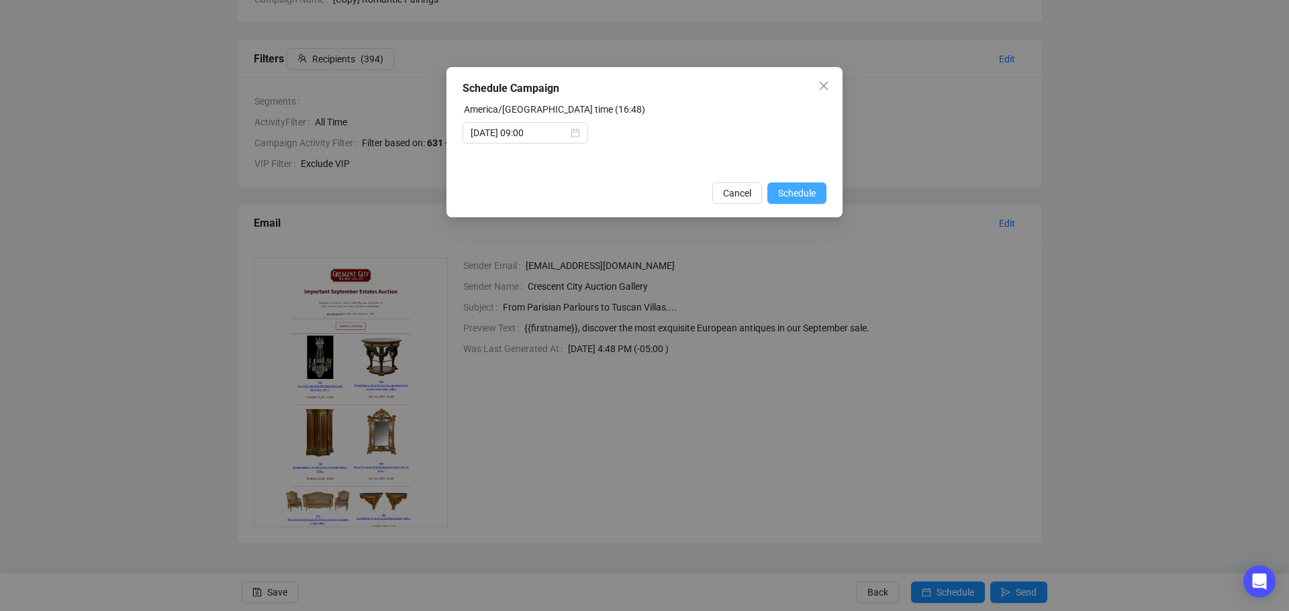
click at [803, 184] on button "Schedule" at bounding box center [796, 193] width 59 height 21
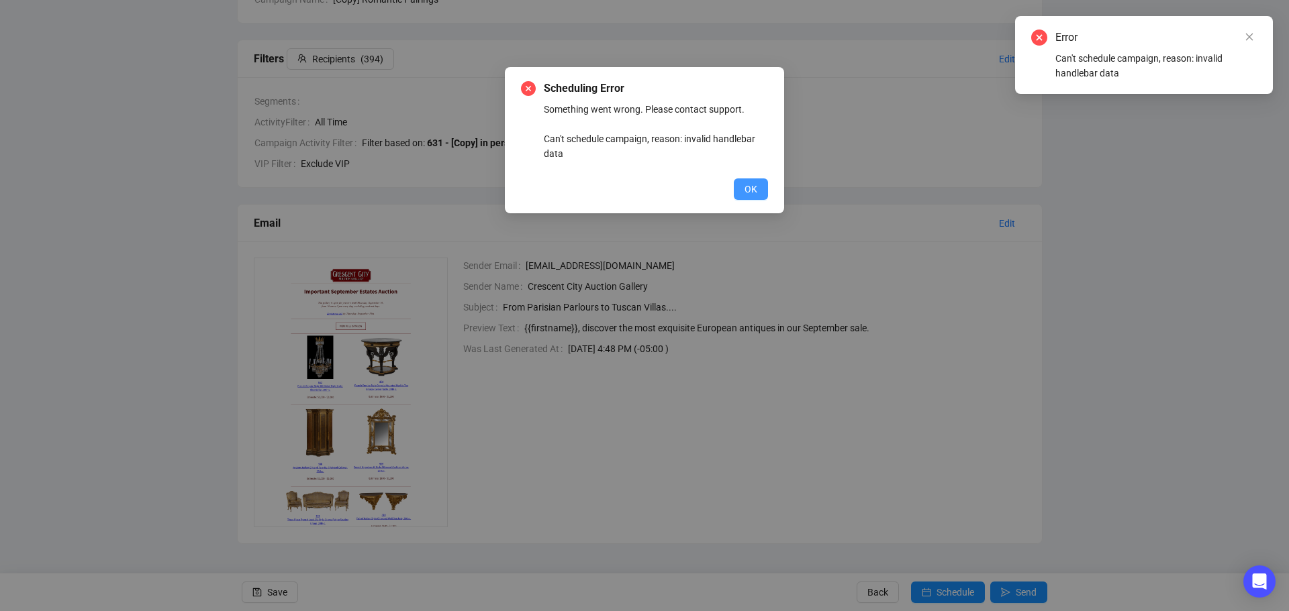
click at [751, 187] on span "OK" at bounding box center [750, 189] width 13 height 15
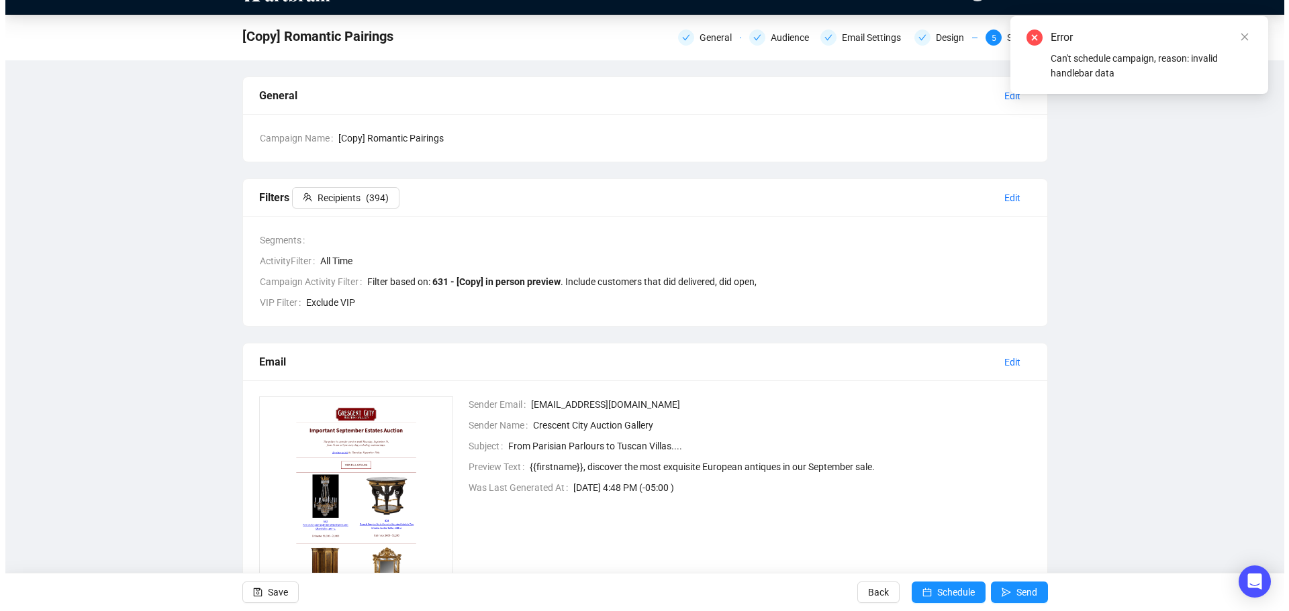
scroll to position [0, 0]
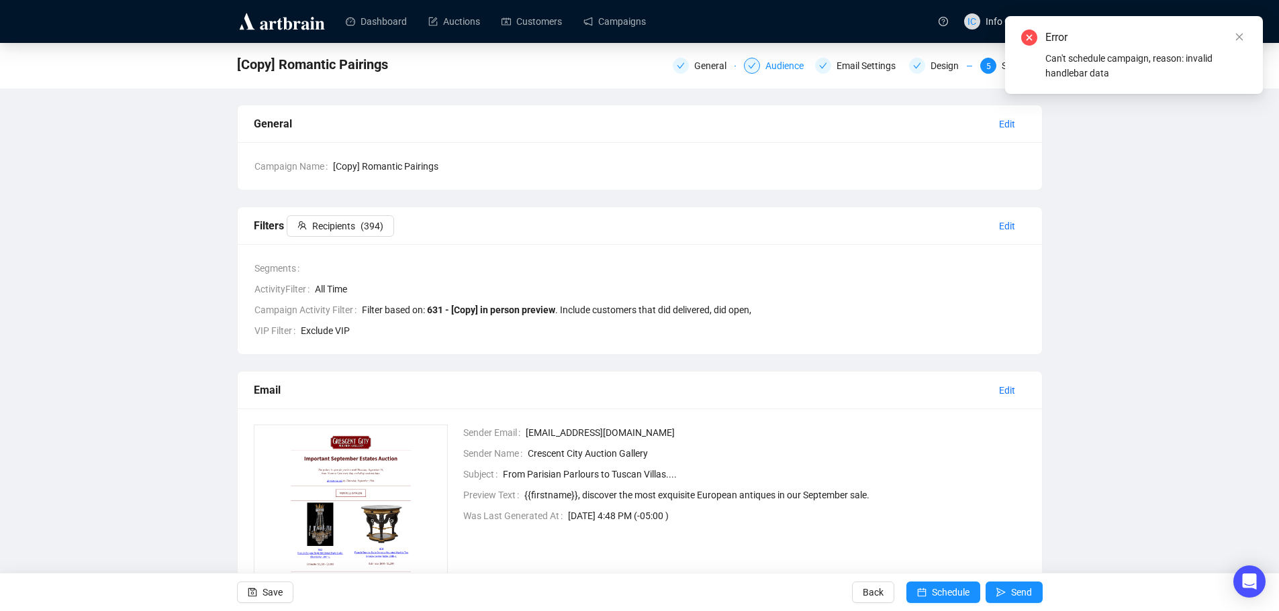
click at [779, 64] on div "Audience" at bounding box center [788, 66] width 46 height 16
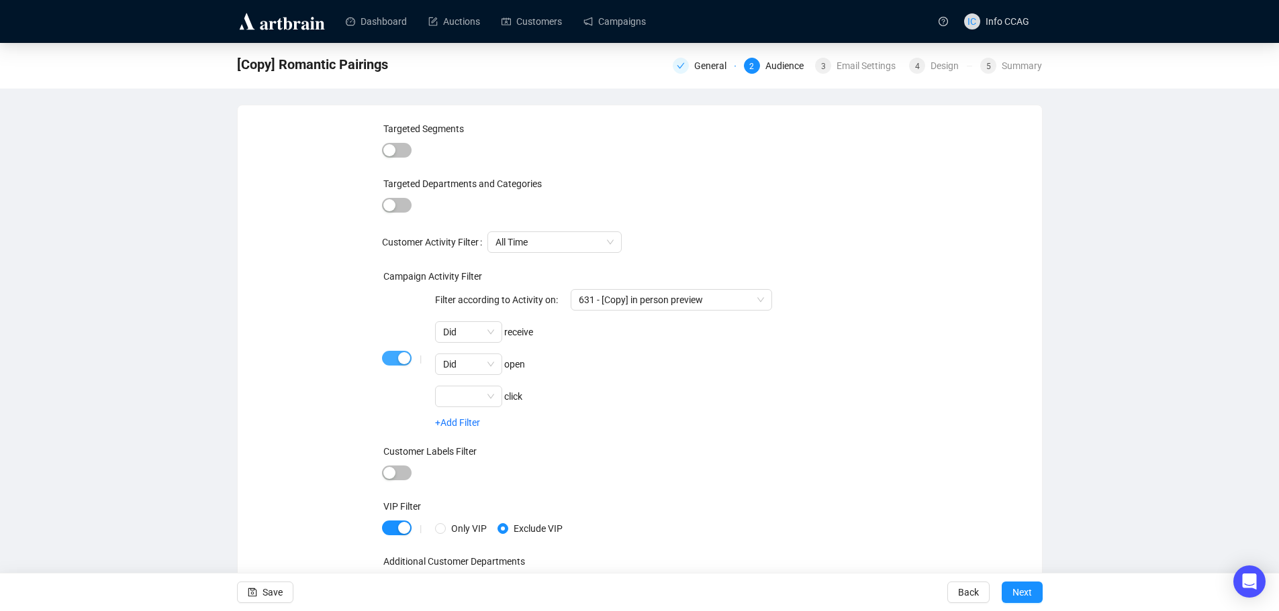
click at [390, 361] on span "button" at bounding box center [397, 358] width 30 height 15
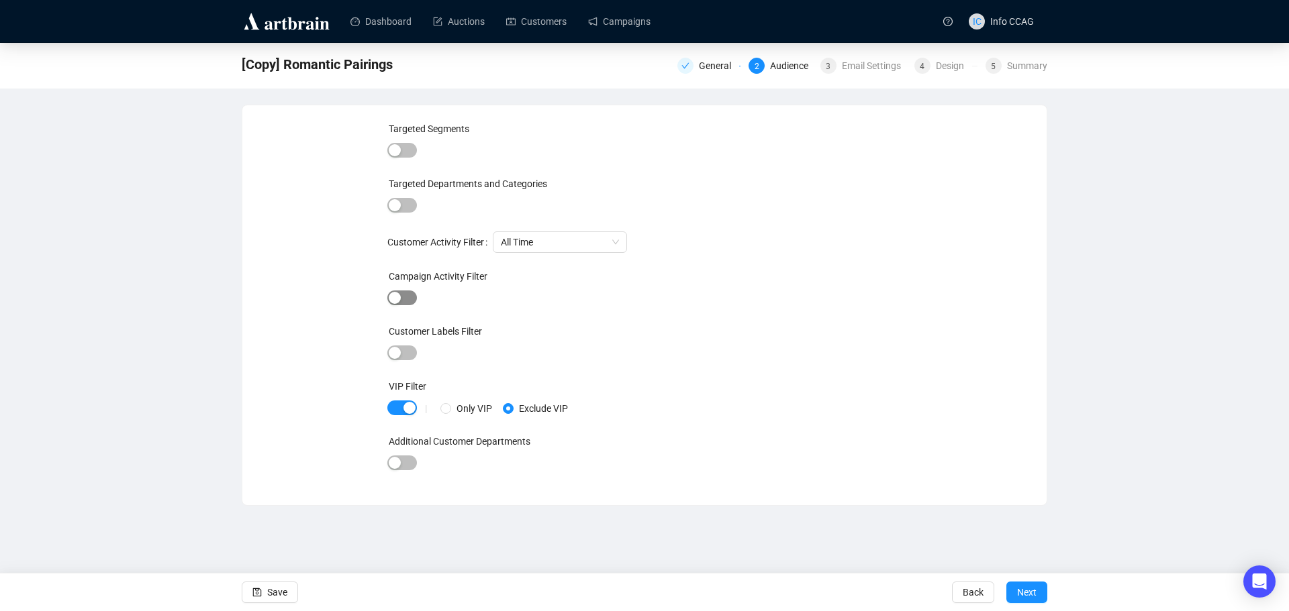
click at [404, 300] on span "button" at bounding box center [402, 298] width 30 height 15
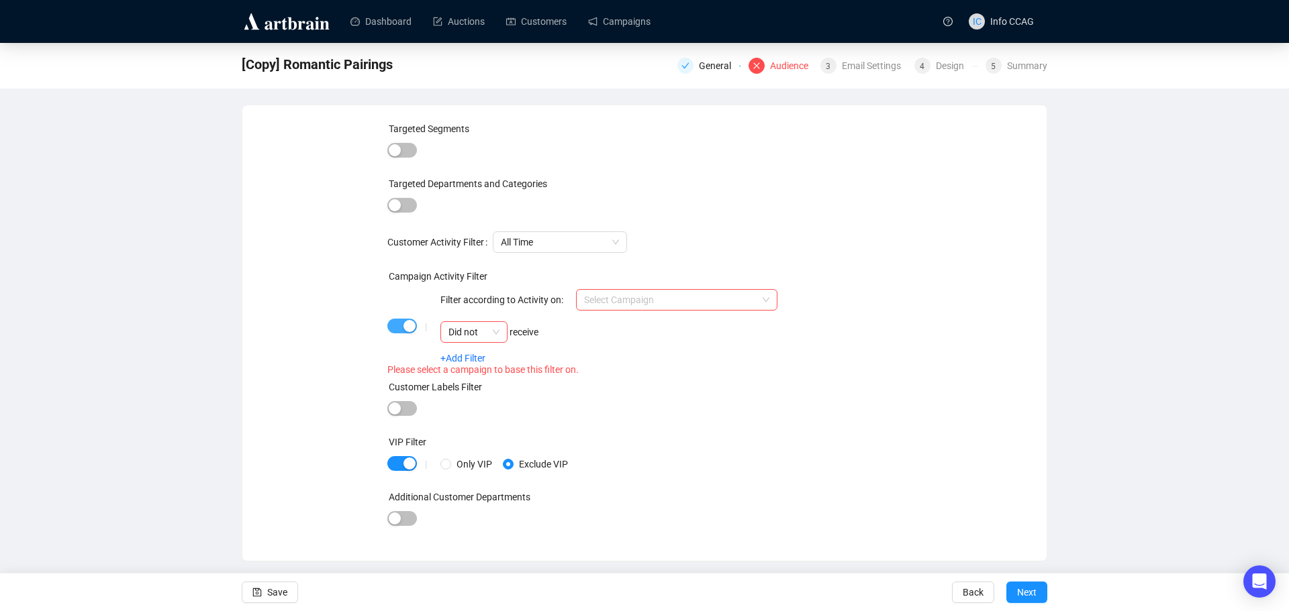
click at [395, 322] on span "button" at bounding box center [402, 326] width 30 height 15
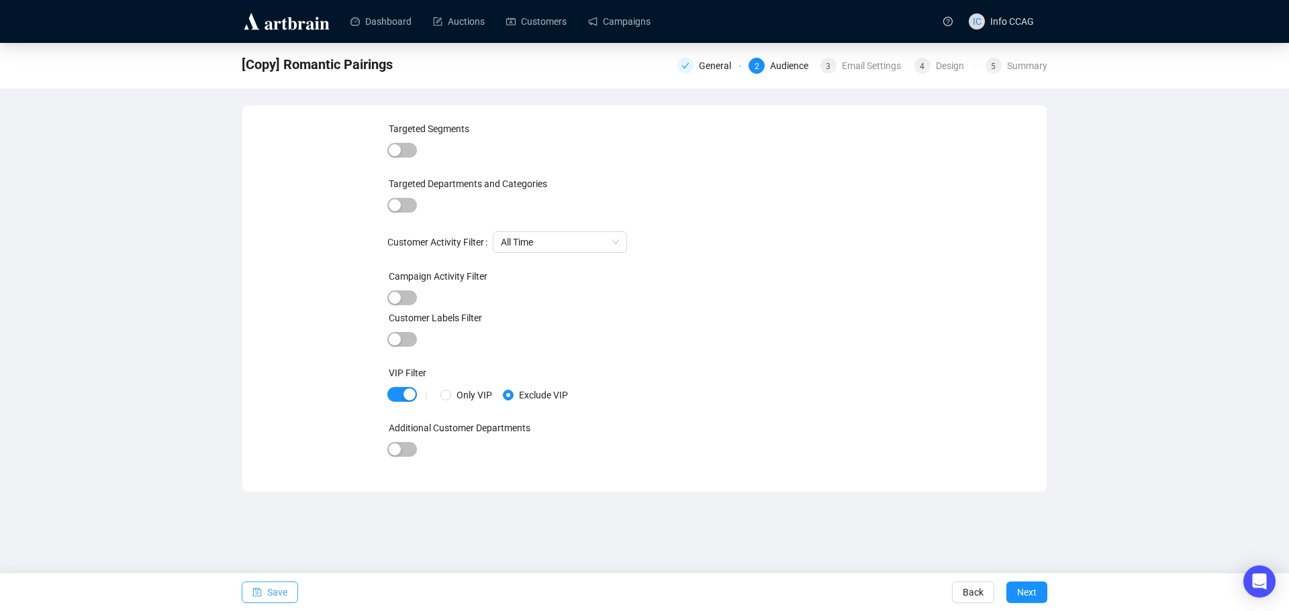
click at [275, 599] on span "Save" at bounding box center [277, 593] width 20 height 38
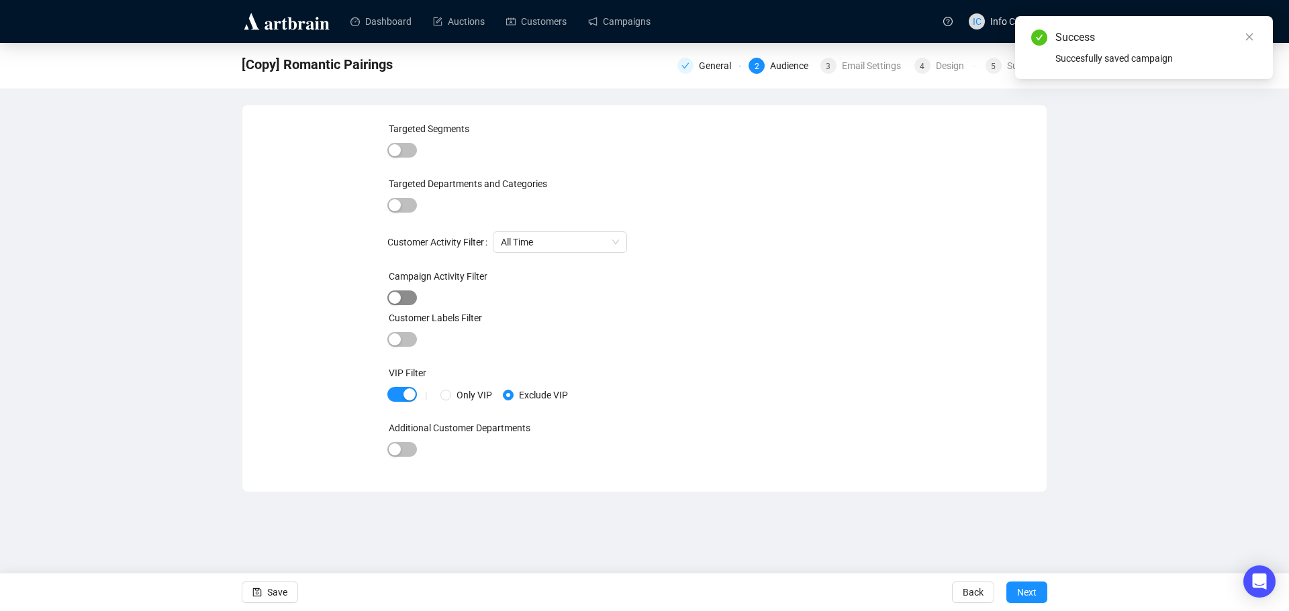
click at [413, 294] on span "button" at bounding box center [402, 298] width 30 height 15
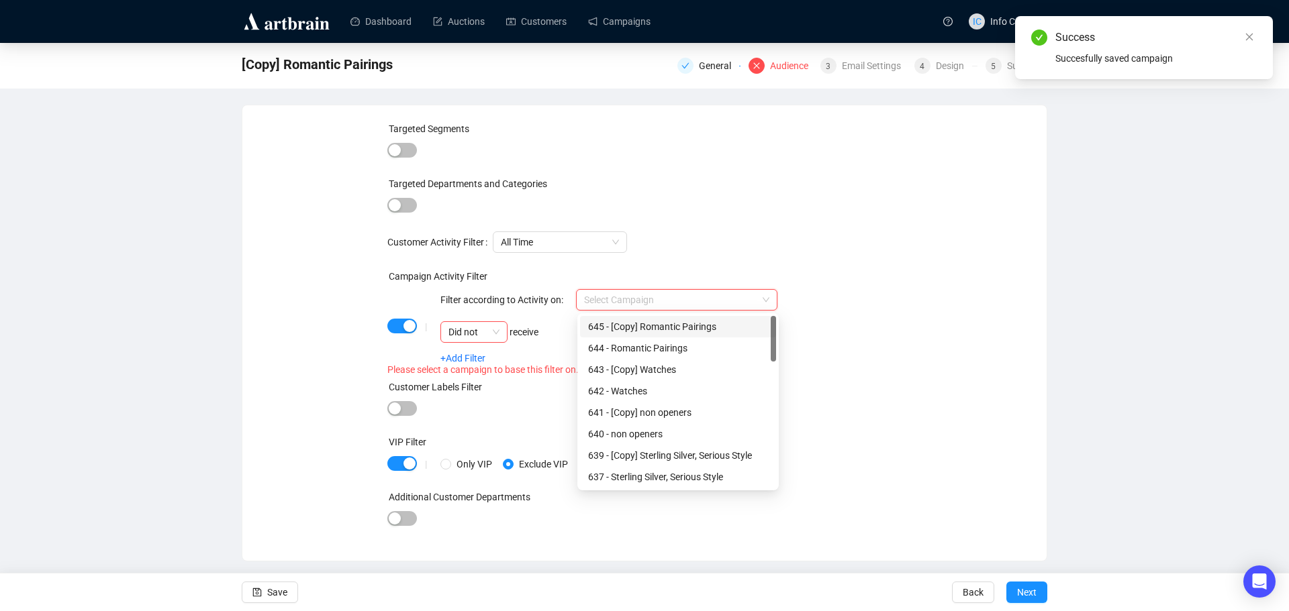
click at [629, 292] on input "search" at bounding box center [670, 300] width 173 height 20
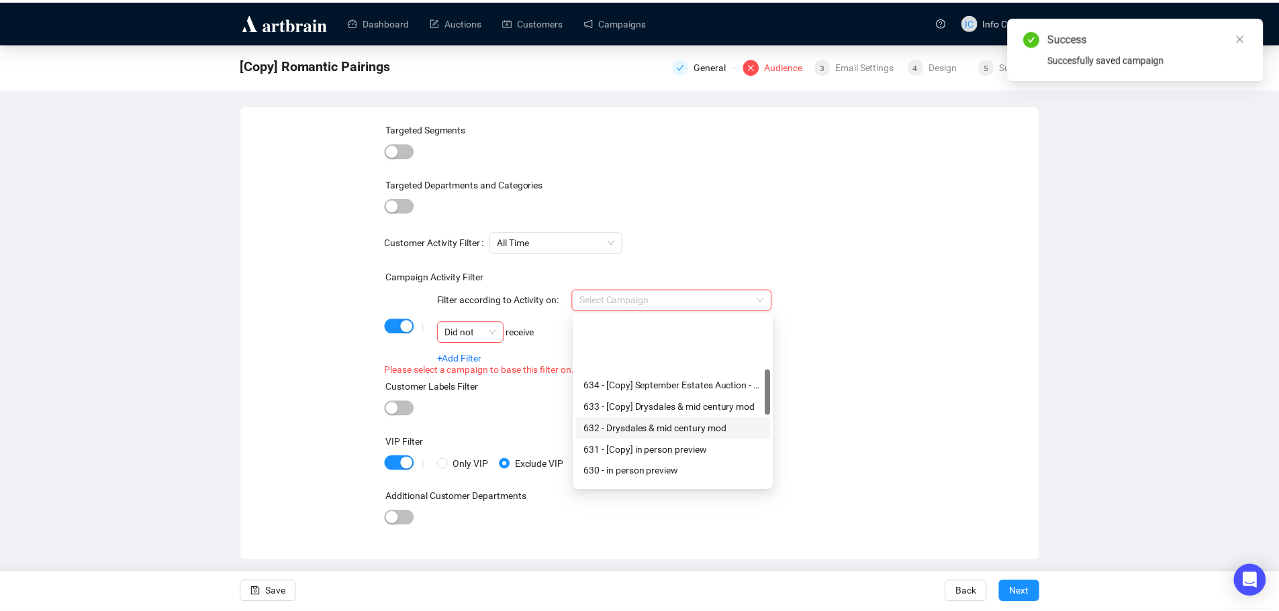
scroll to position [201, 0]
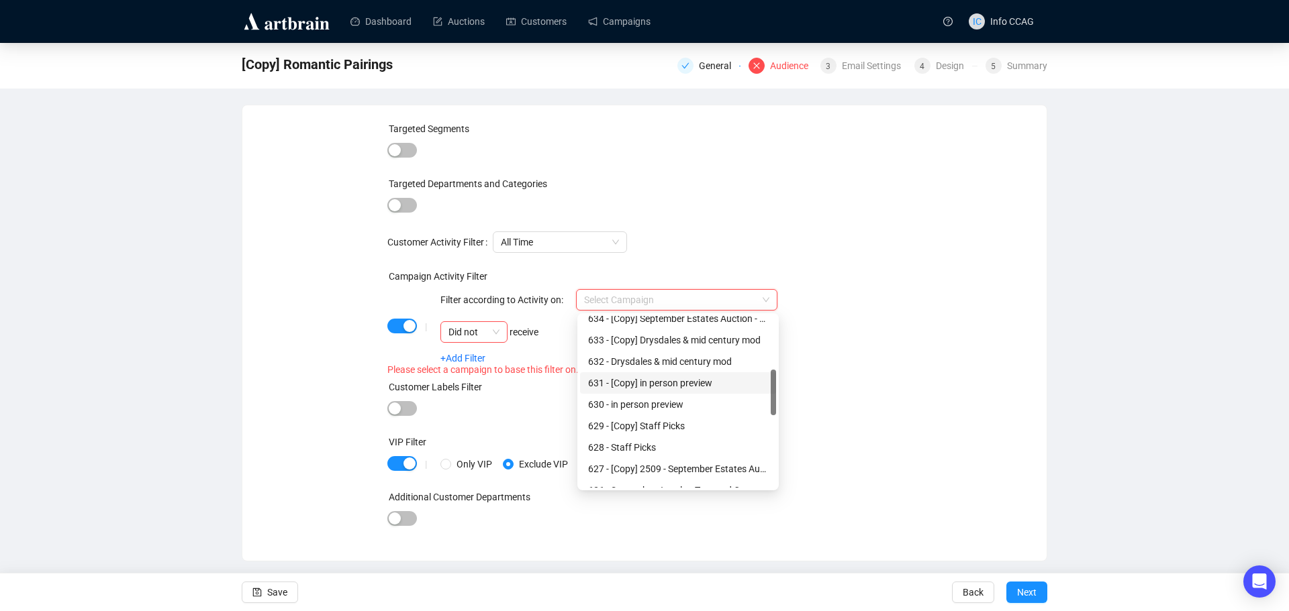
click at [697, 380] on div "631 - [Copy] in person preview" at bounding box center [678, 383] width 180 height 15
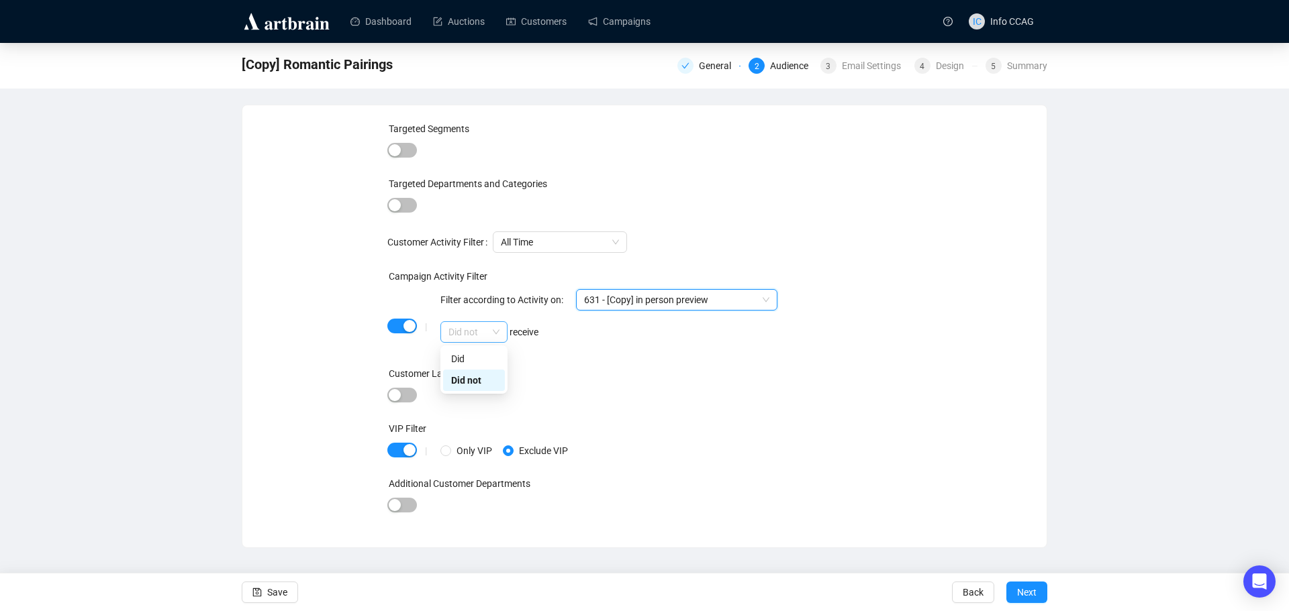
click at [485, 332] on span "Did not" at bounding box center [473, 332] width 51 height 20
click at [480, 367] on div "Did" at bounding box center [474, 358] width 62 height 21
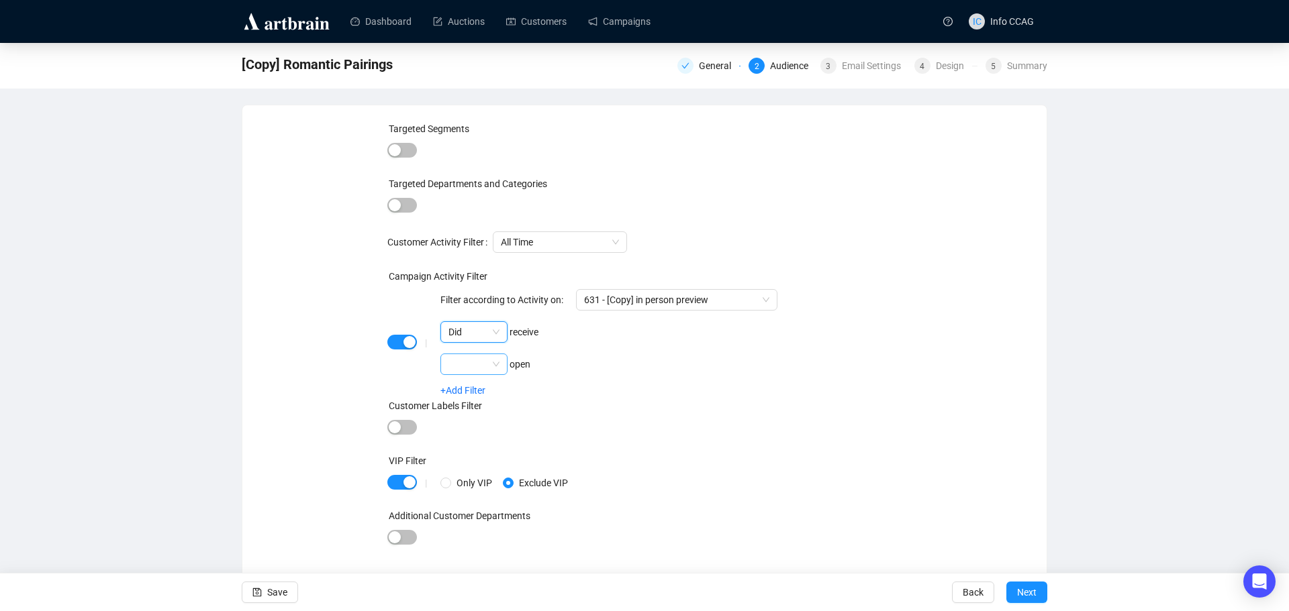
click at [492, 370] on span at bounding box center [473, 364] width 51 height 20
click at [481, 389] on div "Did" at bounding box center [474, 391] width 46 height 15
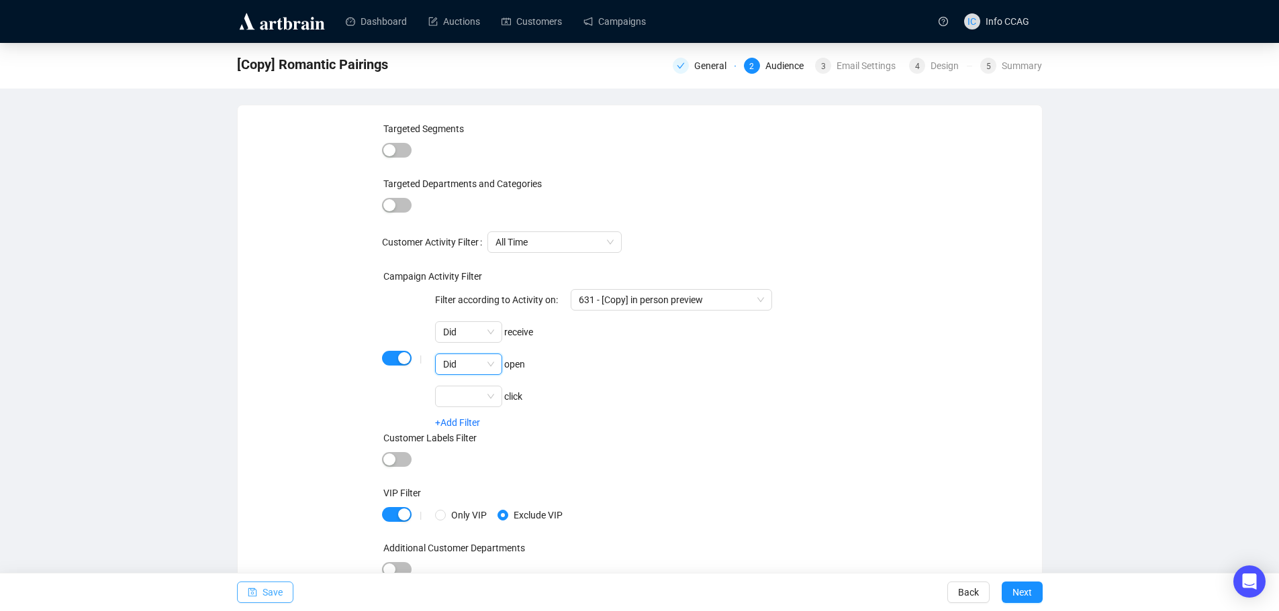
click at [274, 591] on span "Save" at bounding box center [272, 593] width 20 height 38
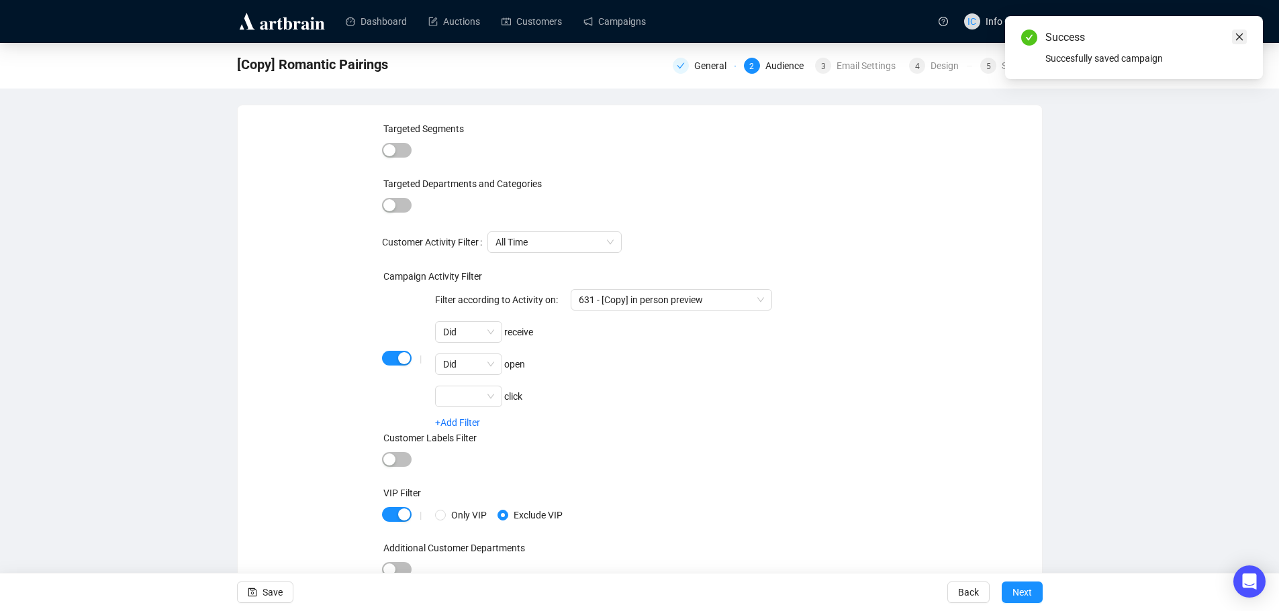
click at [1238, 36] on icon "close" at bounding box center [1238, 36] width 9 height 9
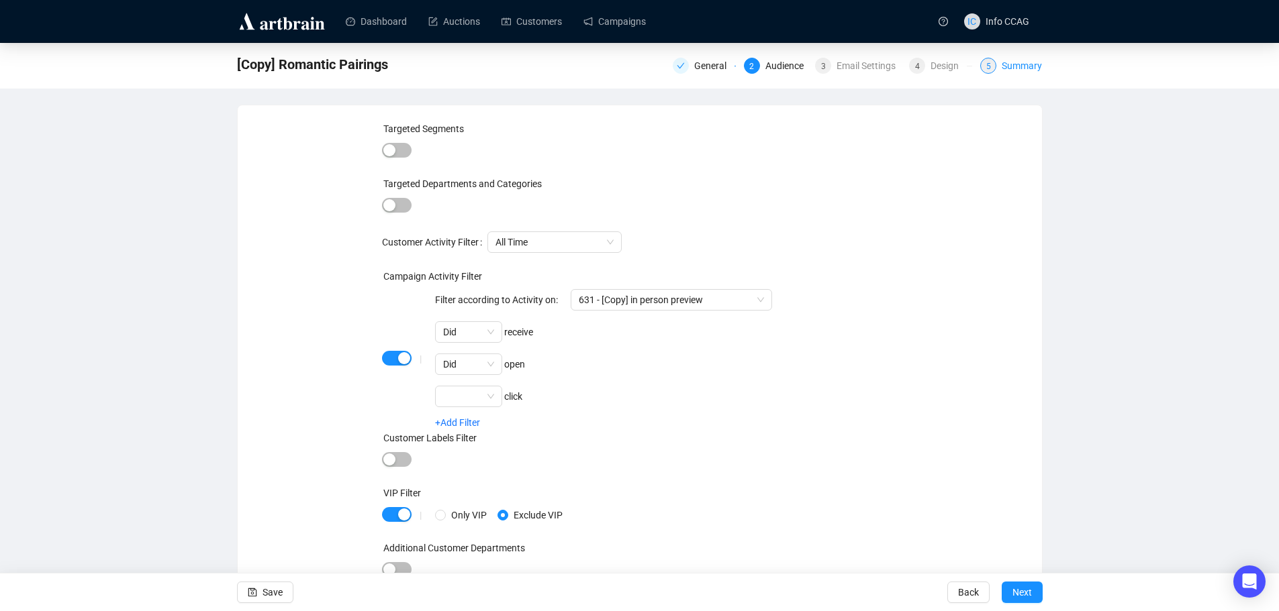
click at [1021, 68] on div "Summary" at bounding box center [1021, 66] width 40 height 16
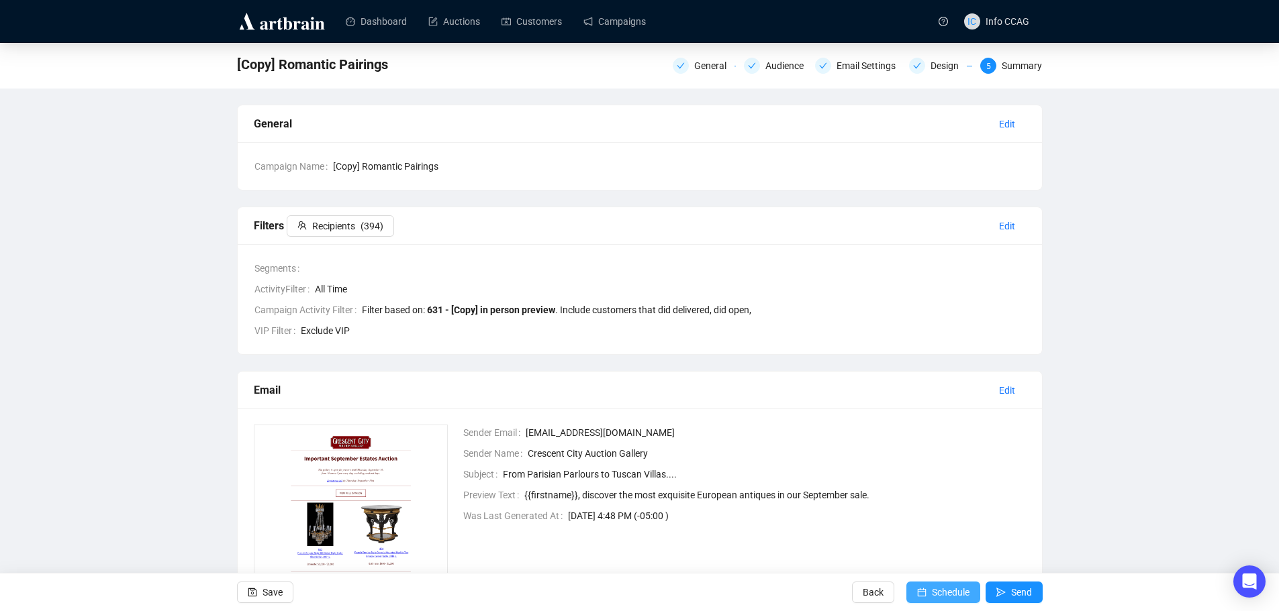
click at [949, 595] on span "Schedule" at bounding box center [951, 593] width 38 height 38
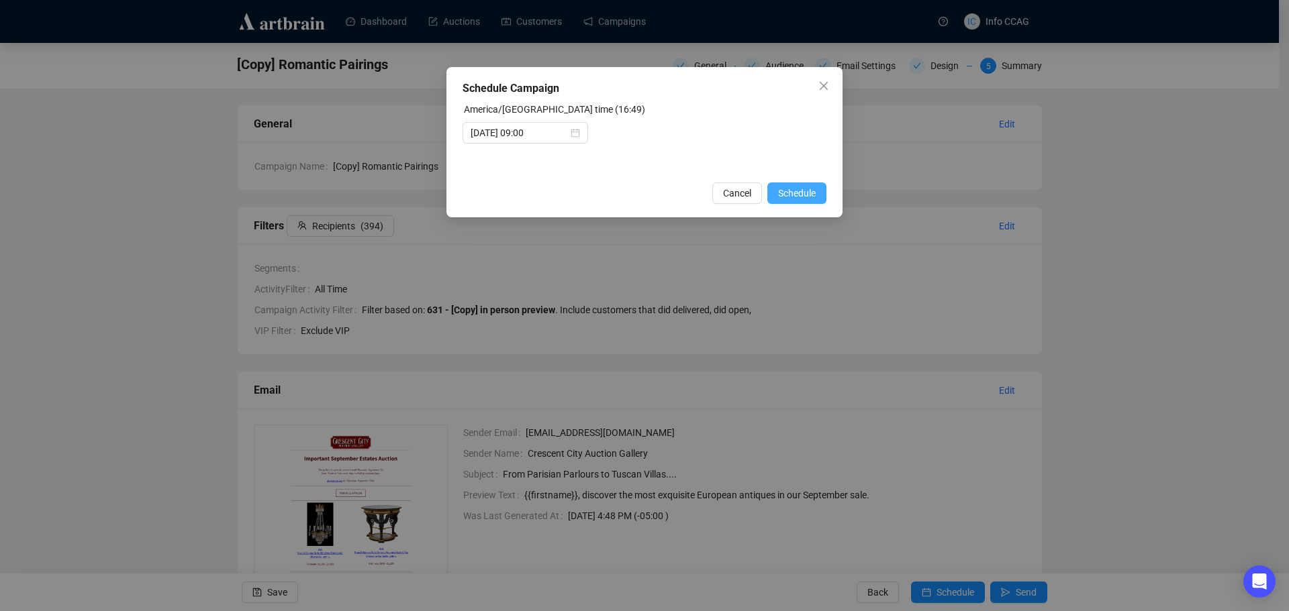
click at [795, 195] on span "Schedule" at bounding box center [797, 193] width 38 height 15
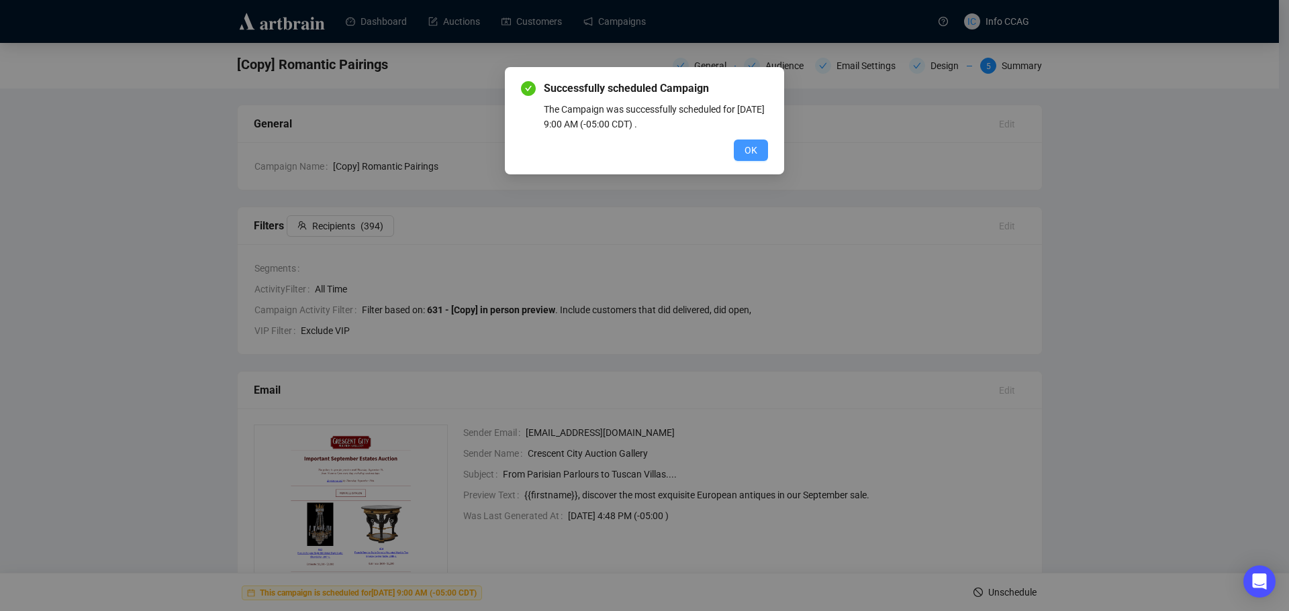
click at [748, 154] on span "OK" at bounding box center [750, 150] width 13 height 15
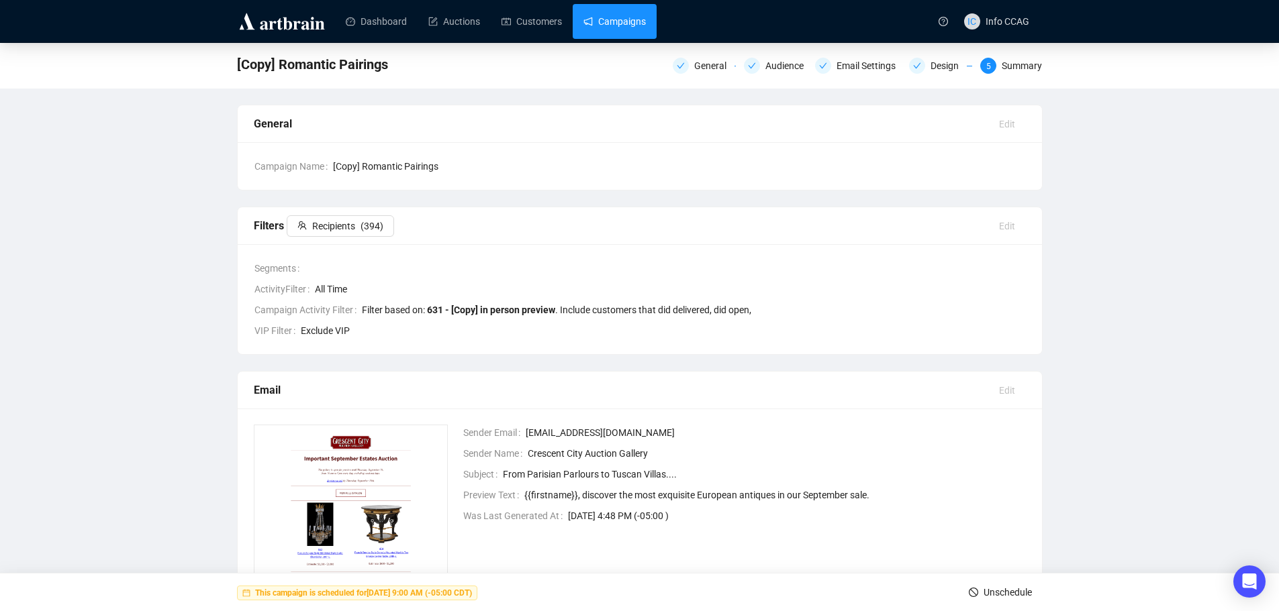
click at [626, 20] on link "Campaigns" at bounding box center [614, 21] width 62 height 35
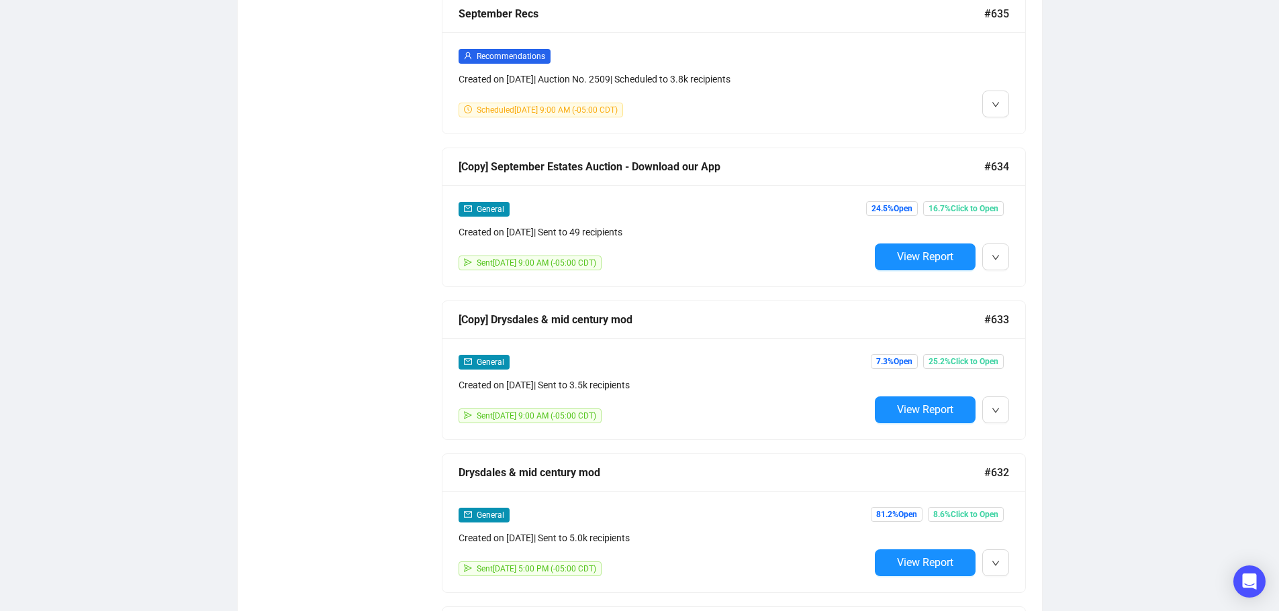
scroll to position [1477, 0]
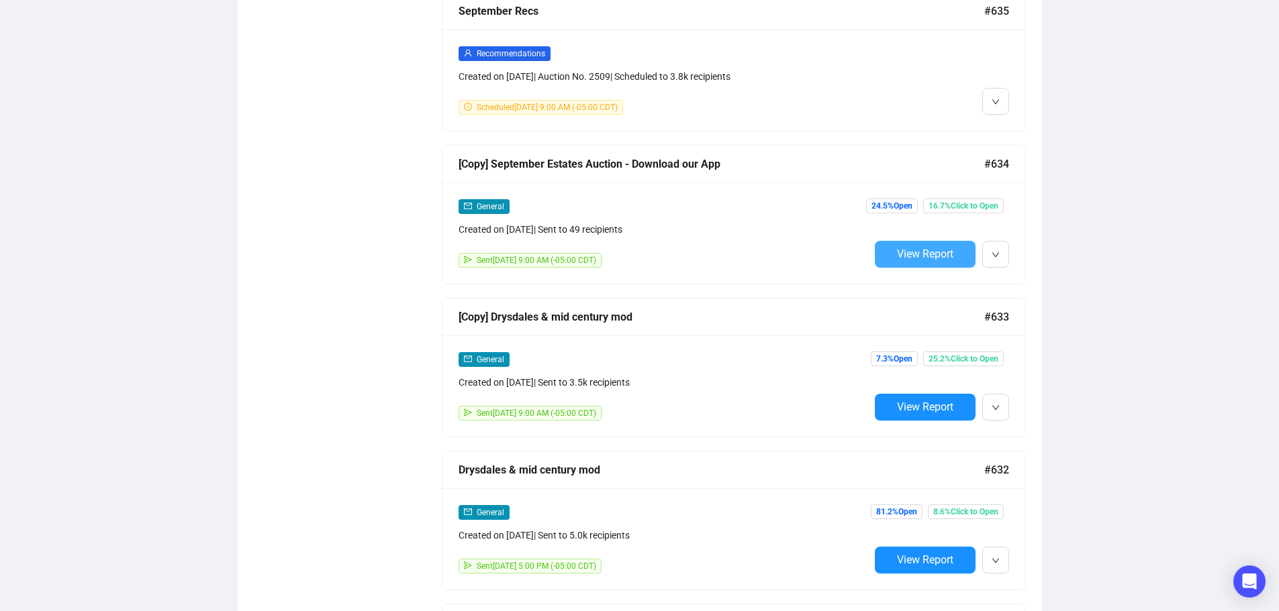
click at [928, 249] on span "View Report" at bounding box center [925, 254] width 56 height 13
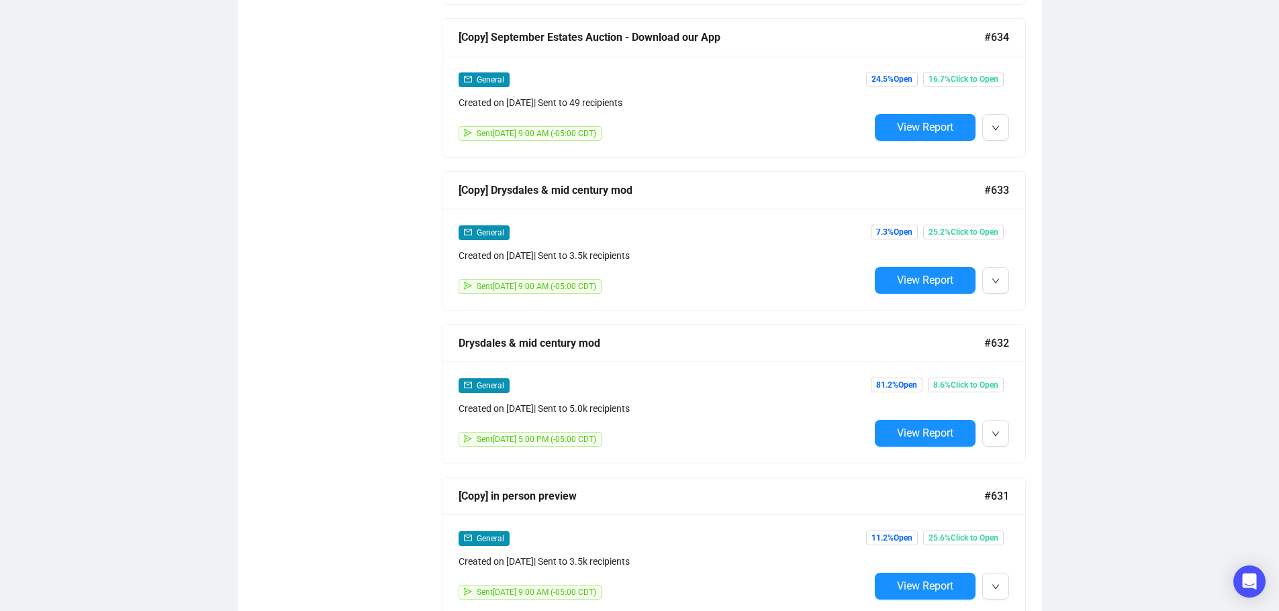
scroll to position [1679, 0]
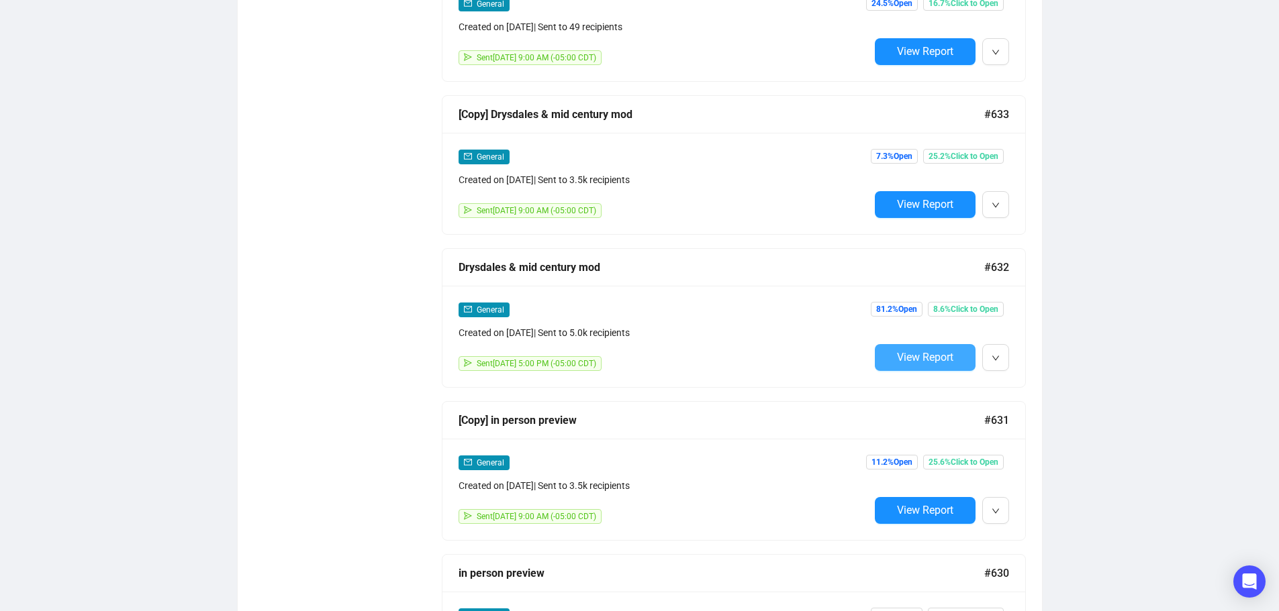
click at [924, 351] on span "View Report" at bounding box center [925, 357] width 56 height 13
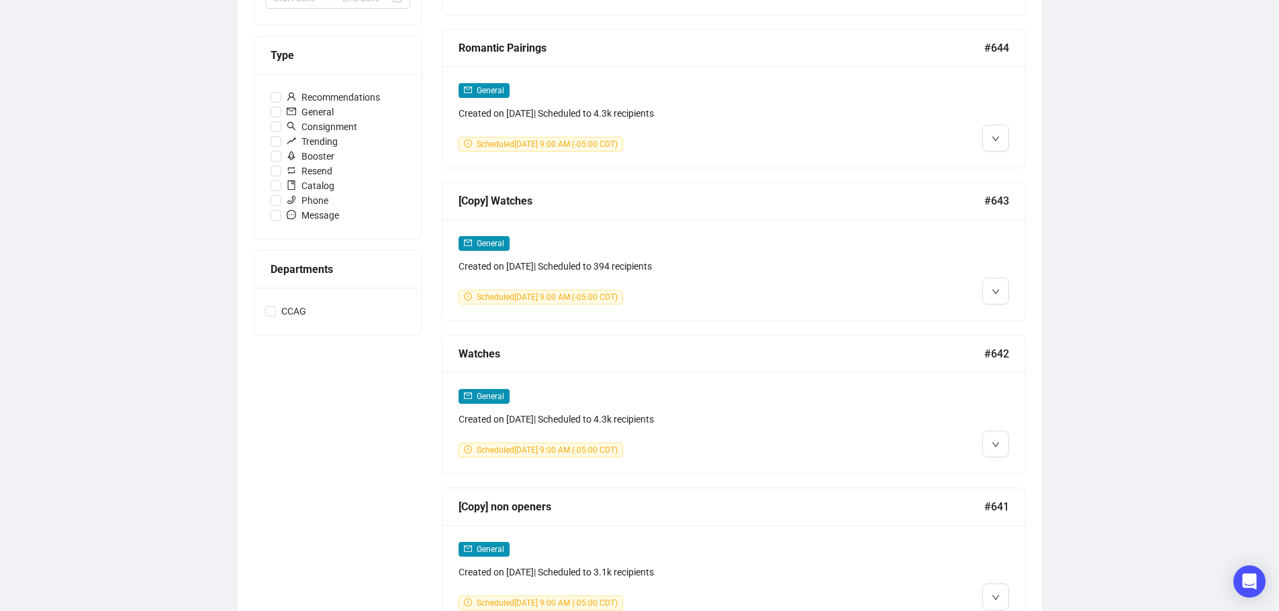
scroll to position [12, 0]
